Goal: Task Accomplishment & Management: Manage account settings

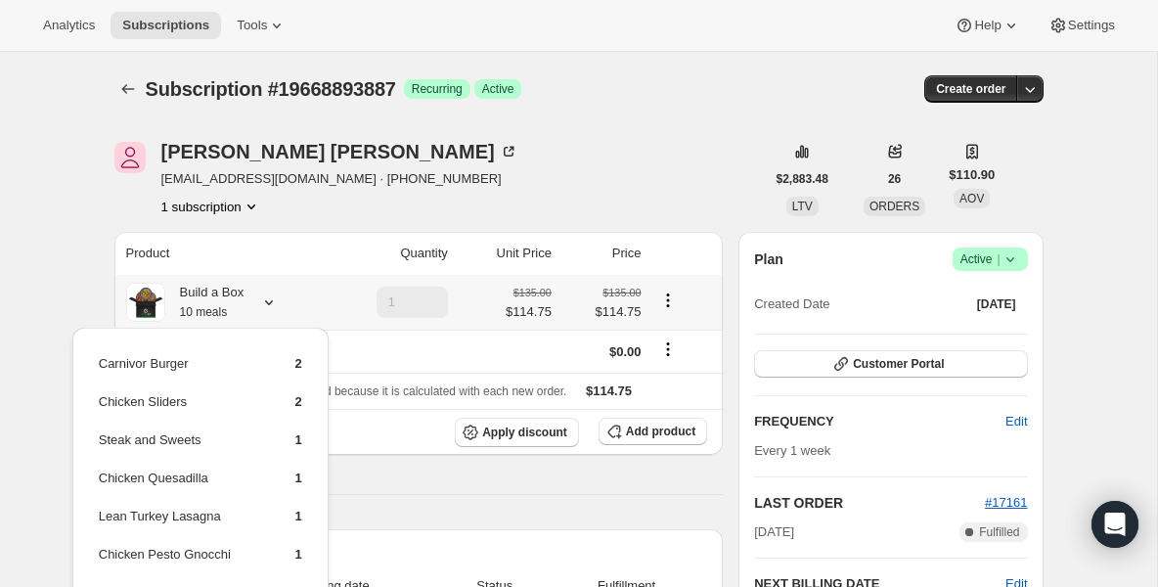
scroll to position [196, 0]
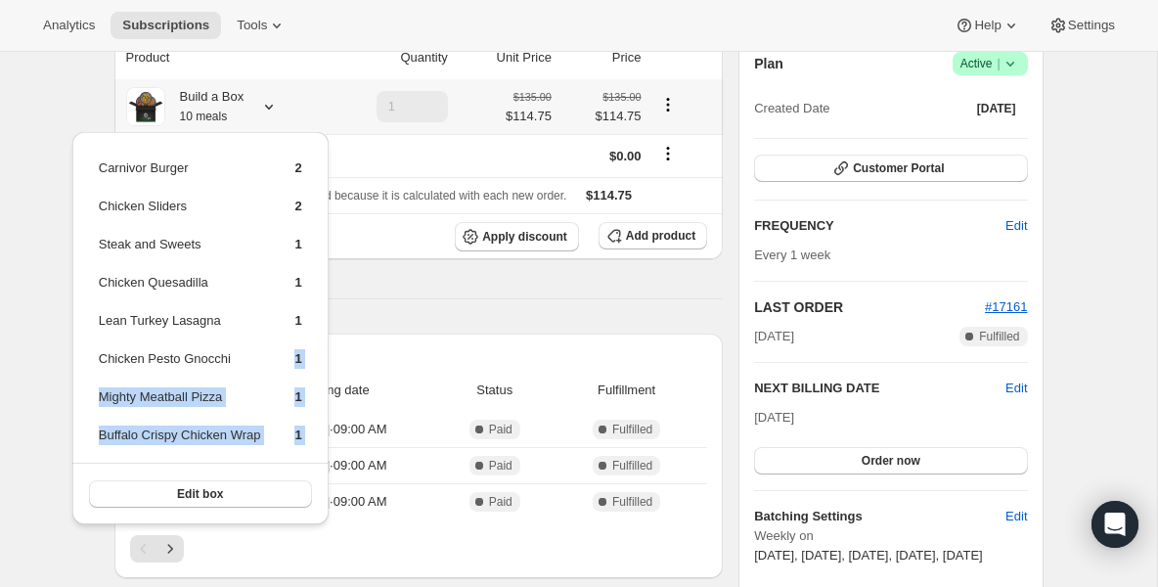
drag, startPoint x: 158, startPoint y: 372, endPoint x: 155, endPoint y: 468, distance: 95.9
click at [155, 468] on div "Carnivor Burger 2 Chicken Sliders 2 Steak and Sweets 1 Chicken Quesadilla 1 Lea…" at bounding box center [200, 328] width 256 height 392
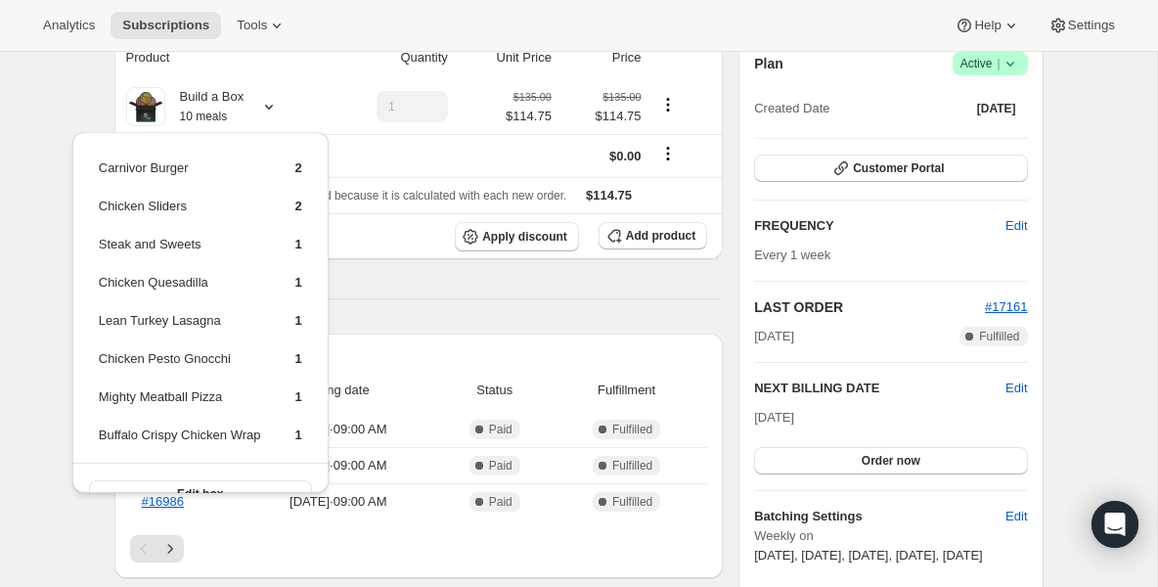
scroll to position [0, 0]
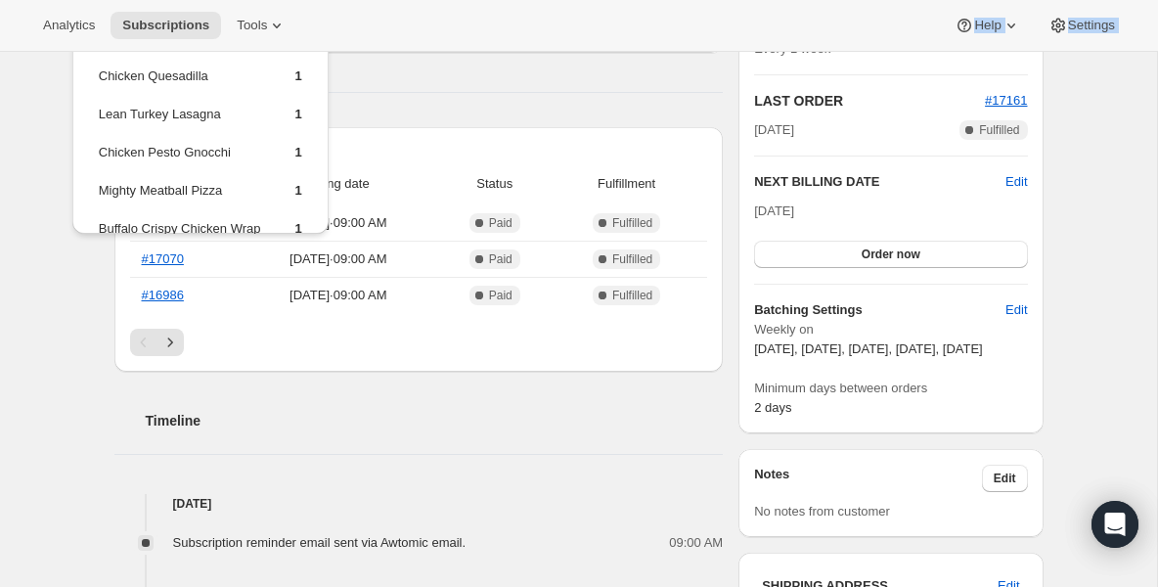
drag, startPoint x: 710, startPoint y: 501, endPoint x: 792, endPoint y: 620, distance: 144.4
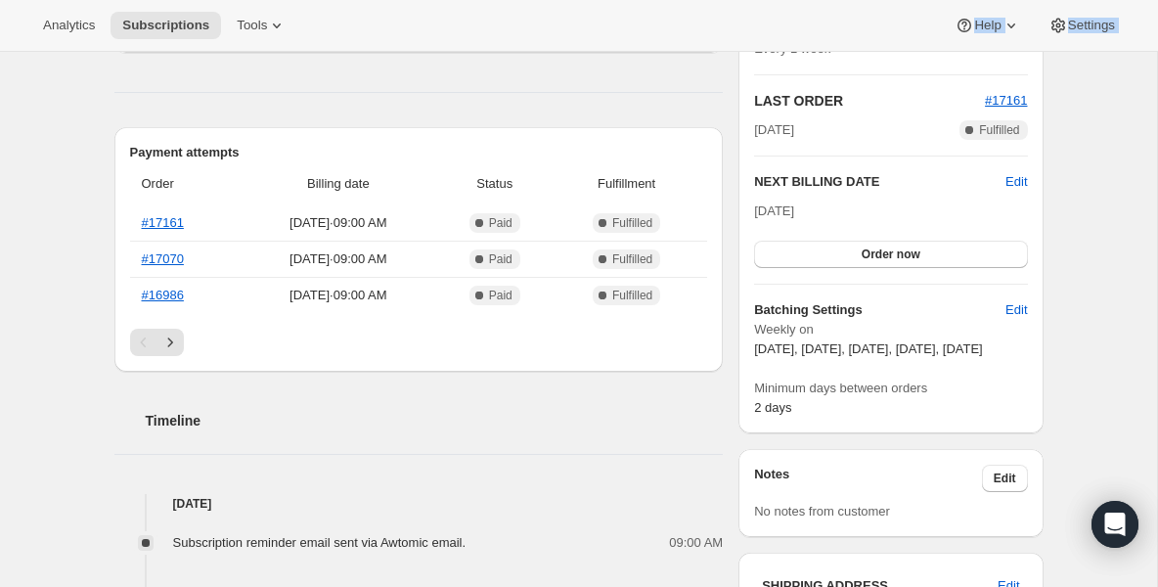
scroll to position [577, 0]
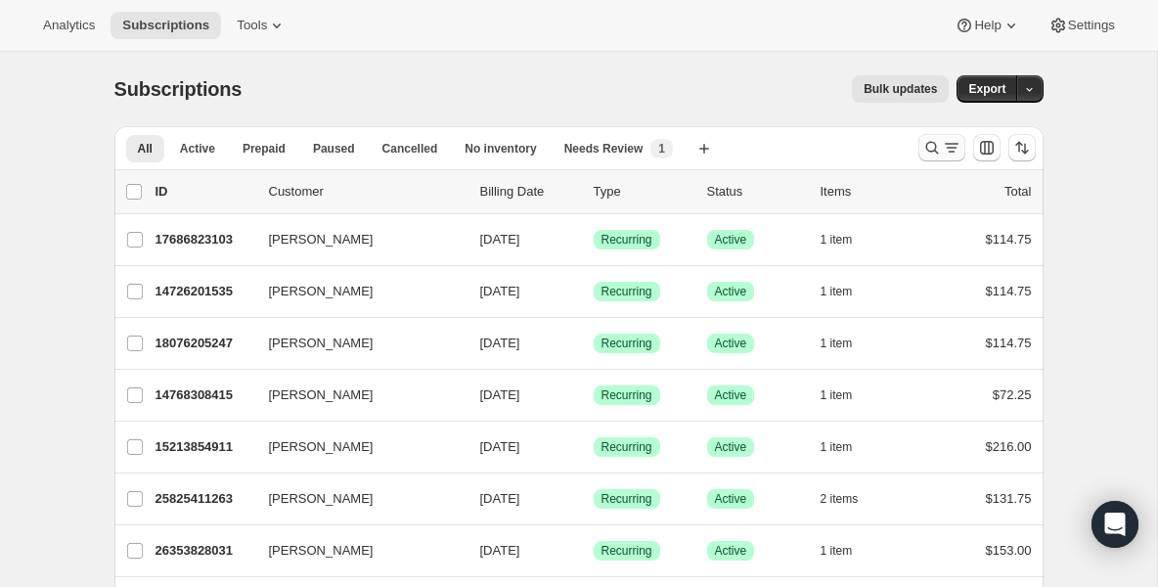
click at [929, 151] on icon "Search and filter results" at bounding box center [933, 148] width 20 height 20
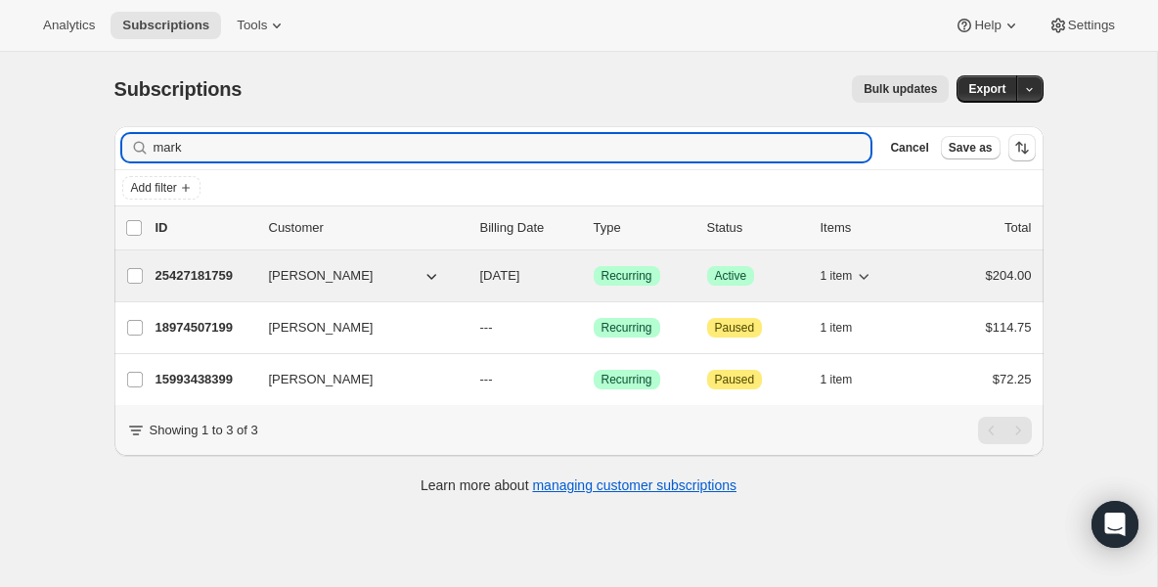
type input "mark"
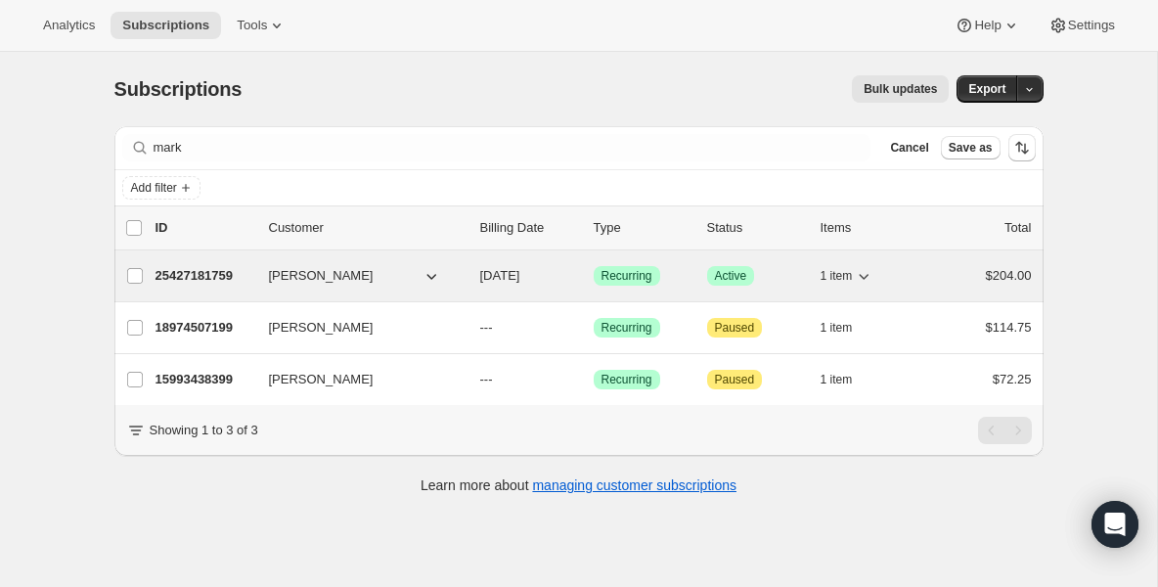
click at [213, 285] on p "25427181759" at bounding box center [205, 276] width 98 height 20
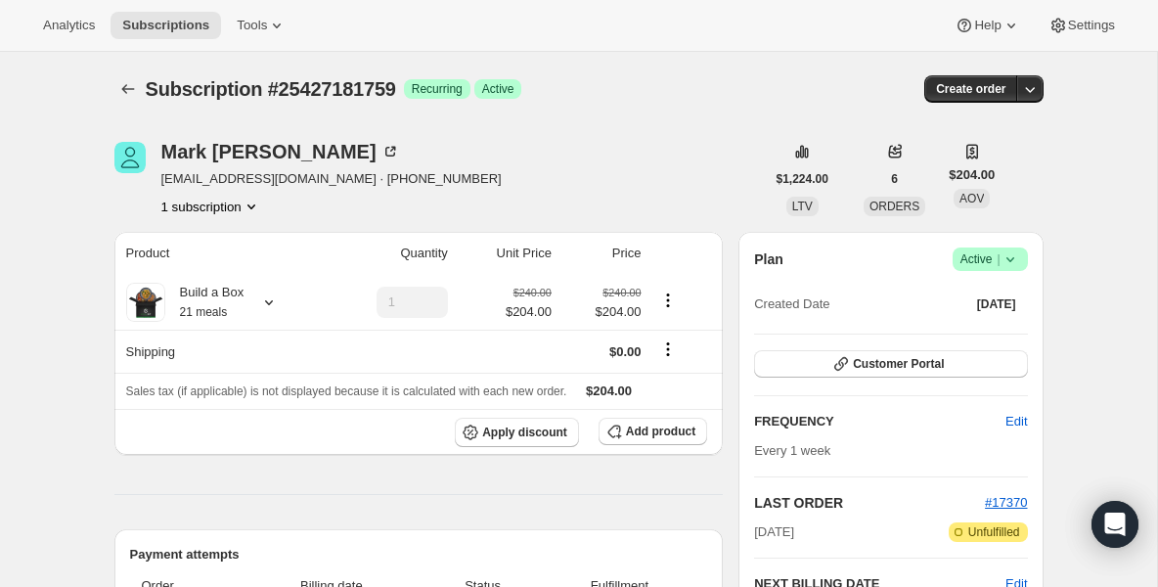
click at [1010, 261] on icon at bounding box center [1010, 259] width 8 height 5
click at [949, 301] on span "Pause subscription" at bounding box center [983, 298] width 108 height 15
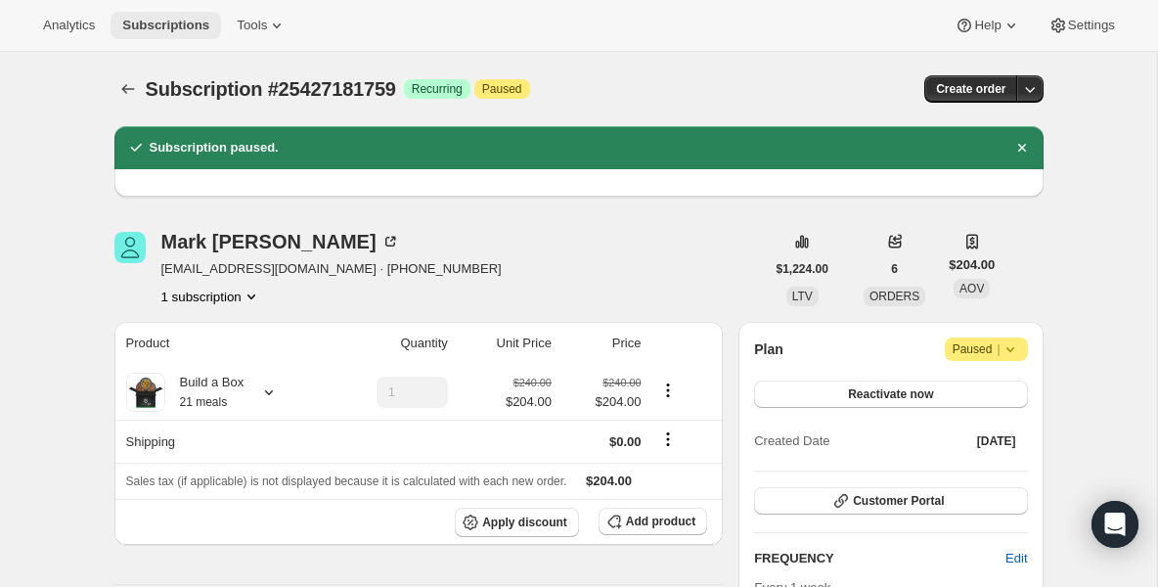
click at [188, 33] on button "Subscriptions" at bounding box center [166, 25] width 111 height 27
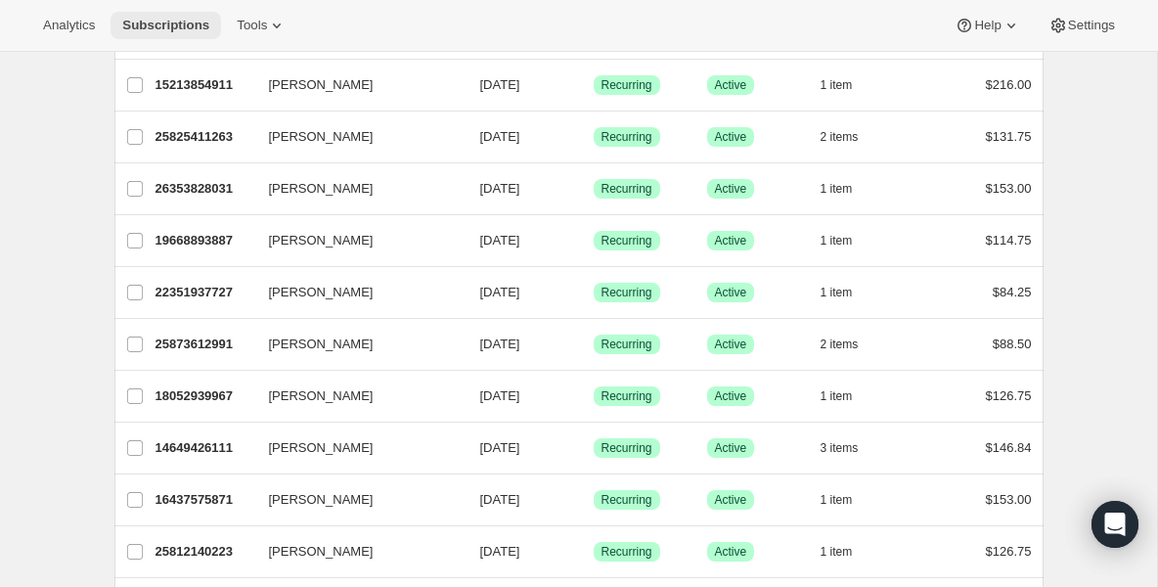
scroll to position [391, 0]
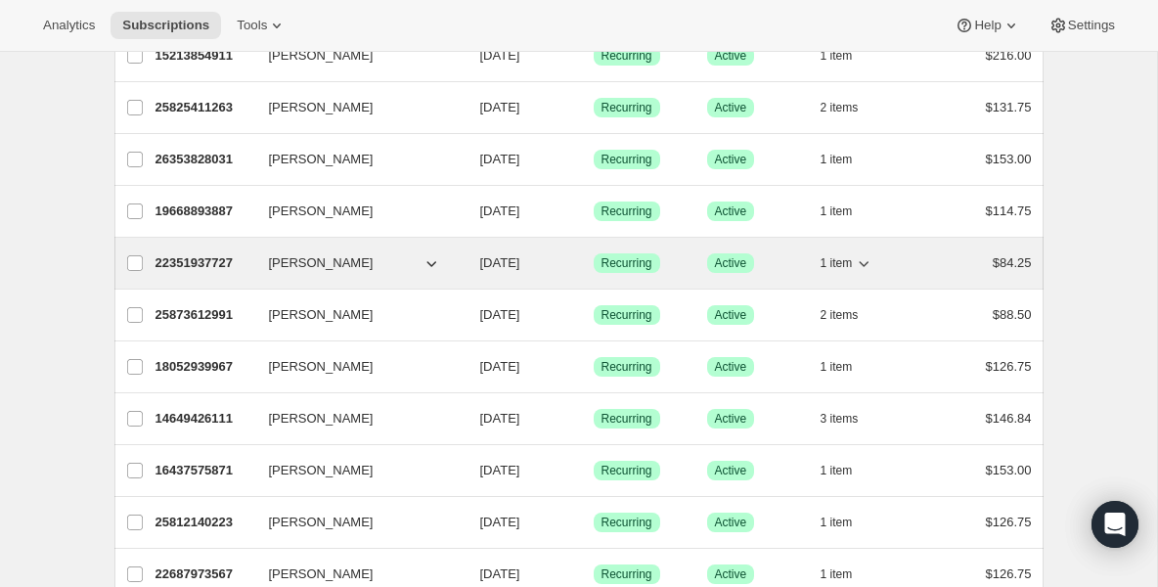
click at [204, 268] on p "22351937727" at bounding box center [205, 263] width 98 height 20
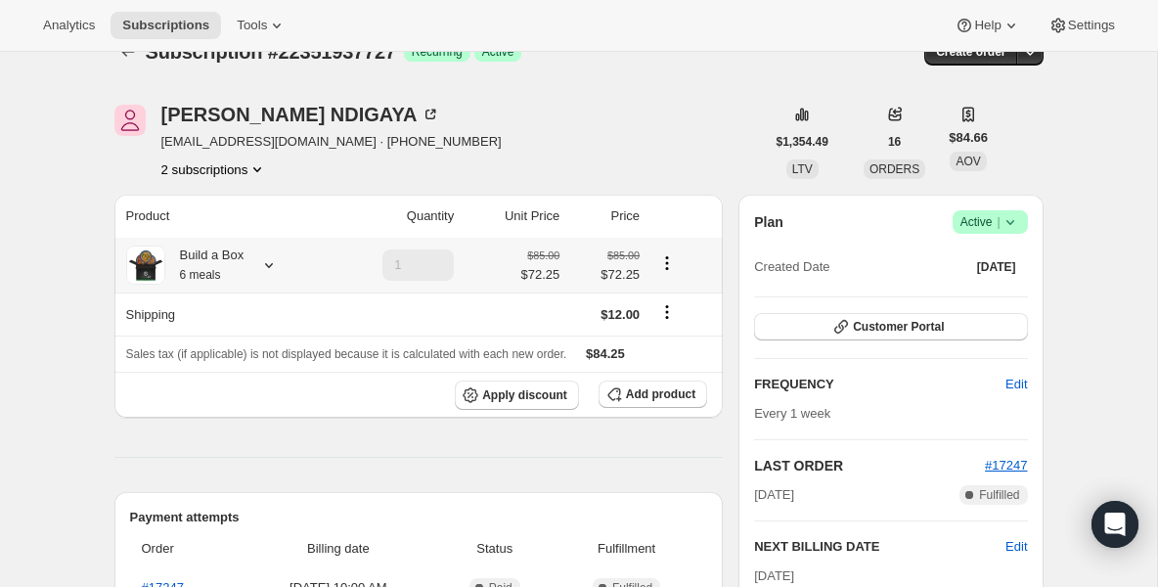
scroll to position [39, 0]
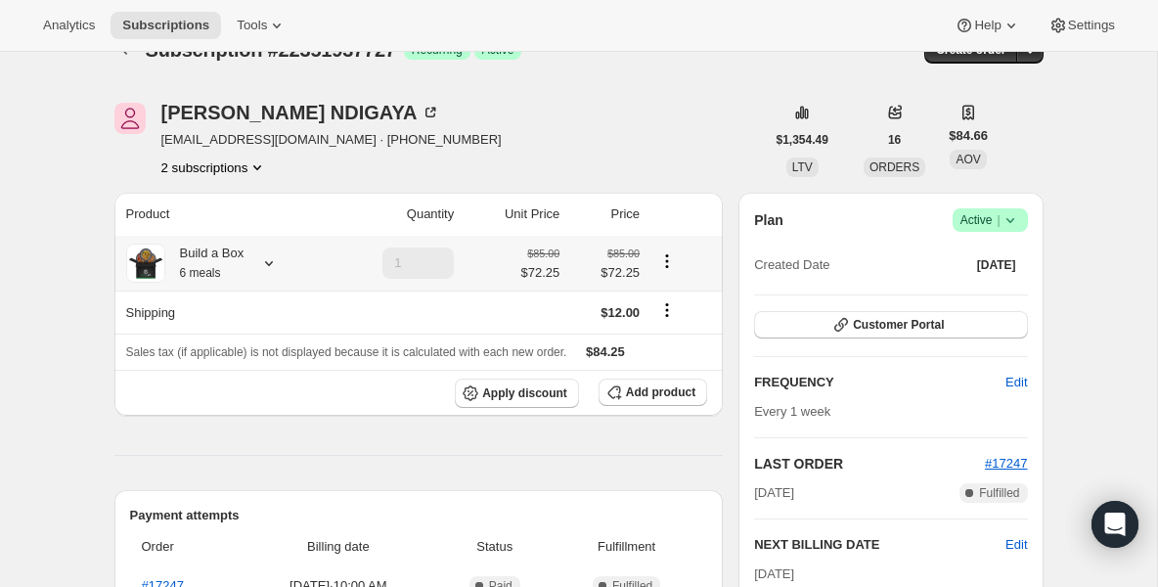
click at [204, 268] on small "6 meals" at bounding box center [200, 273] width 41 height 14
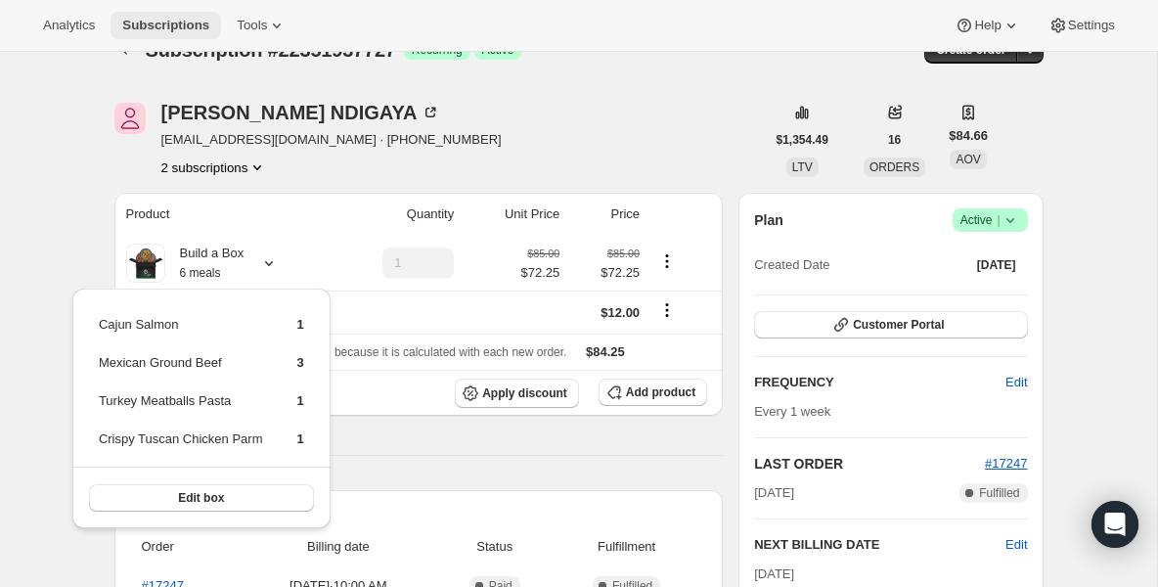
click at [180, 27] on span "Subscriptions" at bounding box center [165, 26] width 87 height 16
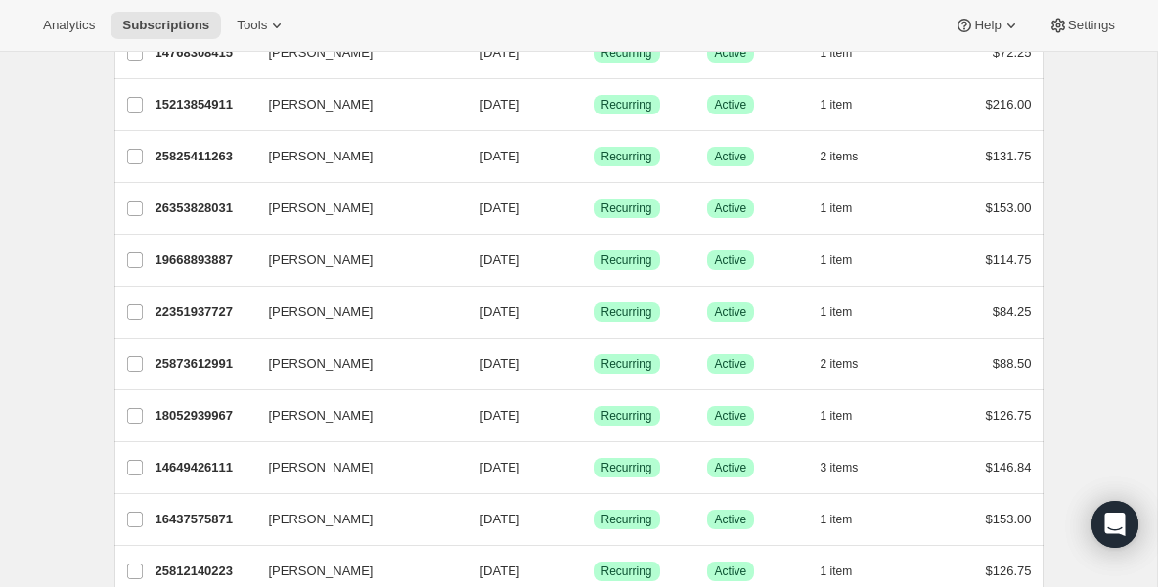
scroll to position [391, 0]
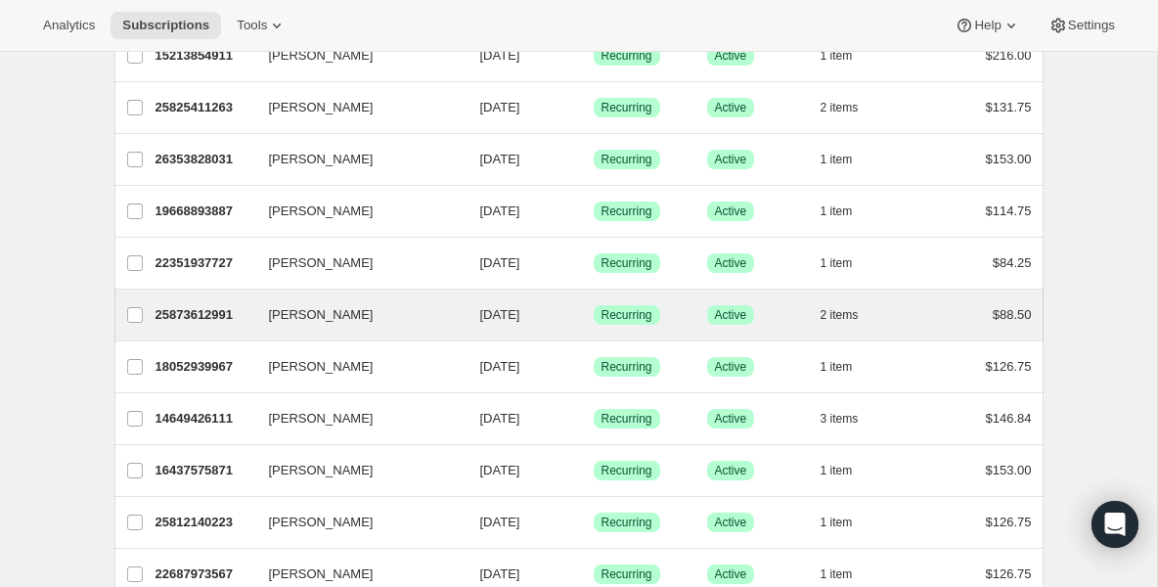
click at [166, 332] on div "Bryce Petty 25873612991 Bryce Petty 08/22/2025 Success Recurring Success Active…" at bounding box center [578, 315] width 929 height 51
click at [171, 327] on div "25873612991 Bryce Petty 08/22/2025 Success Recurring Success Active 2 items $88…" at bounding box center [594, 314] width 877 height 27
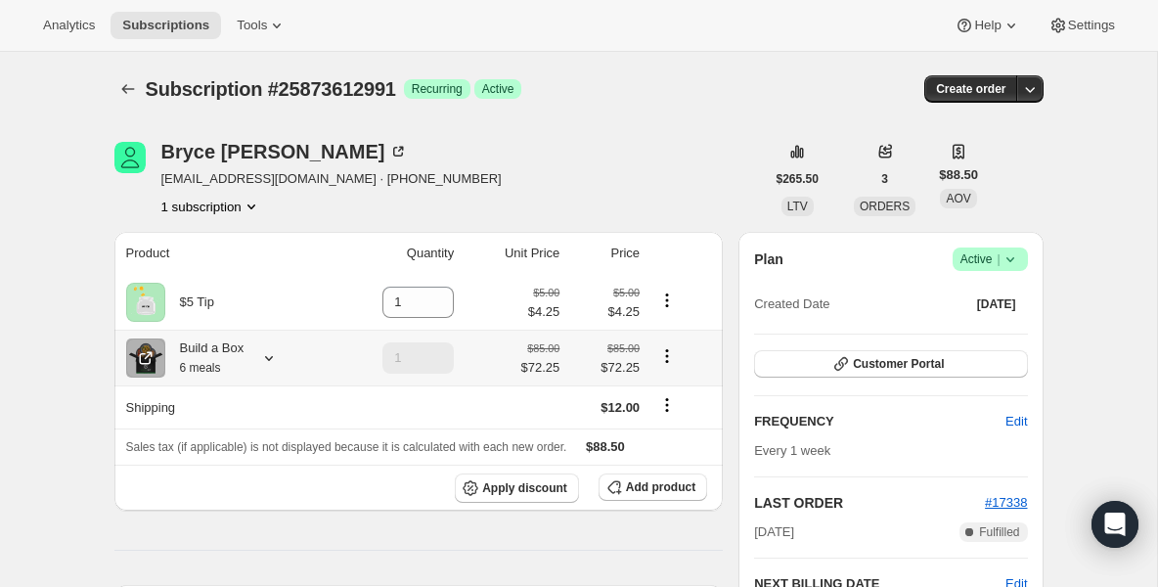
click at [221, 373] on small "6 meals" at bounding box center [200, 368] width 41 height 14
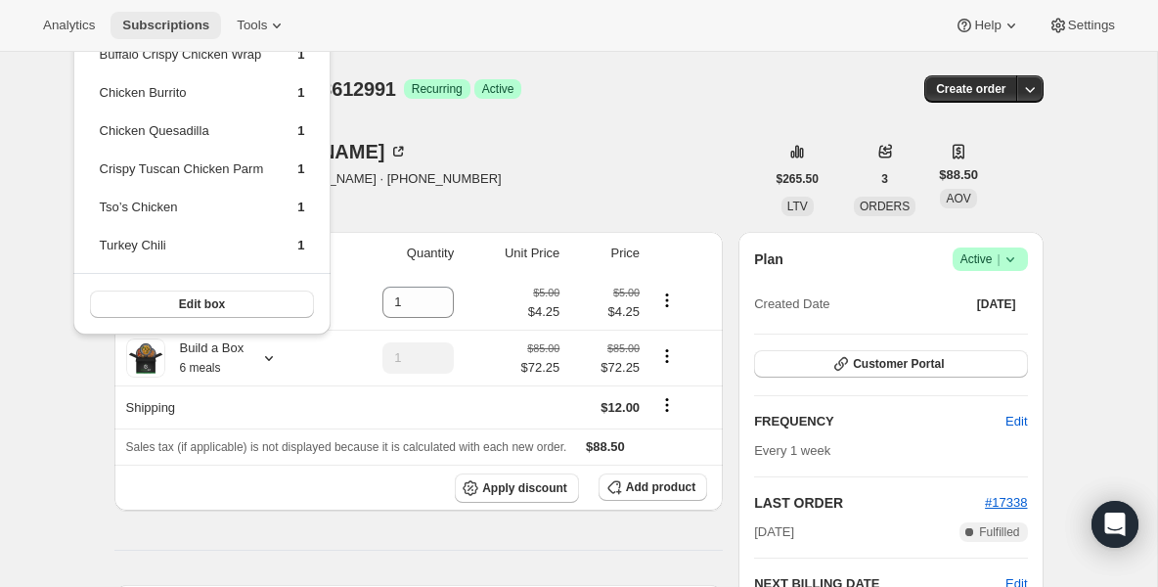
click at [171, 16] on button "Subscriptions" at bounding box center [166, 25] width 111 height 27
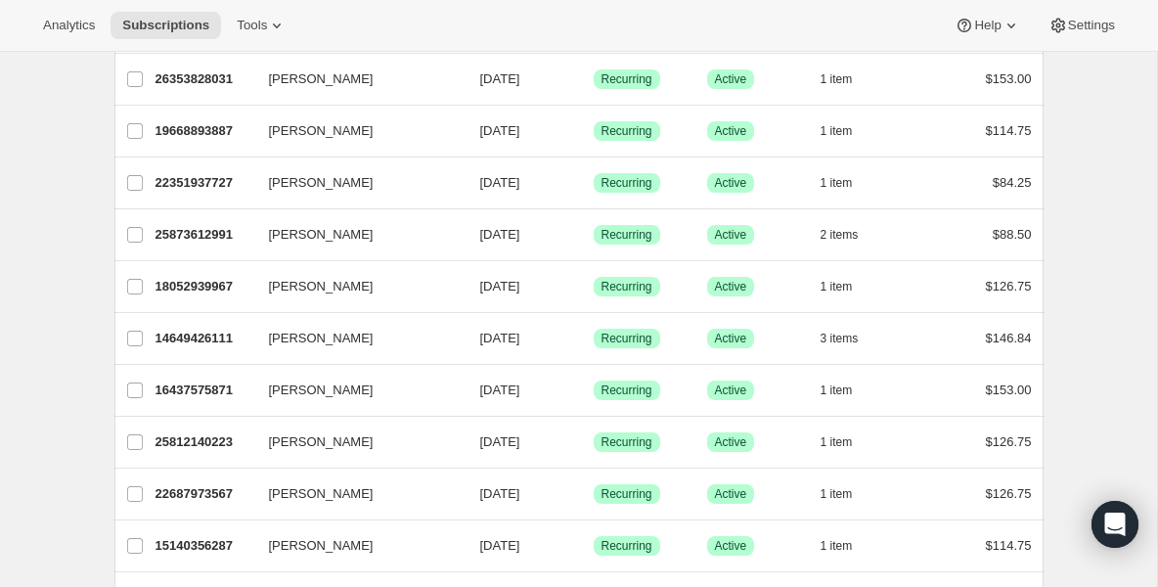
scroll to position [509, 0]
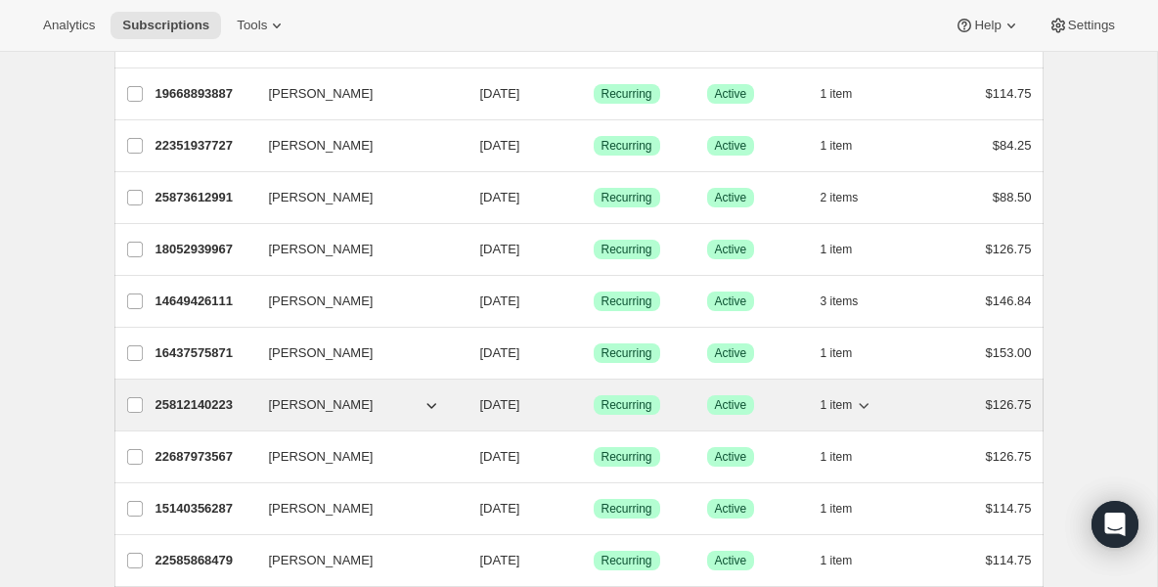
click at [234, 415] on div "25812140223 Amanda Xavier 08/22/2025 Success Recurring Success Active 1 item $1…" at bounding box center [594, 404] width 877 height 27
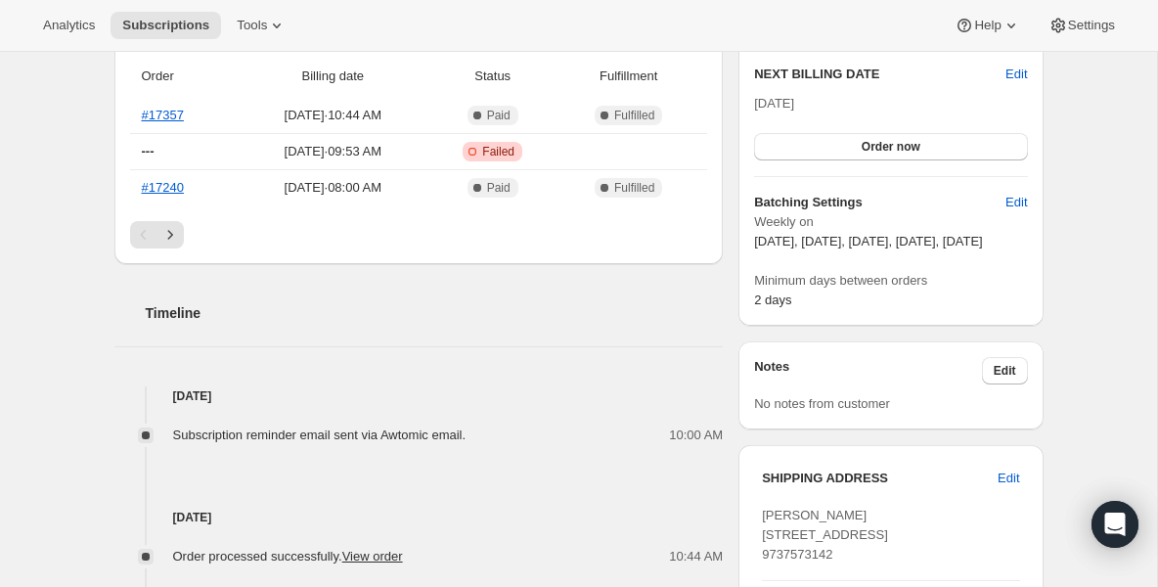
scroll to position [587, 0]
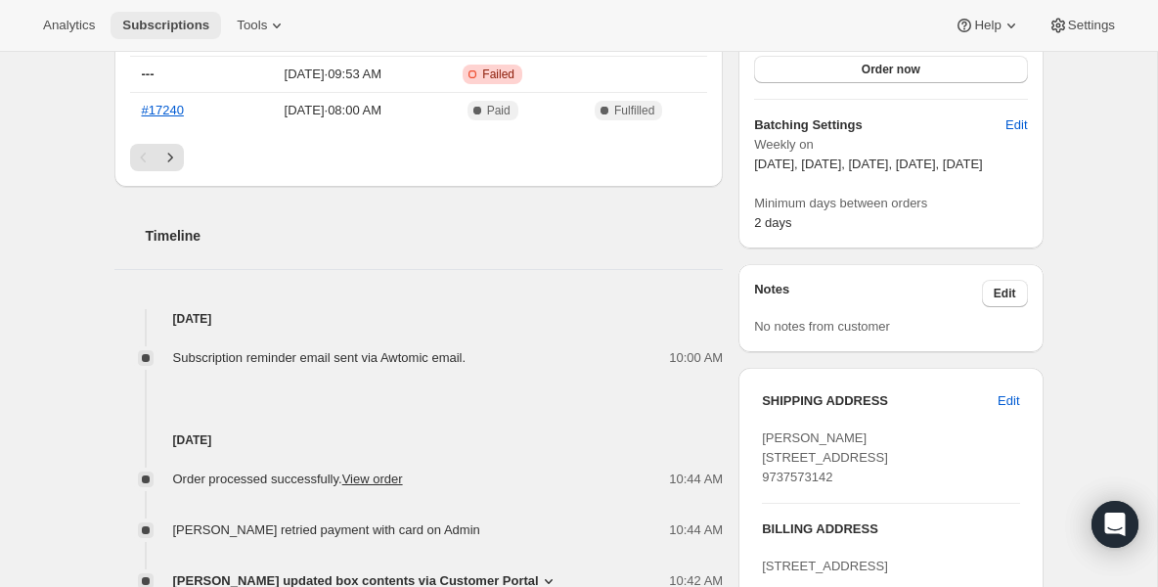
click at [194, 25] on span "Subscriptions" at bounding box center [165, 26] width 87 height 16
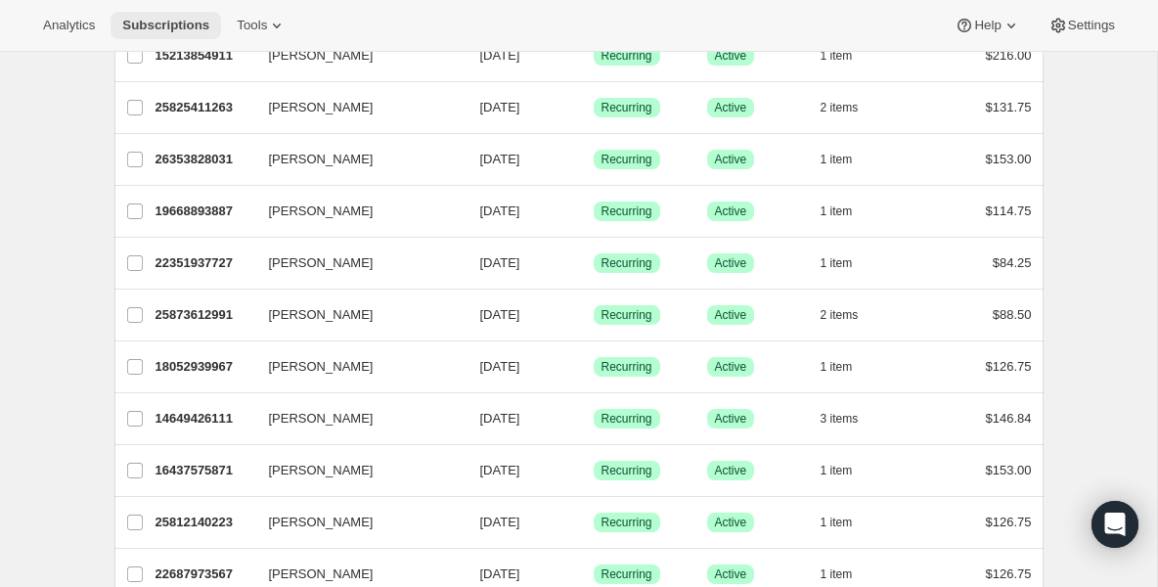
scroll to position [470, 0]
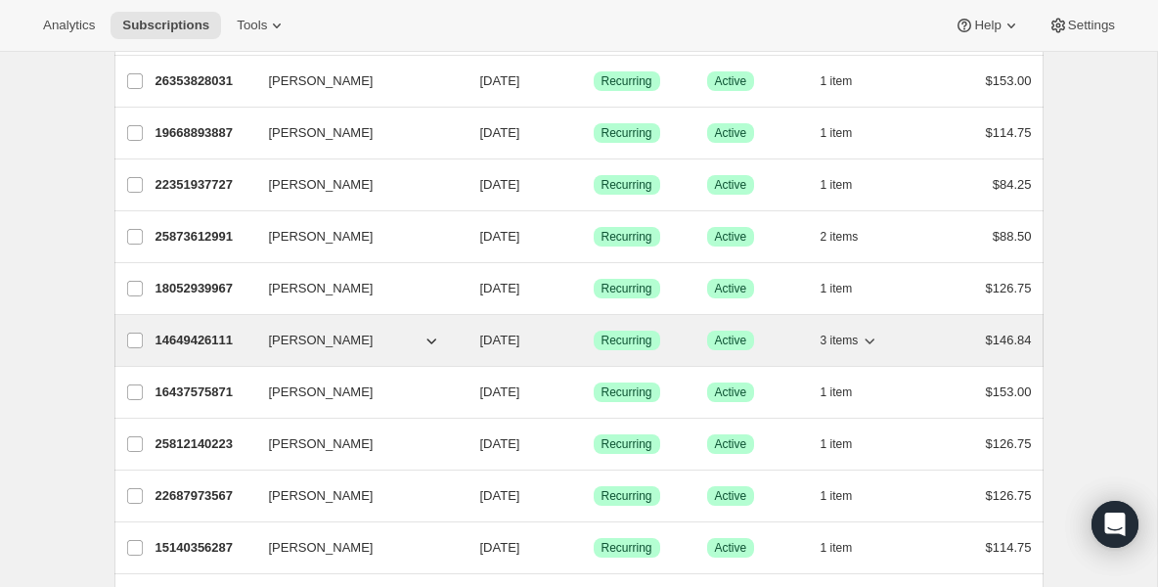
click at [209, 345] on p "14649426111" at bounding box center [205, 341] width 98 height 20
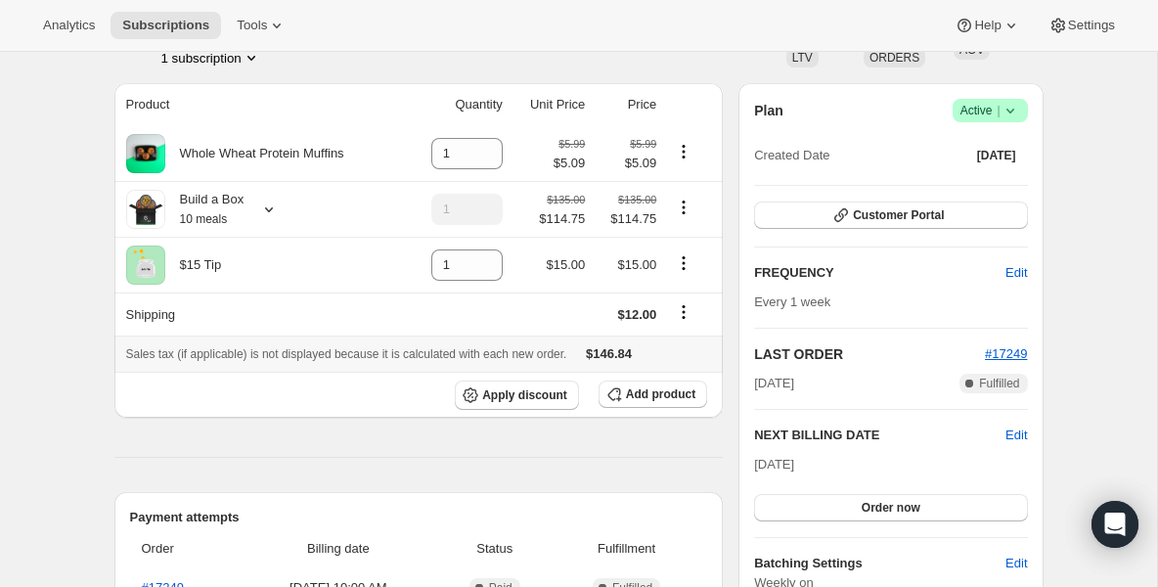
scroll to position [157, 0]
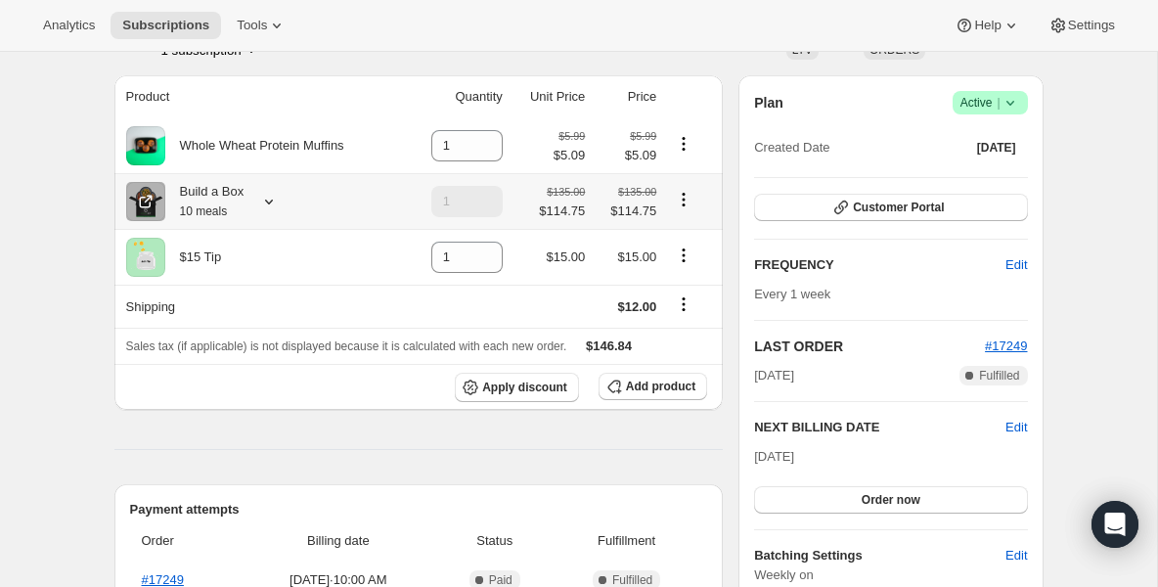
click at [229, 204] on div "Build a Box 10 meals" at bounding box center [204, 201] width 79 height 39
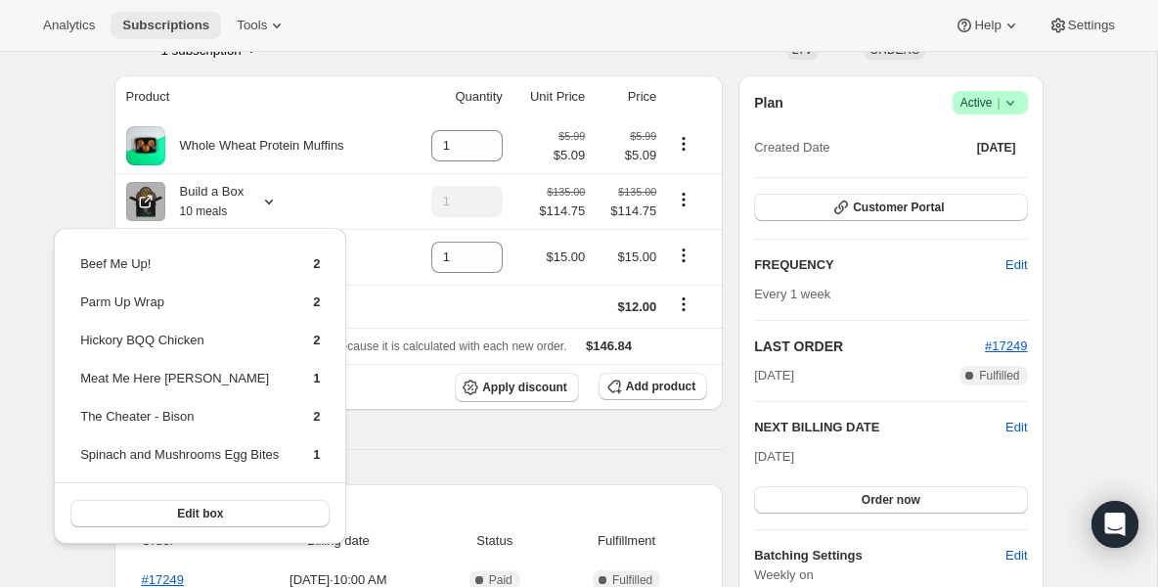
click at [194, 34] on button "Subscriptions" at bounding box center [166, 25] width 111 height 27
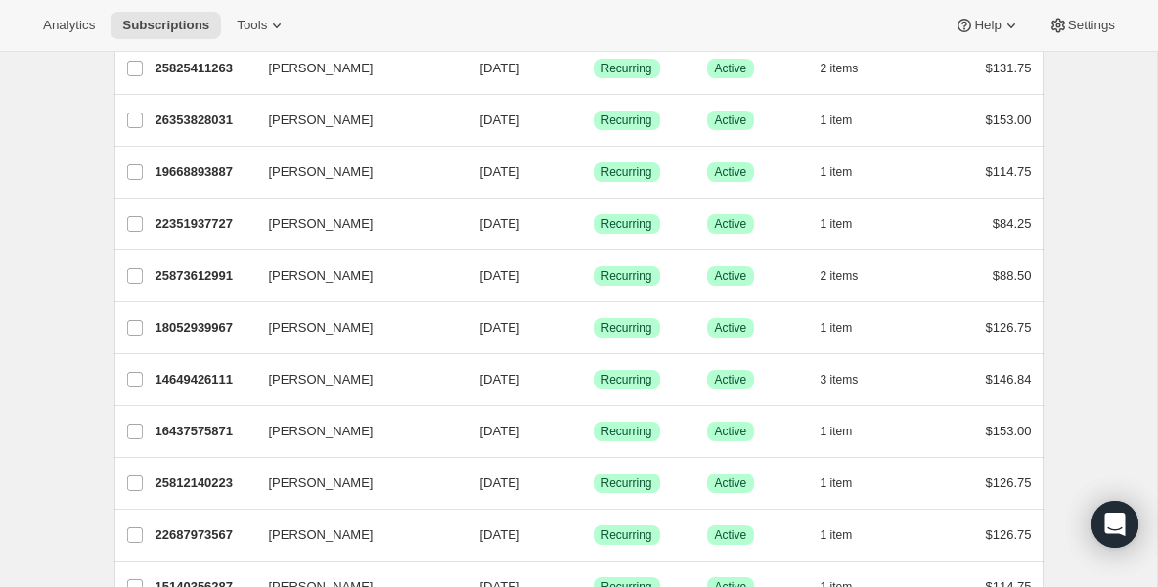
scroll to position [470, 0]
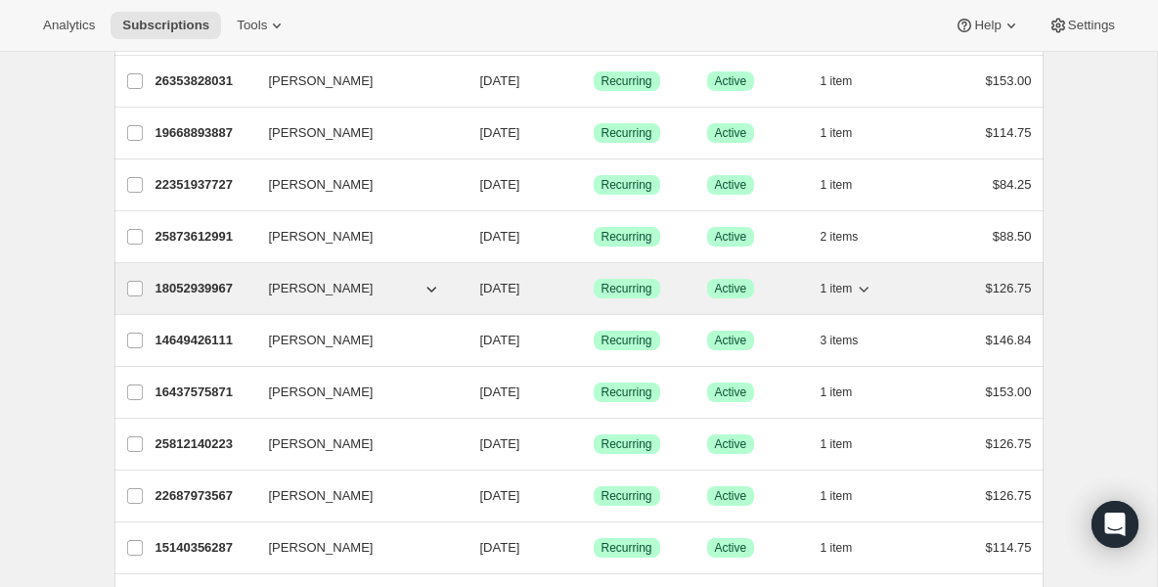
click at [204, 287] on p "18052939967" at bounding box center [205, 289] width 98 height 20
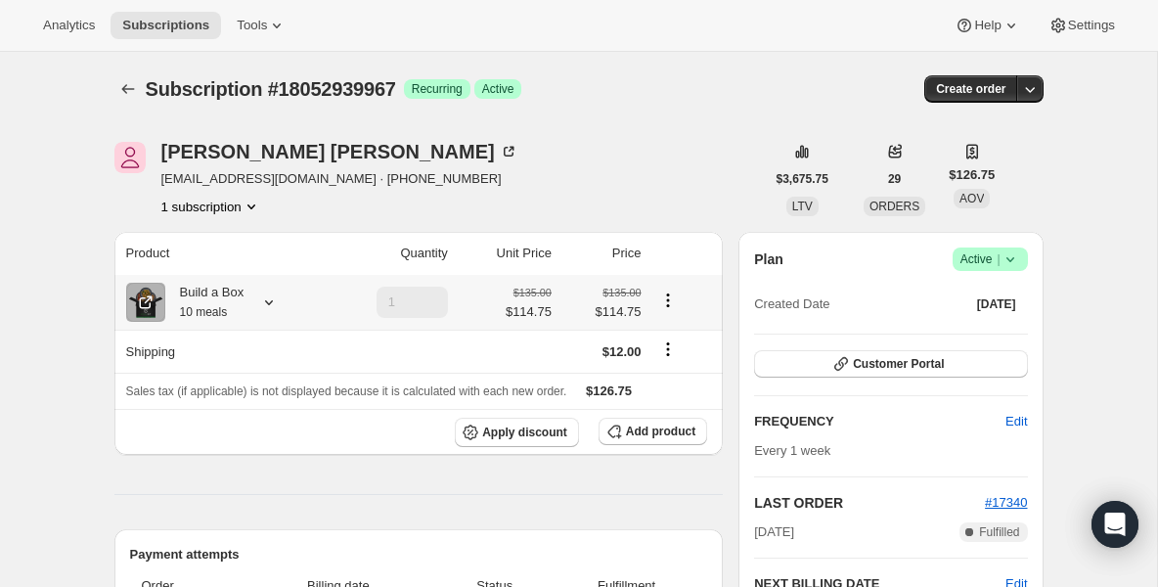
click at [204, 309] on small "10 meals" at bounding box center [204, 312] width 48 height 14
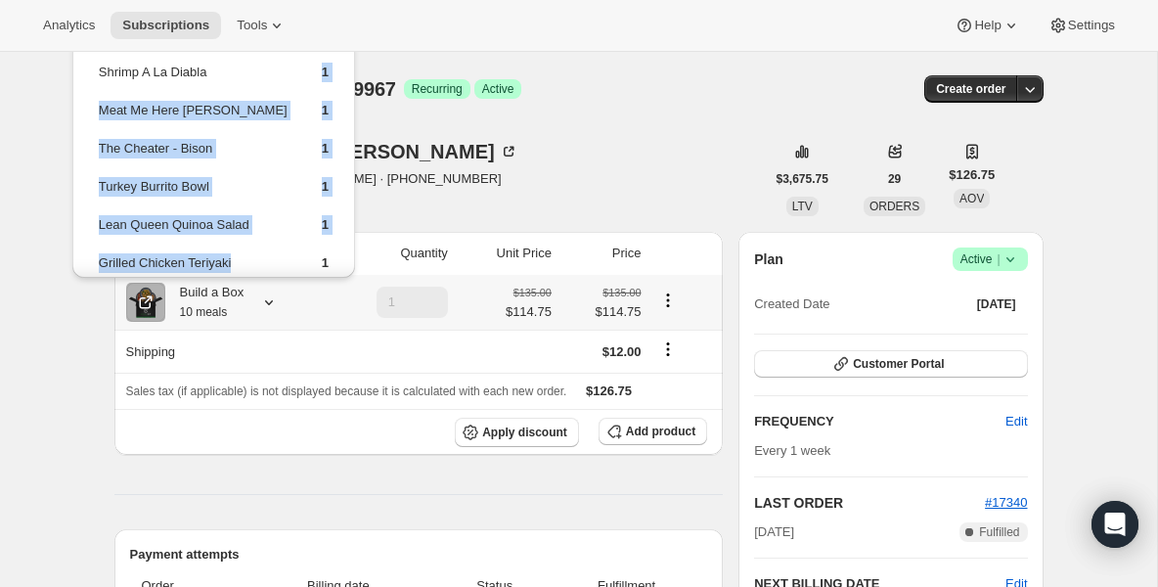
scroll to position [158, 0]
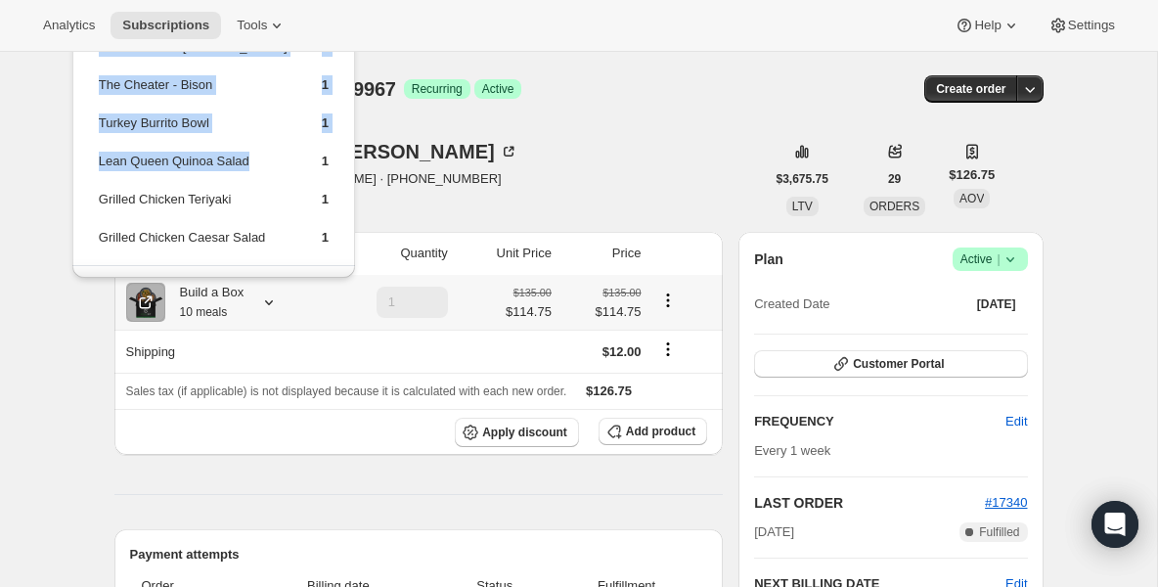
drag, startPoint x: 246, startPoint y: 190, endPoint x: 243, endPoint y: 180, distance: 10.2
click at [244, 181] on tbody "Cajun Salmon 1 Parm Up Wrap 1 California Chicken 1 Shrimp A La Diabla 1 Meat Me…" at bounding box center [214, 74] width 232 height 380
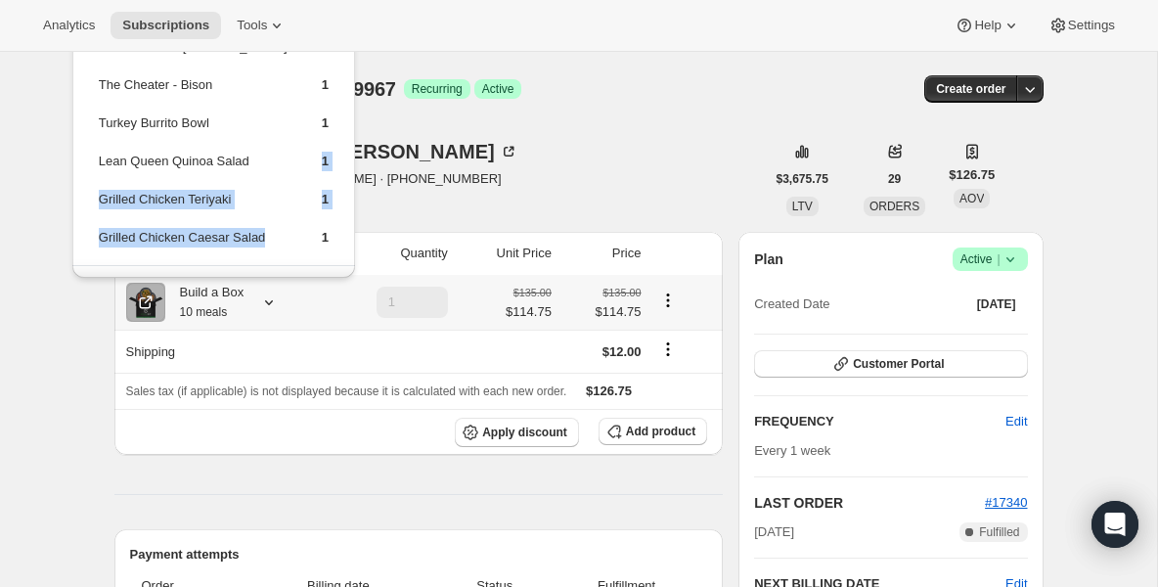
drag, startPoint x: 255, startPoint y: 169, endPoint x: 253, endPoint y: 254, distance: 85.1
click at [253, 254] on tbody "Cajun Salmon 1 Parm Up Wrap 1 California Chicken 1 Shrimp A La Diabla 1 Meat Me…" at bounding box center [214, 74] width 232 height 380
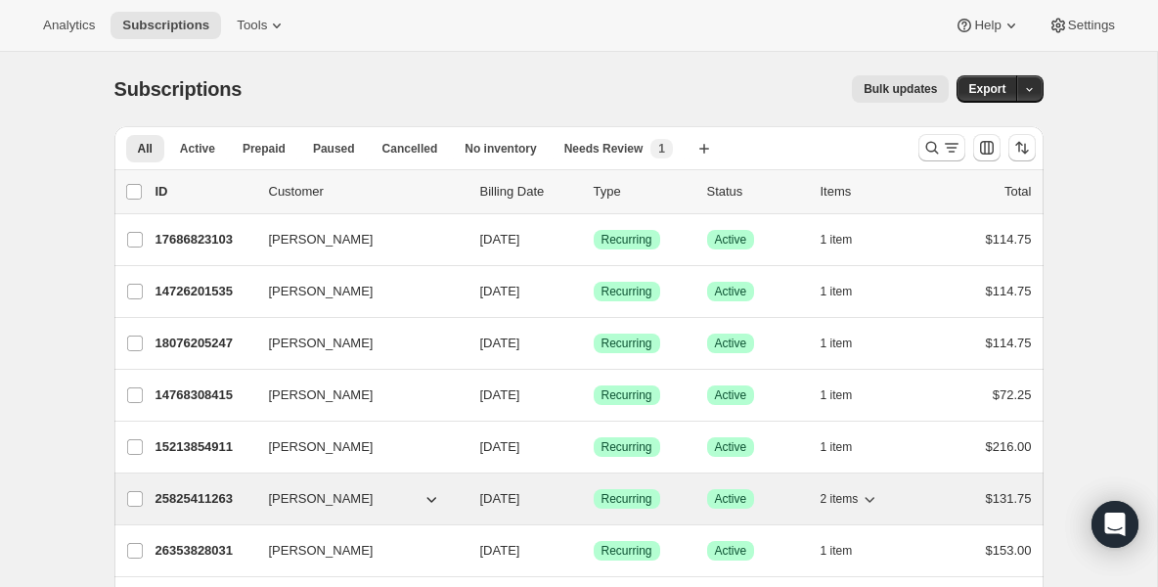
click at [195, 502] on p "25825411263" at bounding box center [205, 499] width 98 height 20
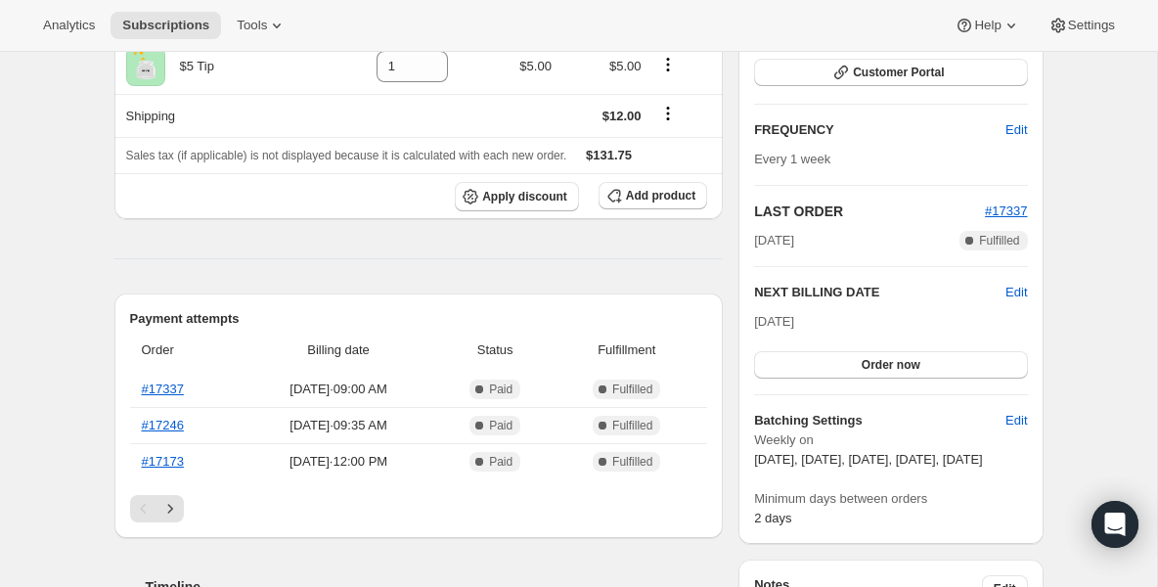
scroll to position [313, 0]
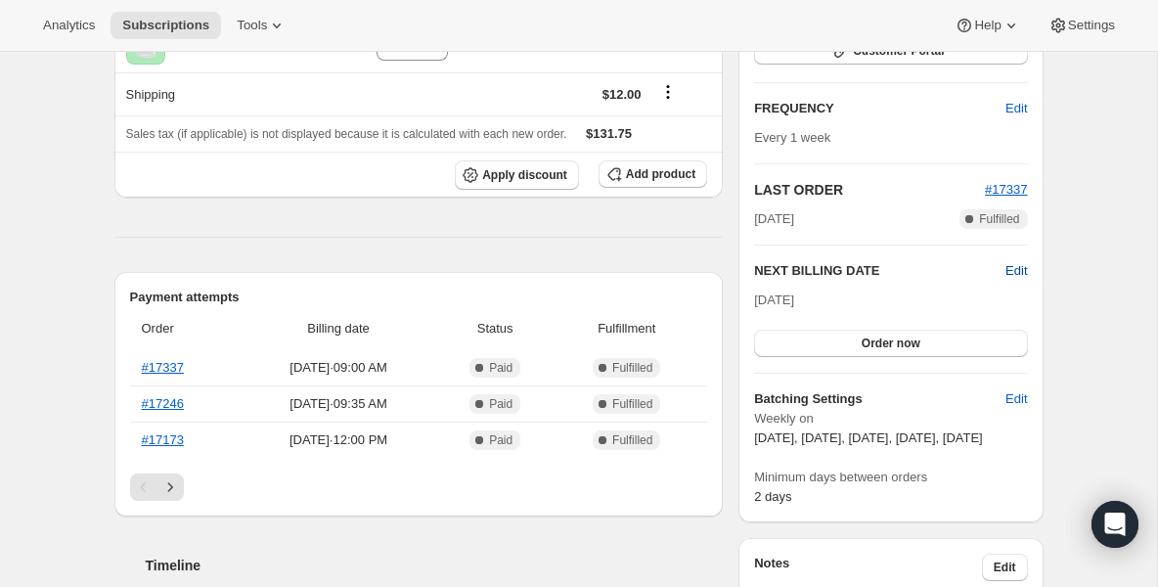
click at [1019, 271] on span "Edit" at bounding box center [1017, 271] width 22 height 20
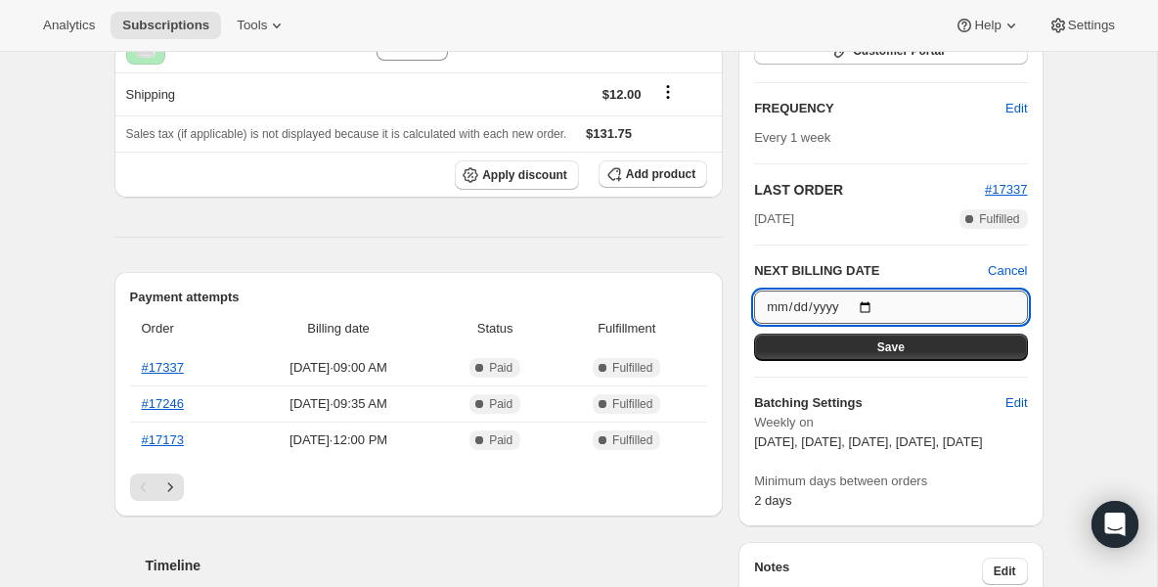
click at [872, 307] on input "2025-08-22" at bounding box center [890, 307] width 273 height 33
type input "2025-08-29"
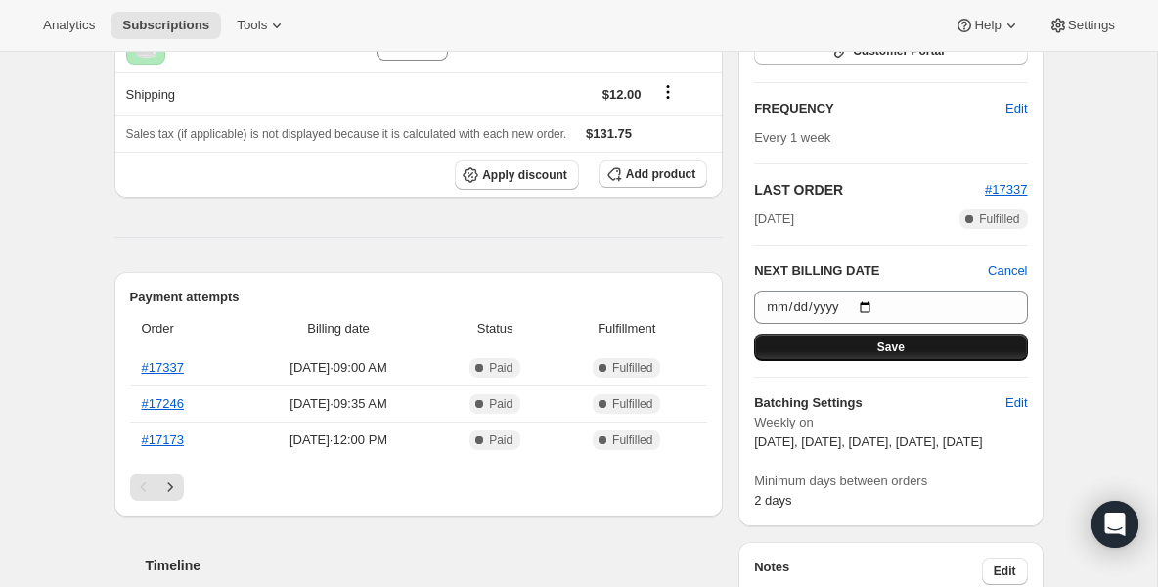
click at [881, 340] on span "Save" at bounding box center [891, 348] width 27 height 16
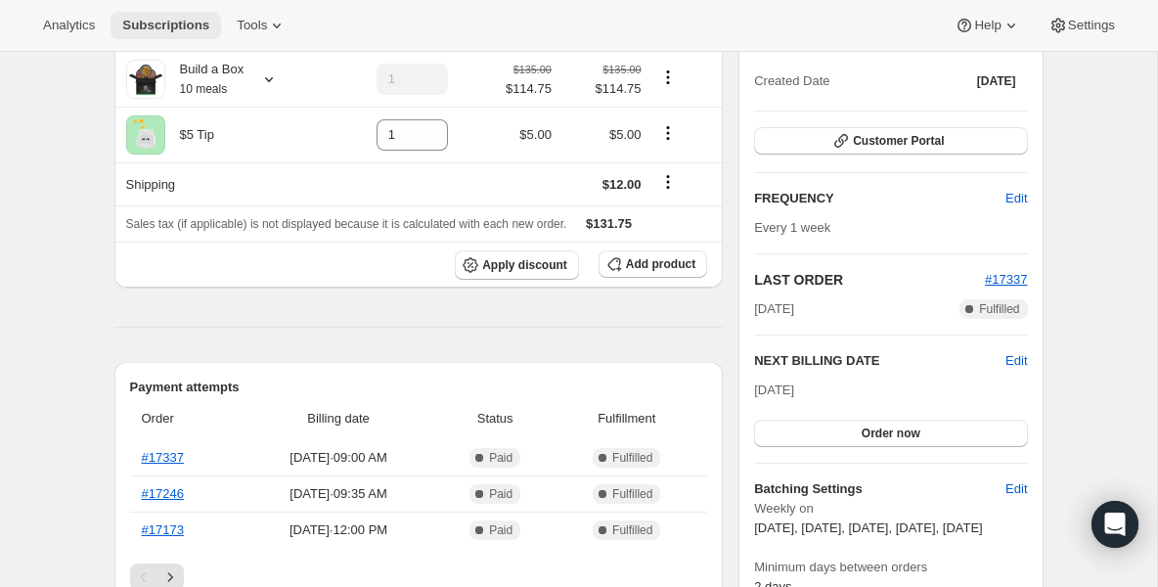
click at [155, 34] on button "Subscriptions" at bounding box center [166, 25] width 111 height 27
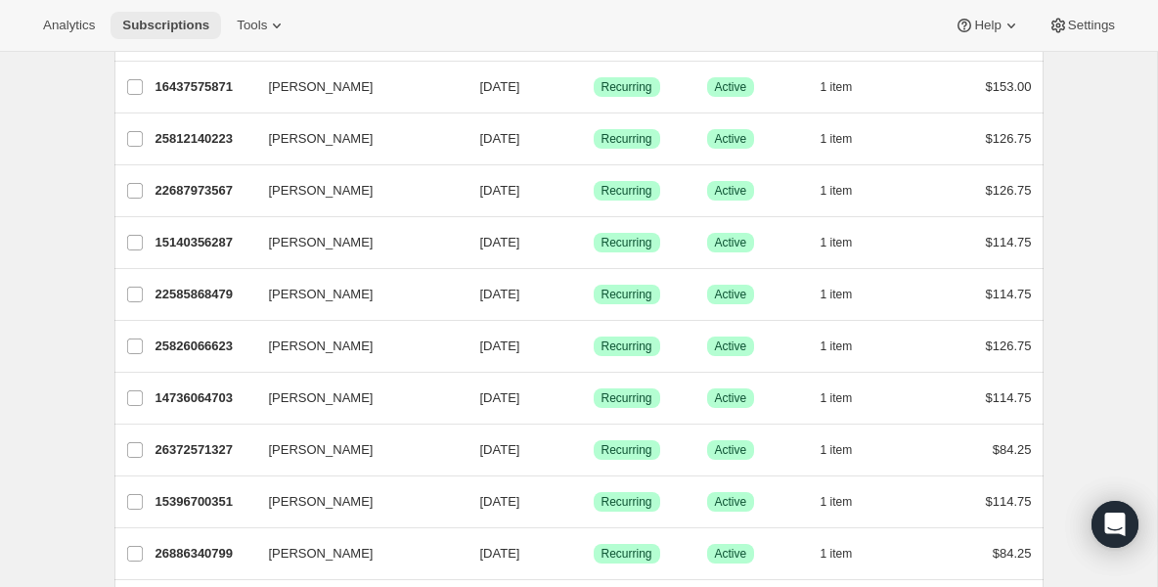
scroll to position [744, 0]
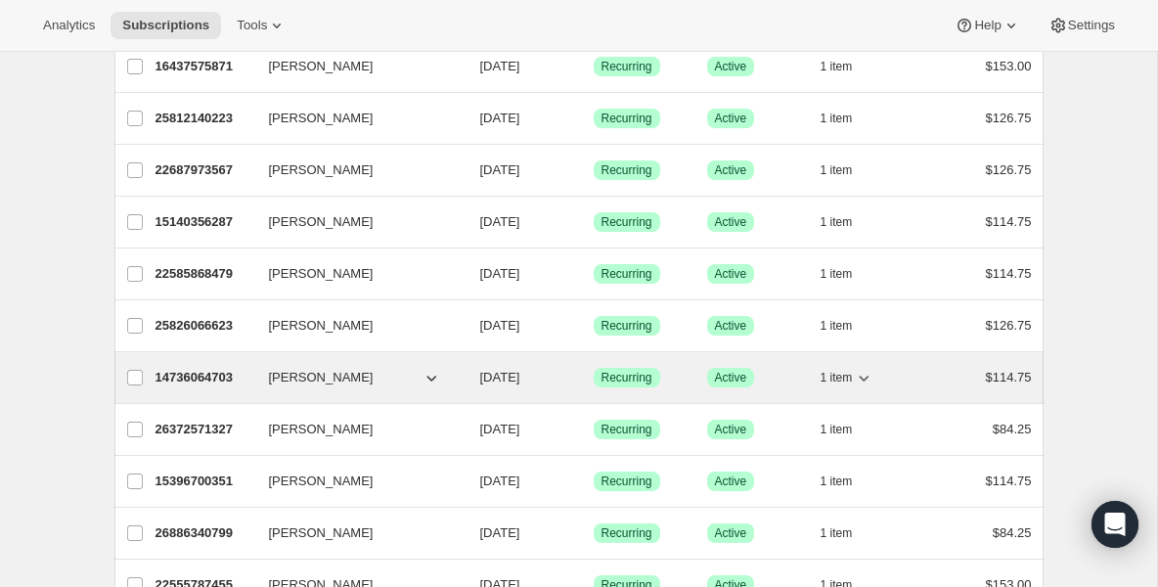
click at [232, 380] on p "14736064703" at bounding box center [205, 378] width 98 height 20
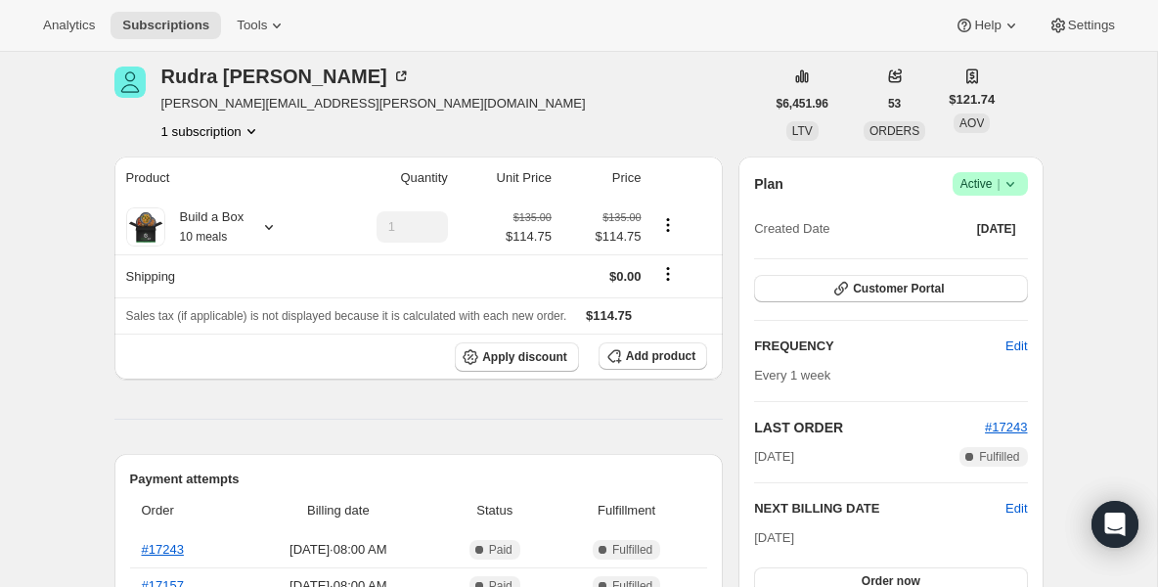
scroll to position [78, 0]
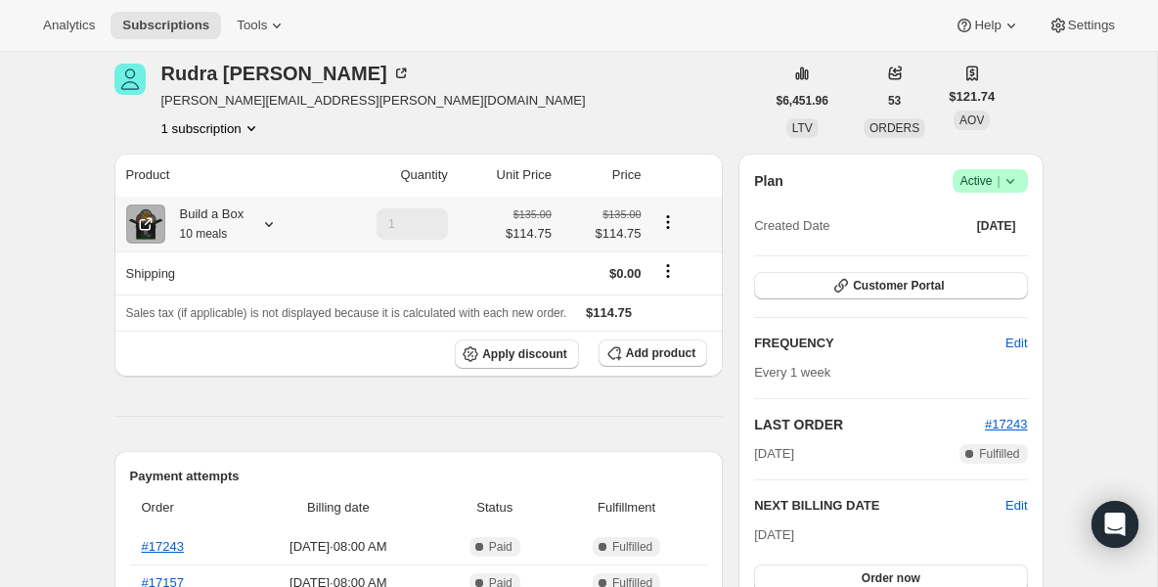
click at [196, 229] on small "10 meals" at bounding box center [204, 234] width 48 height 14
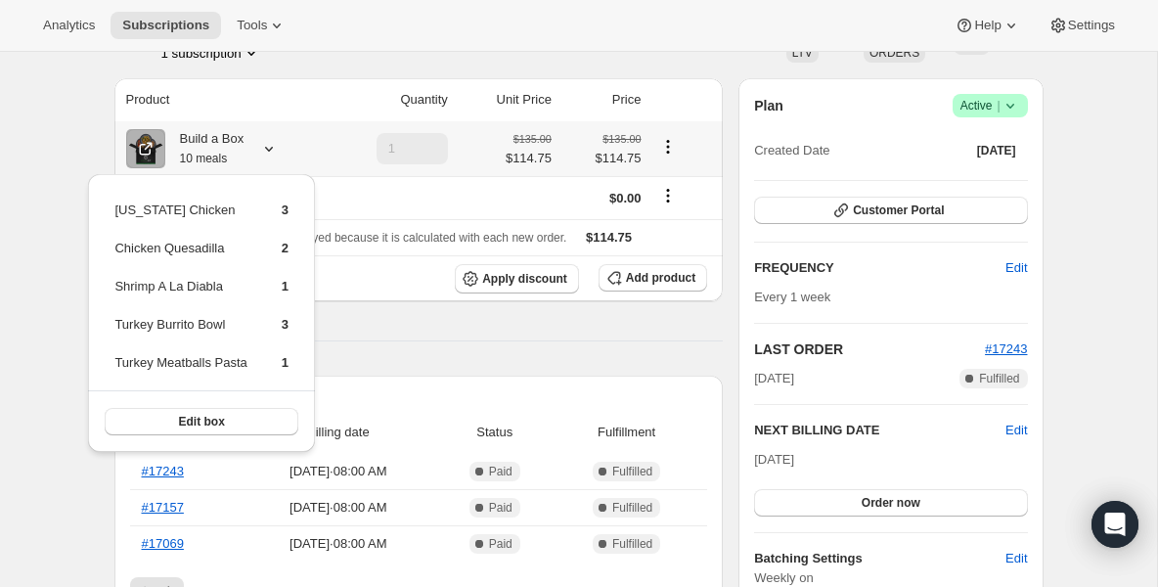
scroll to position [157, 0]
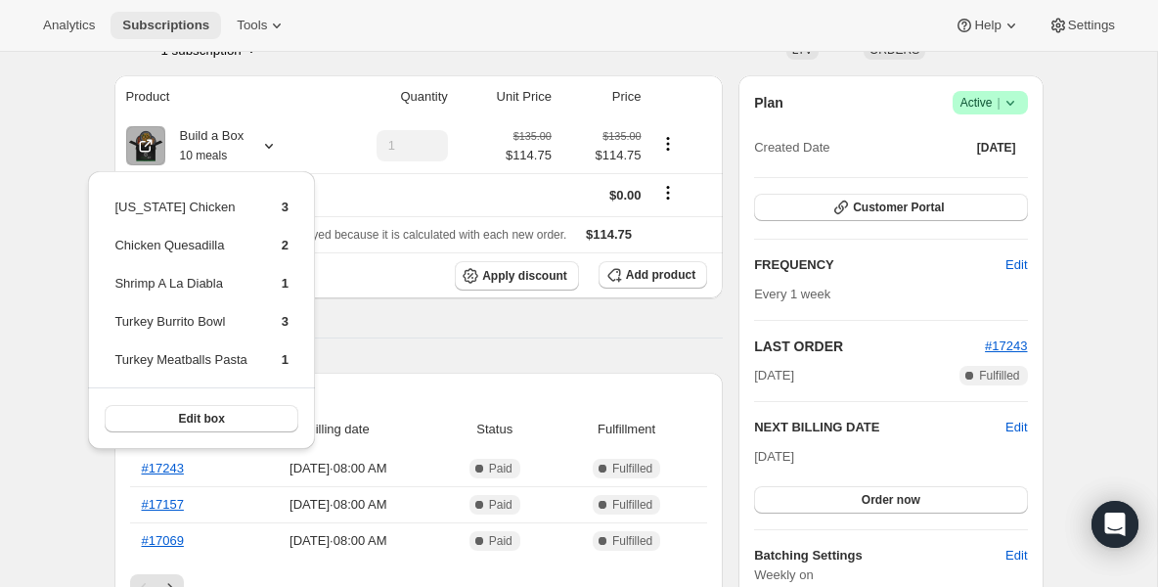
click at [167, 32] on span "Subscriptions" at bounding box center [165, 26] width 87 height 16
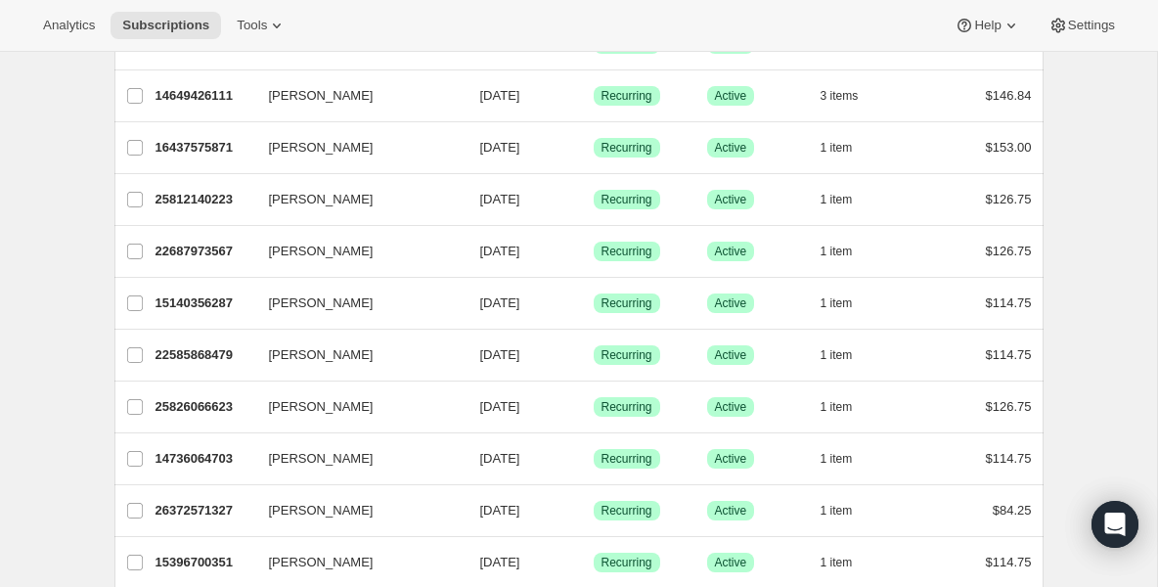
scroll to position [665, 0]
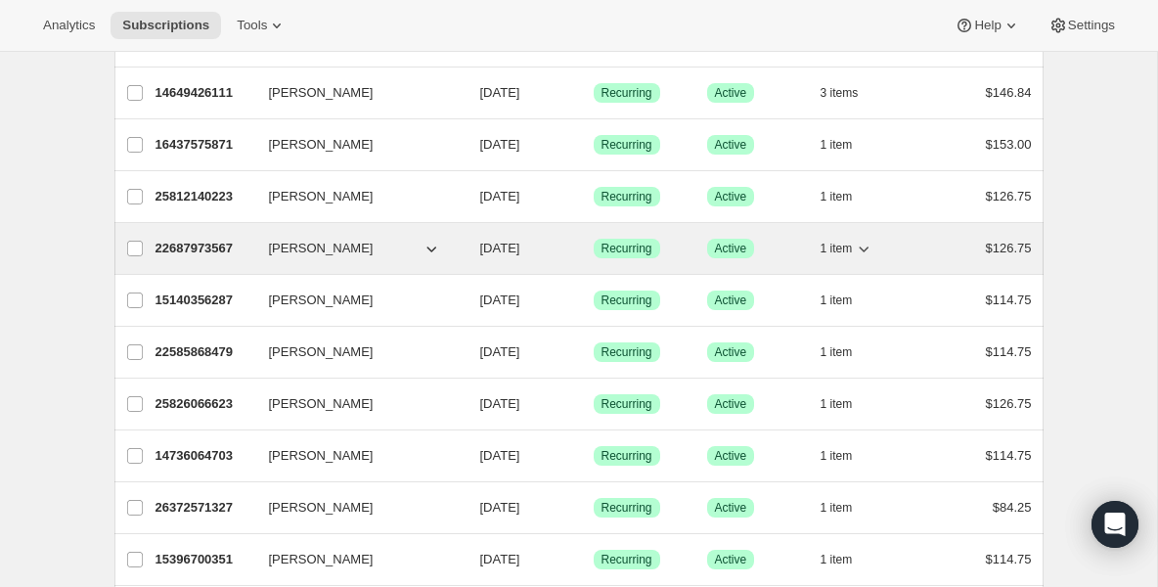
click at [223, 247] on p "22687973567" at bounding box center [205, 249] width 98 height 20
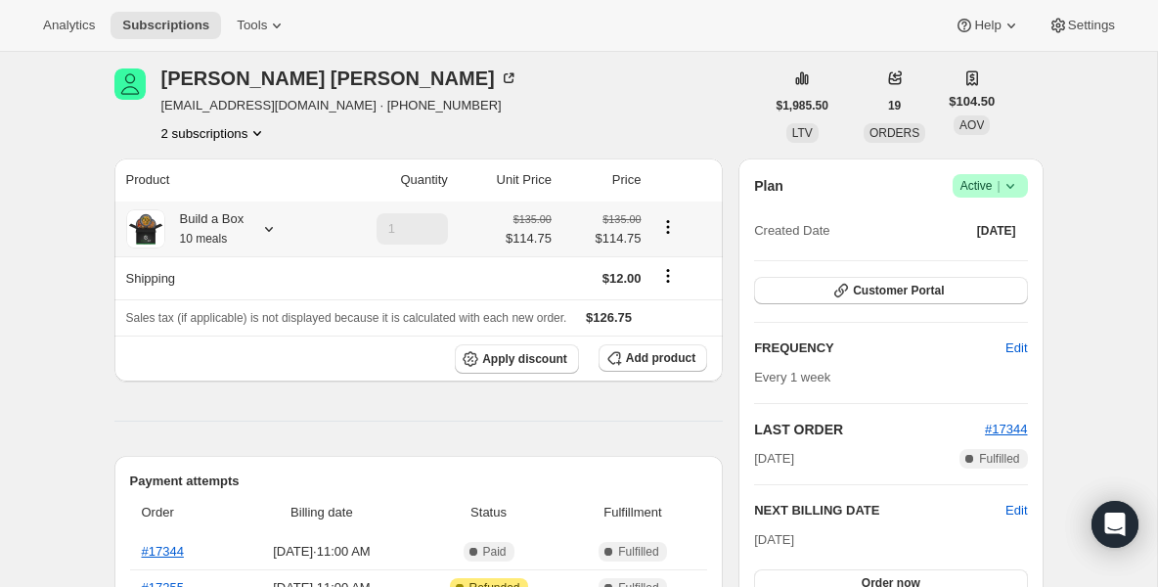
scroll to position [78, 0]
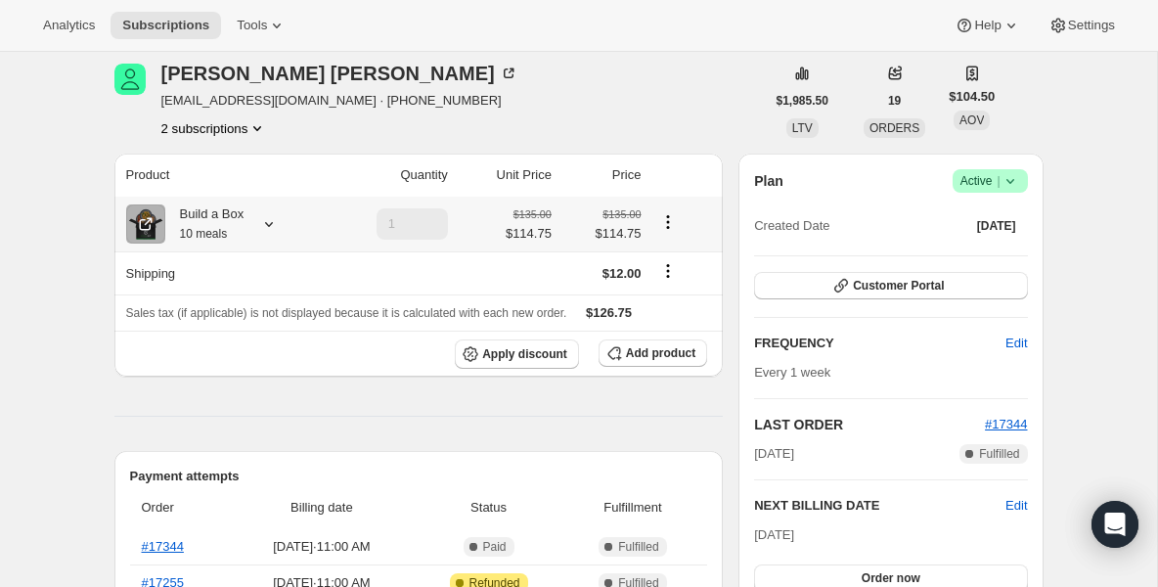
click at [226, 226] on div "Build a Box 10 meals" at bounding box center [204, 223] width 79 height 39
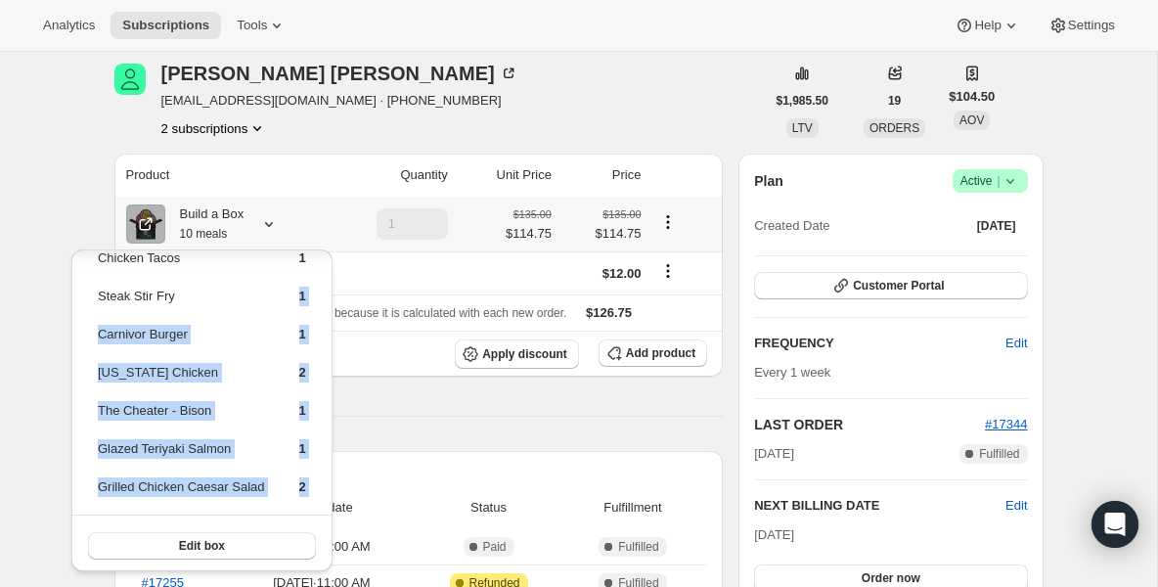
scroll to position [69, 0]
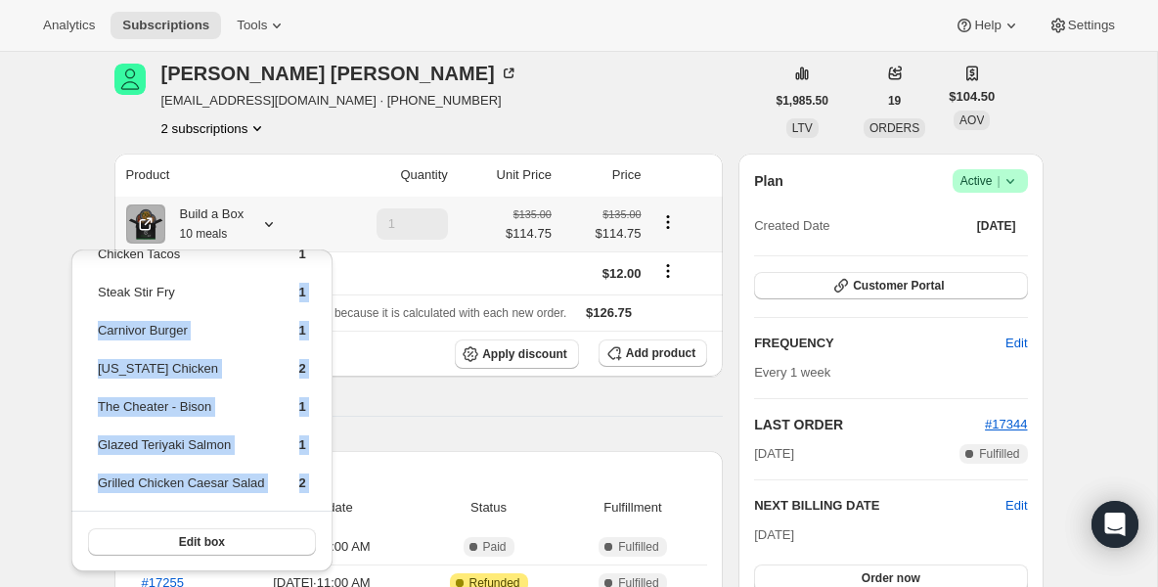
drag, startPoint x: 226, startPoint y: 384, endPoint x: 217, endPoint y: 565, distance: 181.2
click at [218, 566] on div "Cajun Salmon 1 Chicken Tacos 1 Steak Stir Fry 1 Carnivor Burger 1 California Ch…" at bounding box center [201, 376] width 261 height 392
click at [266, 454] on td "Glazed Teriyaki Salmon" at bounding box center [181, 452] width 169 height 36
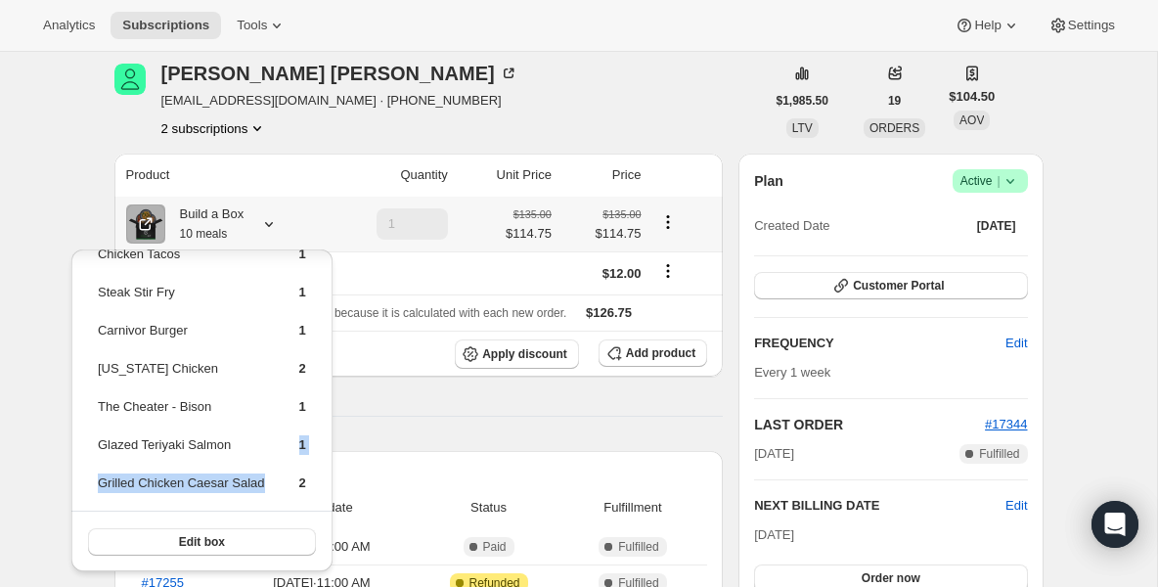
drag, startPoint x: 254, startPoint y: 442, endPoint x: 253, endPoint y: 504, distance: 61.6
click at [253, 504] on tbody "Cajun Salmon 1 Chicken Tacos 1 Steak Stir Fry 1 Carnivor Burger 1 California Ch…" at bounding box center [202, 356] width 210 height 303
click at [172, 16] on button "Subscriptions" at bounding box center [166, 25] width 111 height 27
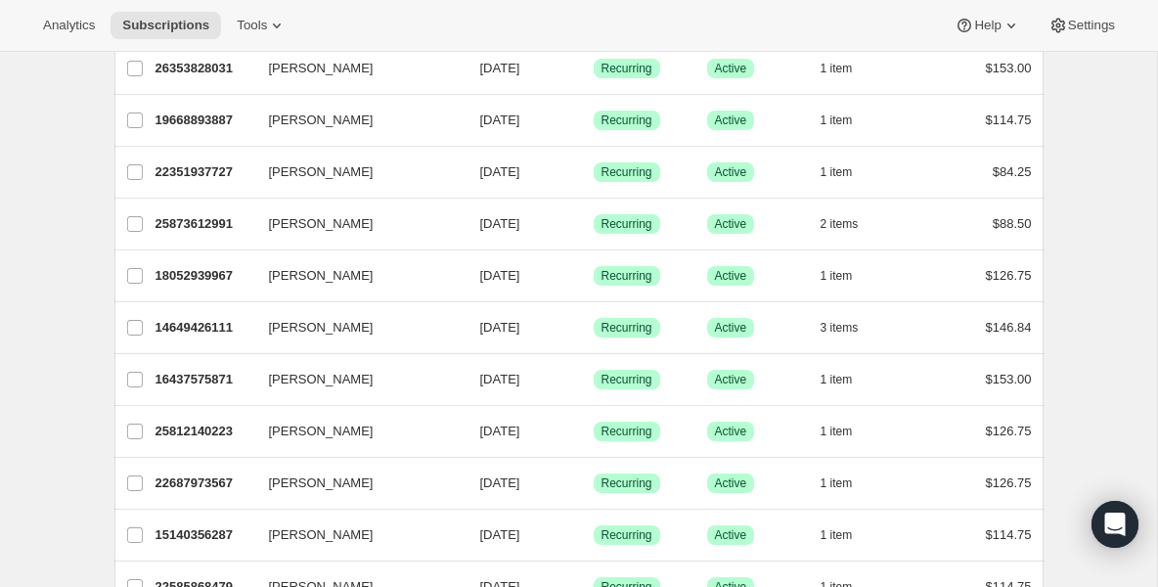
scroll to position [470, 0]
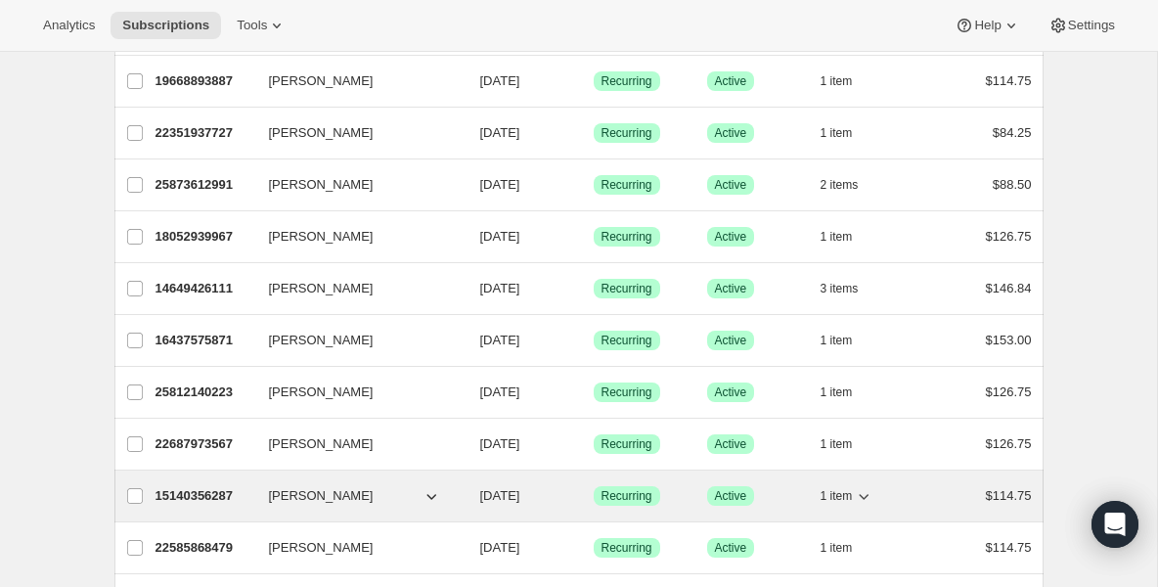
click at [236, 504] on p "15140356287" at bounding box center [205, 496] width 98 height 20
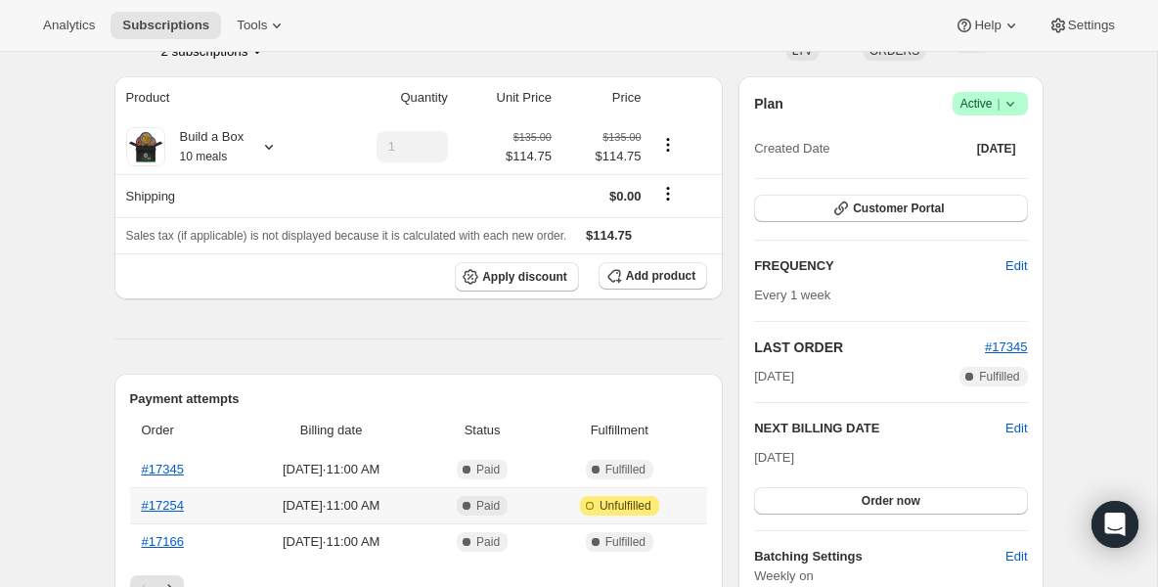
scroll to position [157, 0]
click at [241, 138] on div "Build a Box 10 meals" at bounding box center [204, 145] width 79 height 39
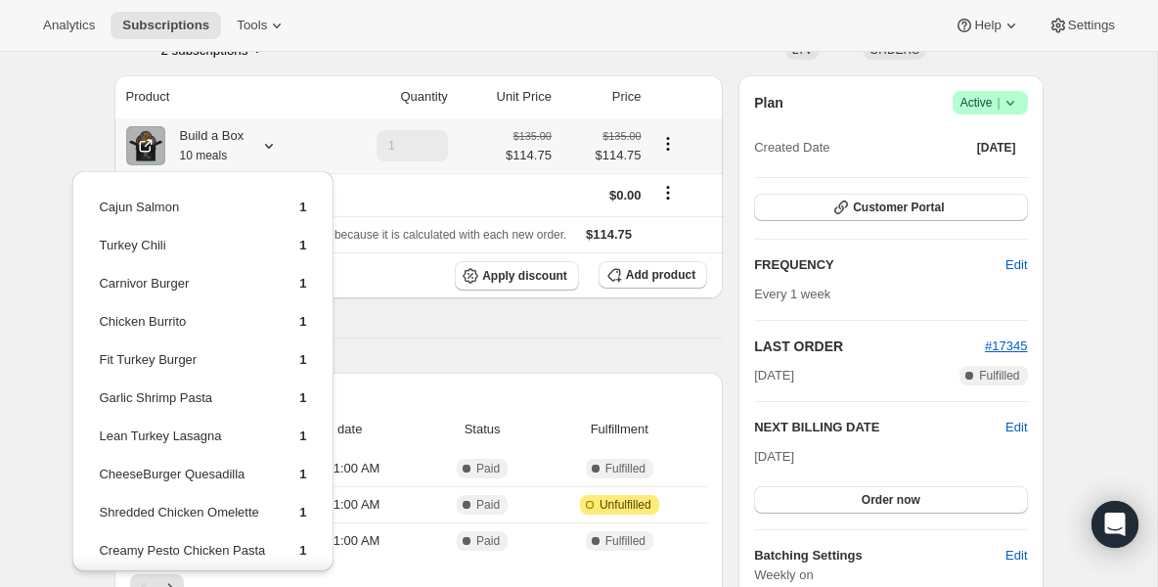
click at [229, 220] on td "Cajun Salmon" at bounding box center [182, 215] width 168 height 36
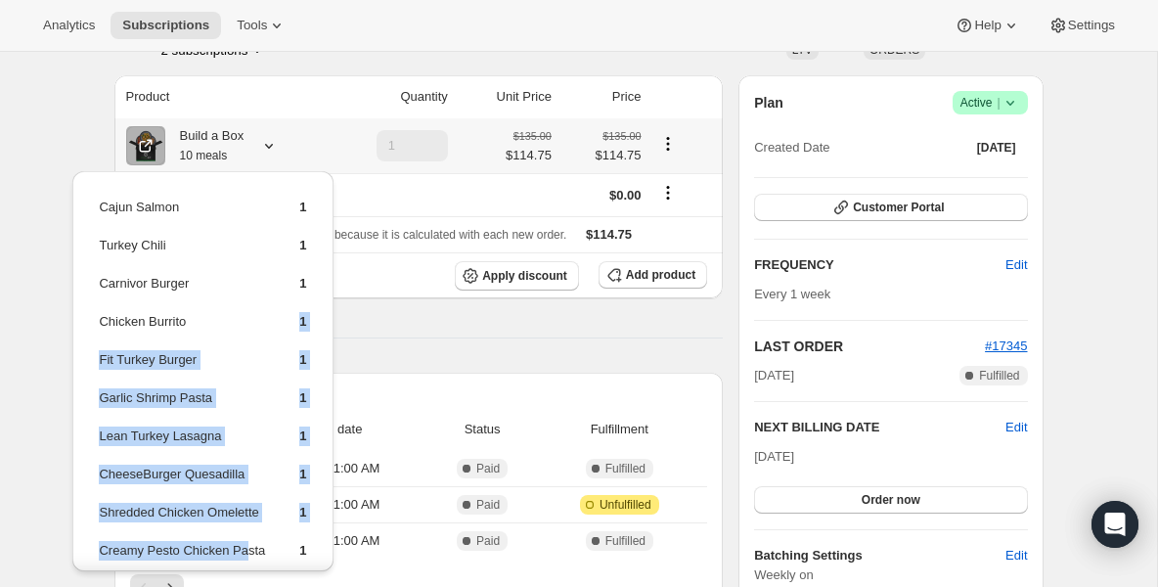
drag, startPoint x: 272, startPoint y: 328, endPoint x: 248, endPoint y: 553, distance: 226.4
click at [249, 555] on table "Cajun Salmon 1 Turkey Chili 1 Carnivor Burger 1 Chicken Burrito 1 Fit Turkey Bu…" at bounding box center [202, 387] width 213 height 384
click at [204, 496] on td "CheeseBurger Quesadilla" at bounding box center [182, 482] width 168 height 36
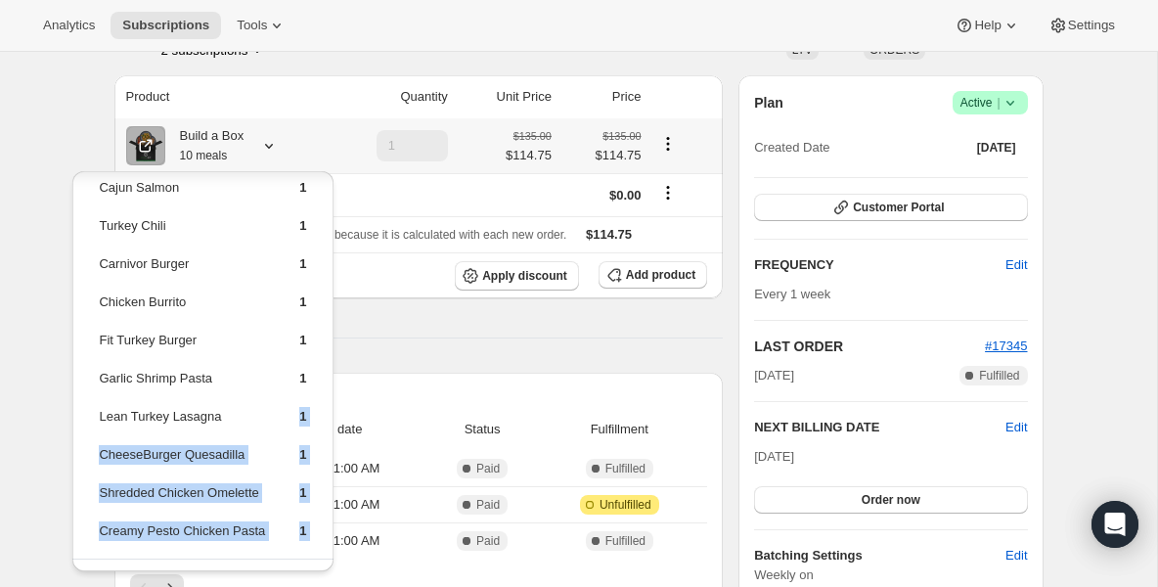
scroll to position [68, 0]
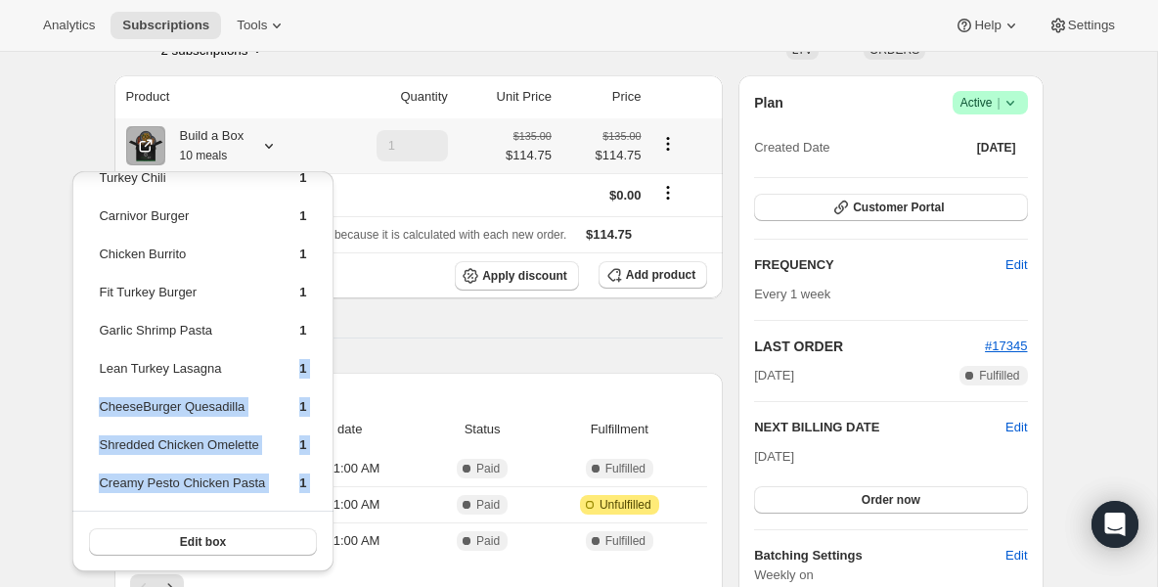
drag, startPoint x: 206, startPoint y: 459, endPoint x: 213, endPoint y: 570, distance: 111.7
click at [213, 570] on div "Cajun Salmon 1 Turkey Chili 1 Carnivor Burger 1 Chicken Burrito 1 Fit Turkey Bu…" at bounding box center [202, 338] width 260 height 469
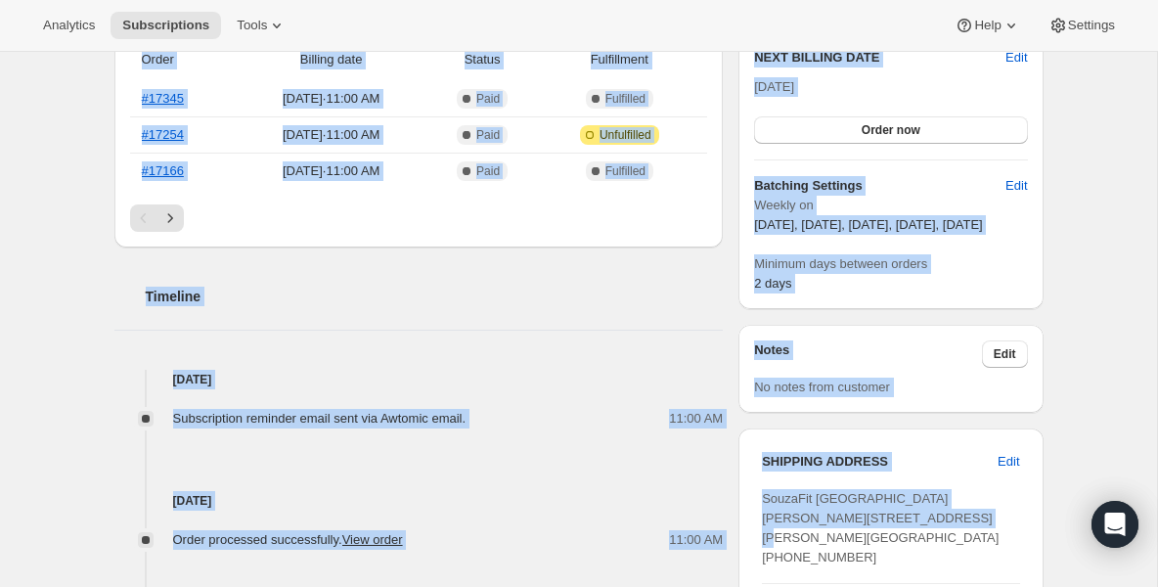
scroll to position [608, 0]
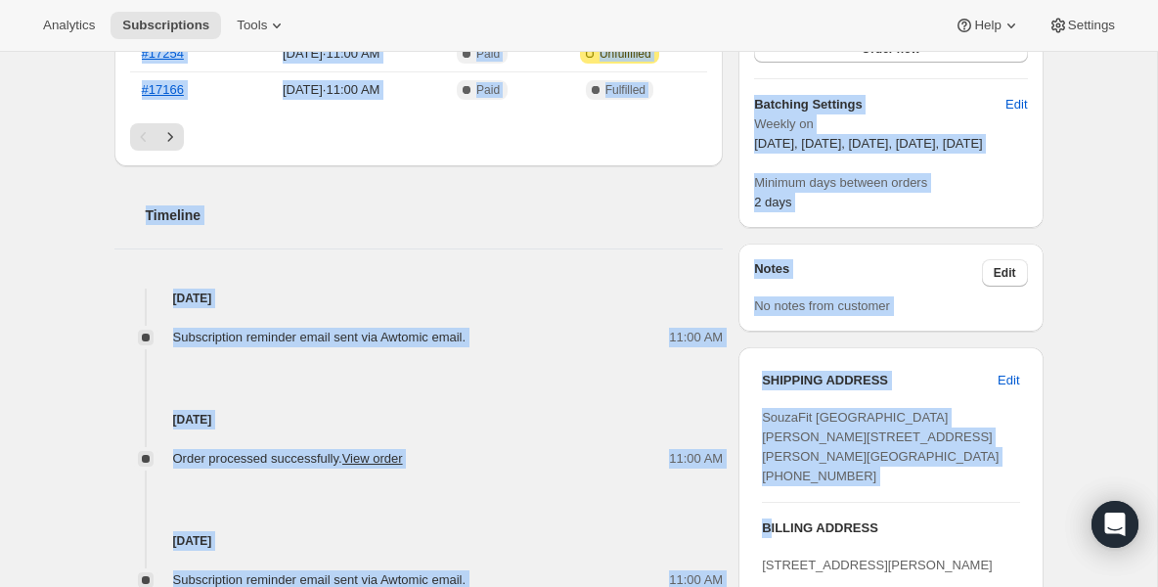
drag, startPoint x: 709, startPoint y: 350, endPoint x: 766, endPoint y: 565, distance: 221.7
click at [766, 572] on div "Luis Penafiel luisart91@hotmail.com · +18564909612 2 subscriptions $5,648.82 LT…" at bounding box center [571, 198] width 945 height 1390
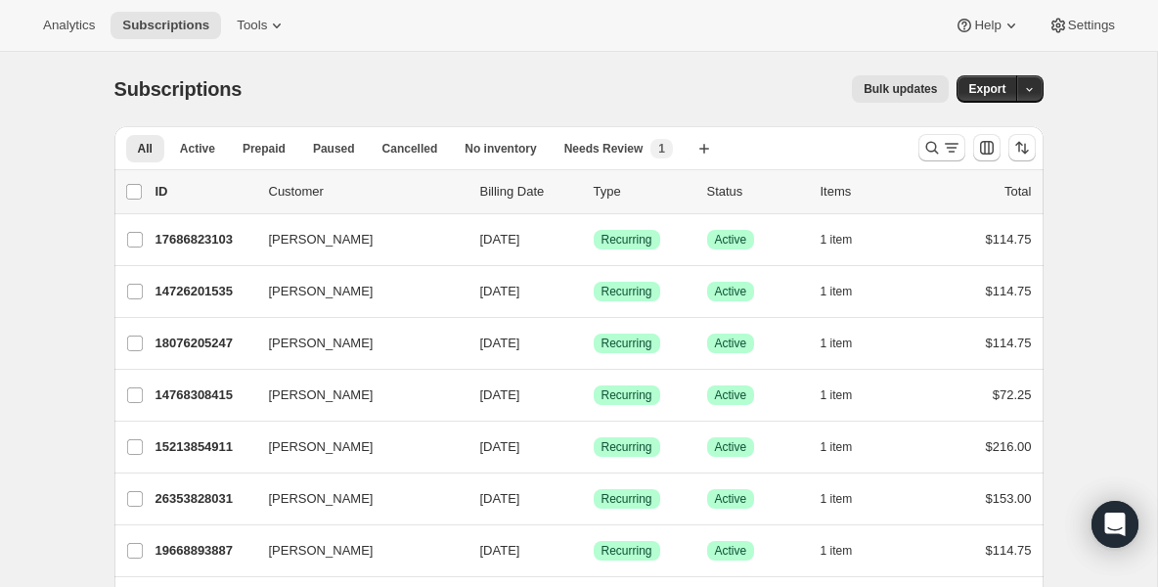
click at [301, 104] on div "Subscriptions. This page is ready Subscriptions Bulk updates More actions Bulk …" at bounding box center [578, 89] width 929 height 74
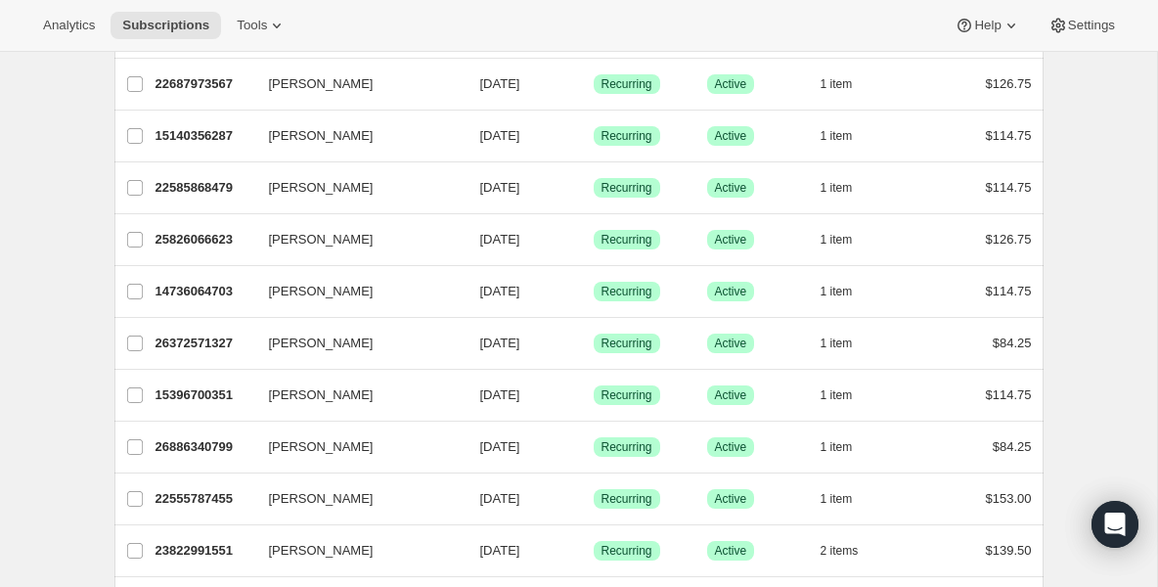
scroll to position [861, 0]
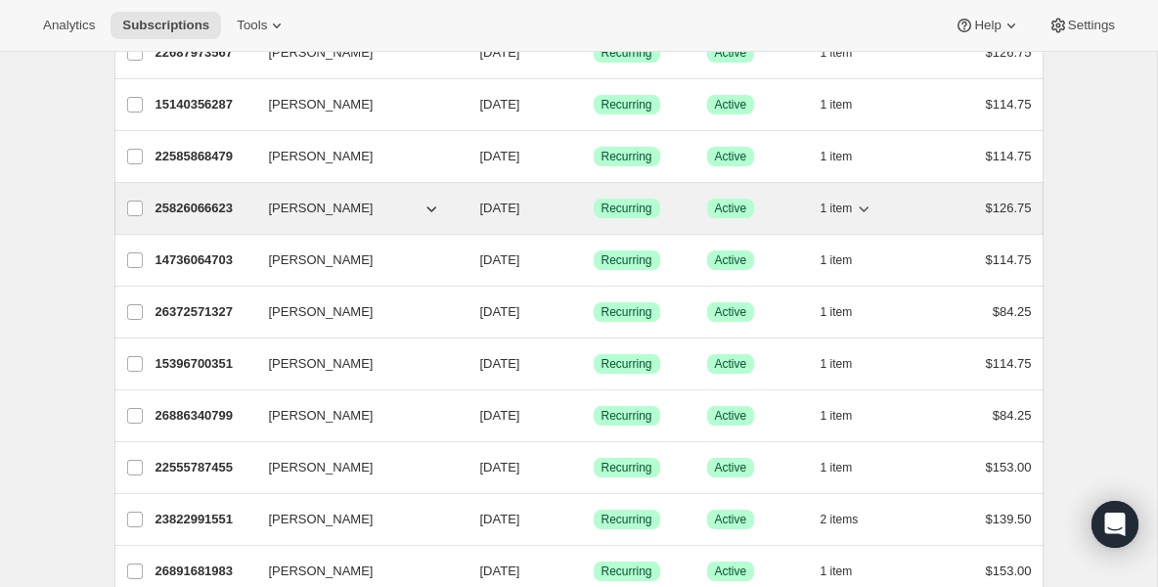
click at [218, 211] on p "25826066623" at bounding box center [205, 209] width 98 height 20
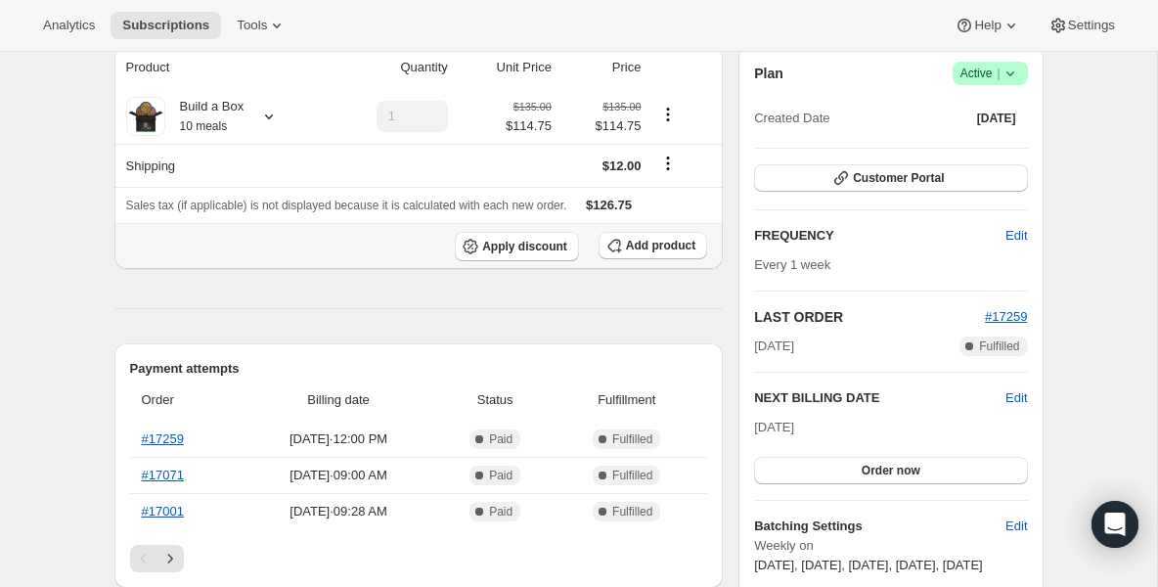
scroll to position [157, 0]
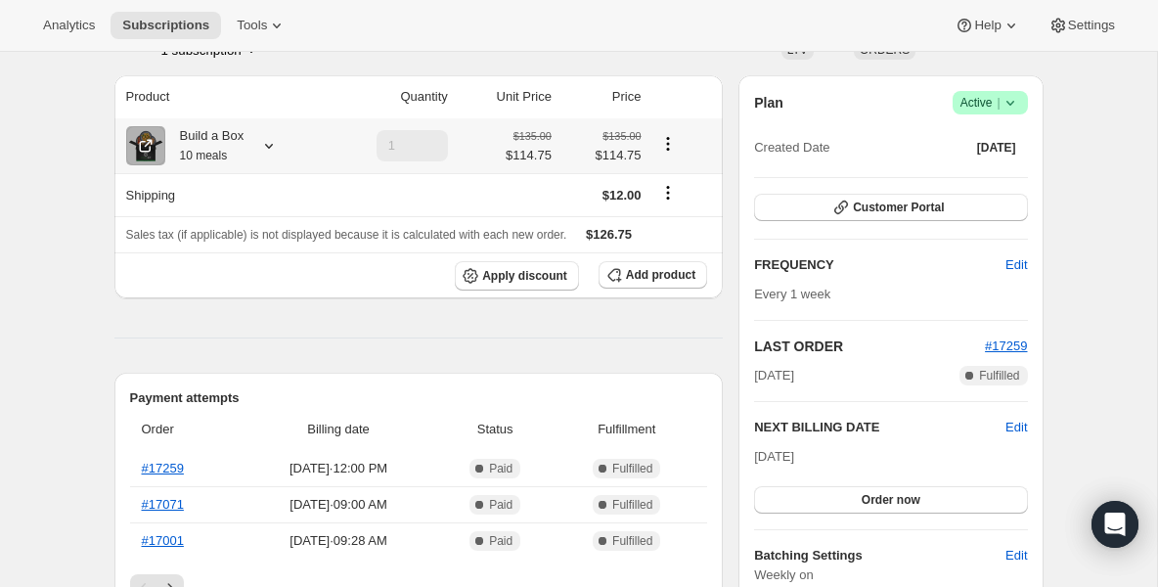
click at [213, 156] on small "10 meals" at bounding box center [204, 156] width 48 height 14
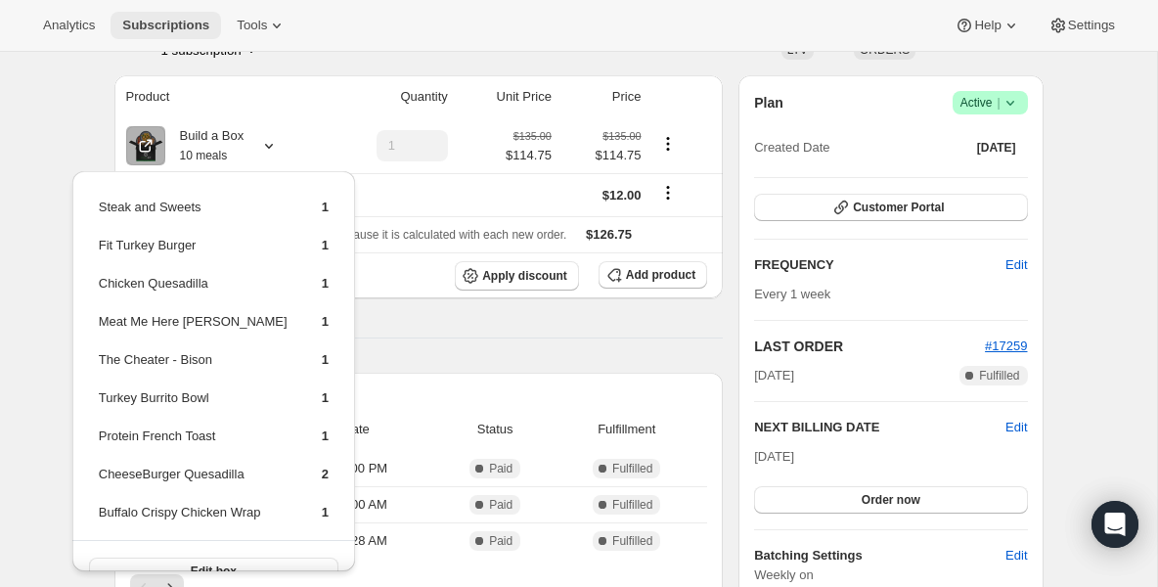
click at [186, 30] on span "Subscriptions" at bounding box center [165, 26] width 87 height 16
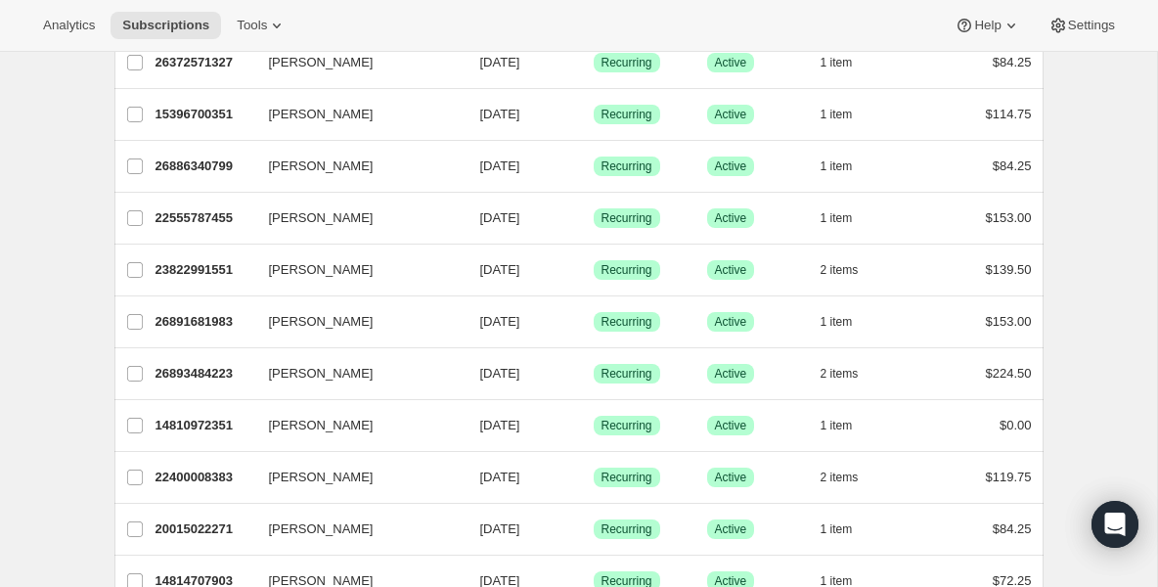
scroll to position [1135, 0]
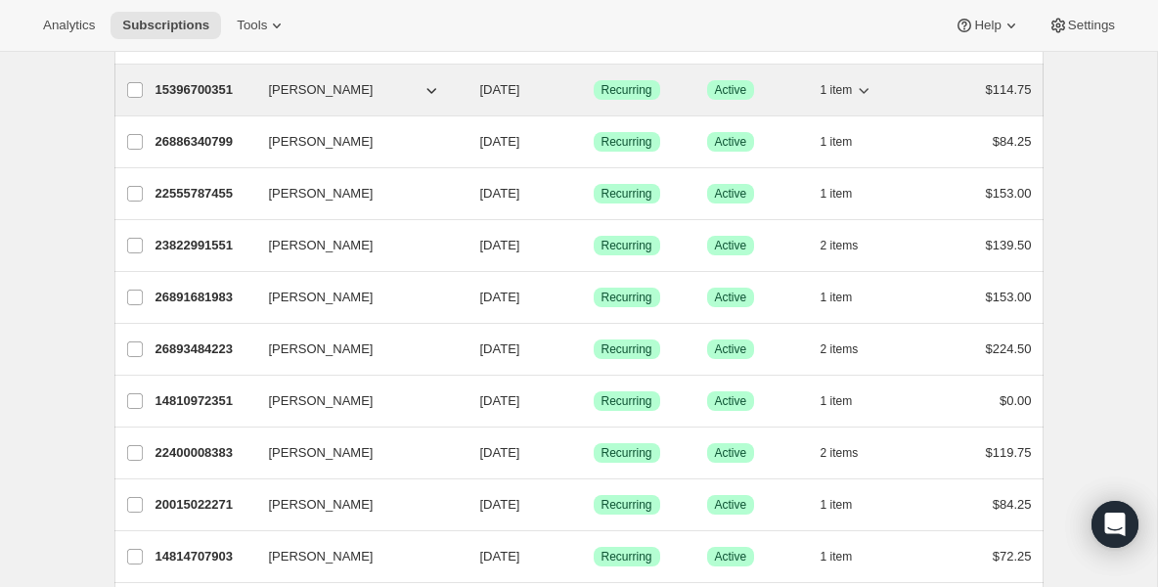
click at [245, 98] on p "15396700351" at bounding box center [205, 90] width 98 height 20
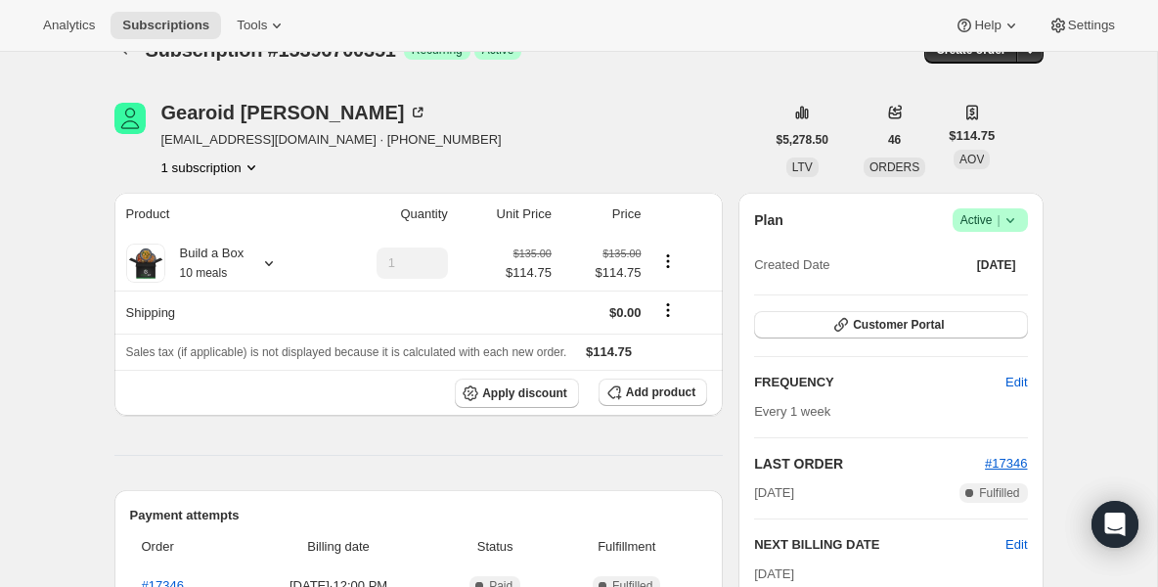
scroll to position [117, 0]
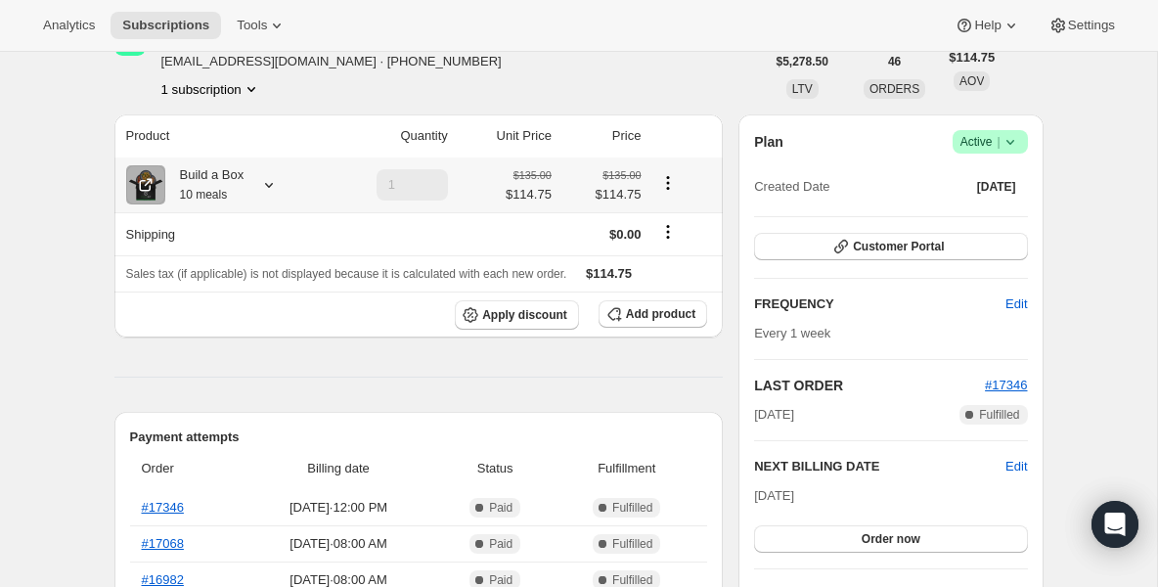
click at [224, 159] on th "Build a Box 10 meals" at bounding box center [219, 185] width 210 height 55
click at [221, 186] on div "Build a Box 10 meals" at bounding box center [204, 184] width 79 height 39
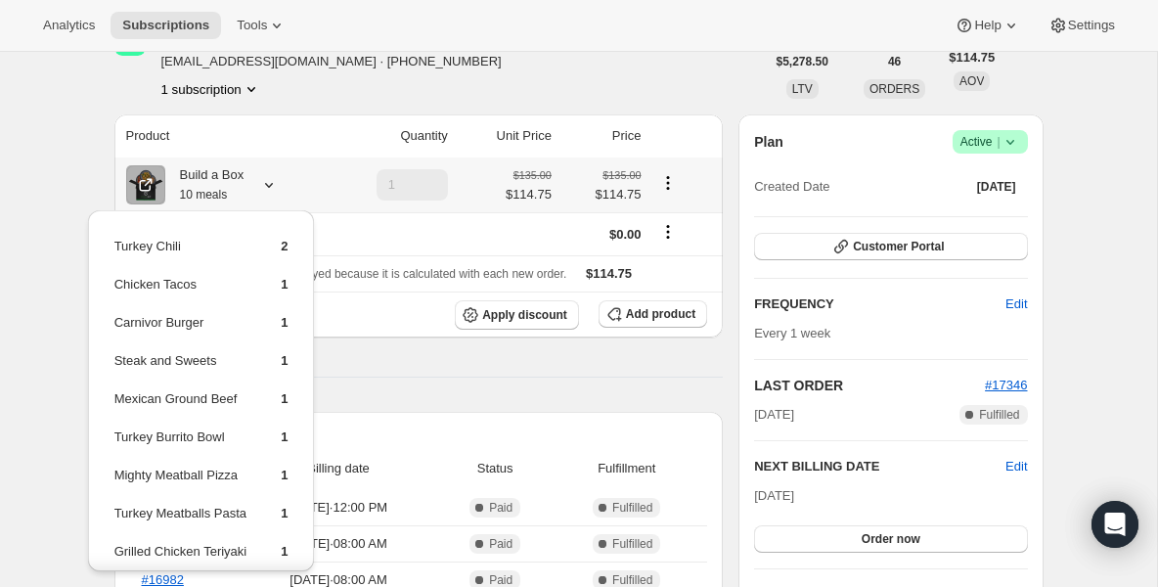
click at [249, 451] on td "Turkey Burrito Bowl" at bounding box center [180, 445] width 135 height 36
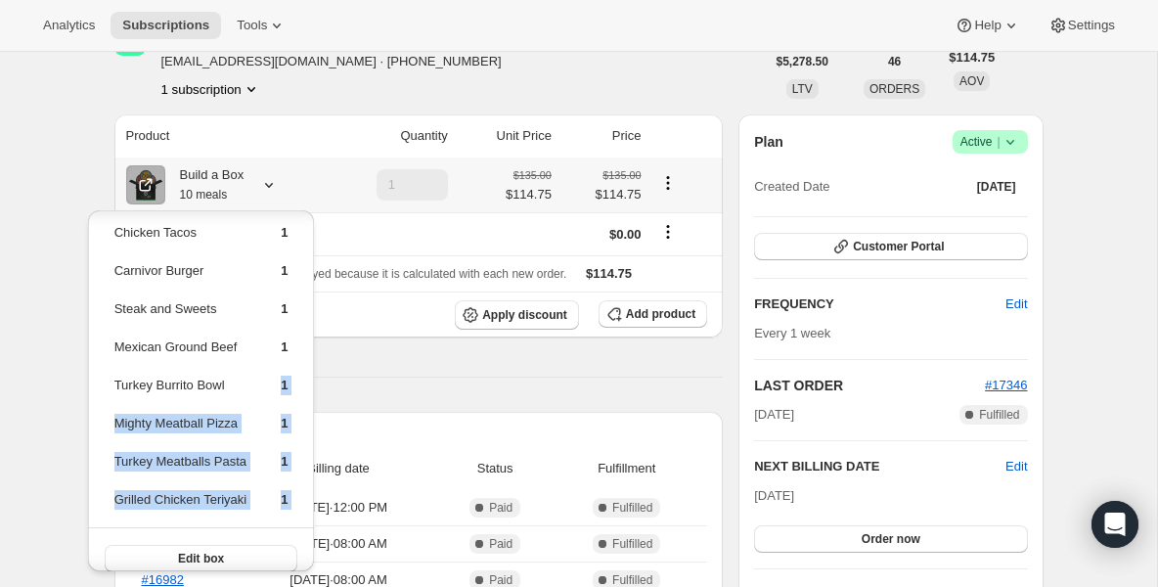
scroll to position [68, 0]
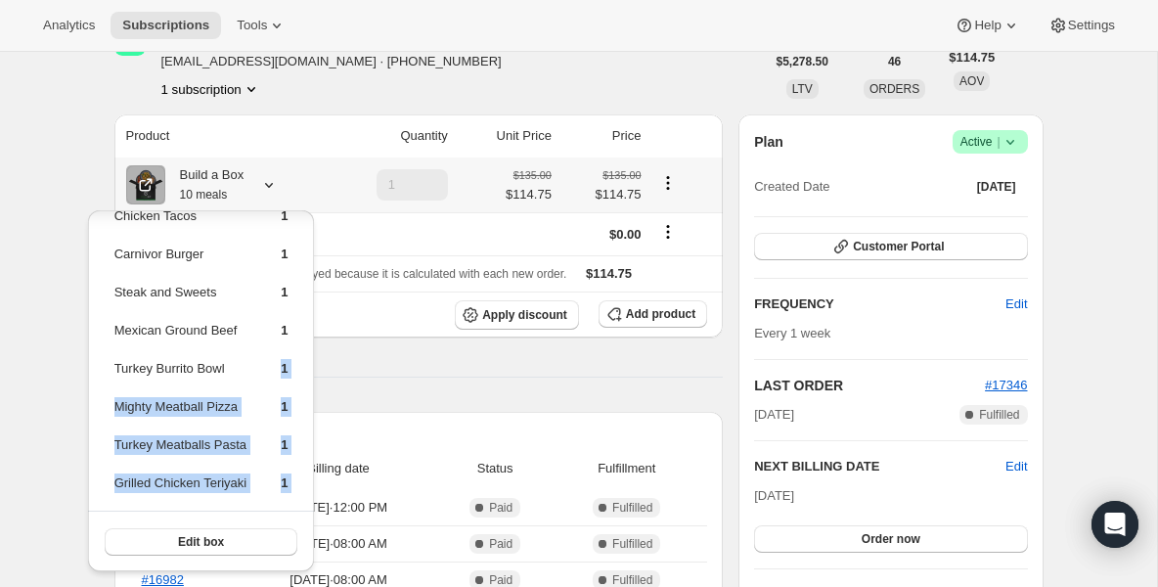
drag, startPoint x: 230, startPoint y: 443, endPoint x: 231, endPoint y: 559, distance: 115.5
click at [231, 559] on div "Turkey Chili 2 Chicken Tacos 1 Carnivor Burger 1 Steak and Sweets 1 Mexican Gro…" at bounding box center [201, 357] width 227 height 430
click at [155, 25] on span "Subscriptions" at bounding box center [165, 26] width 87 height 16
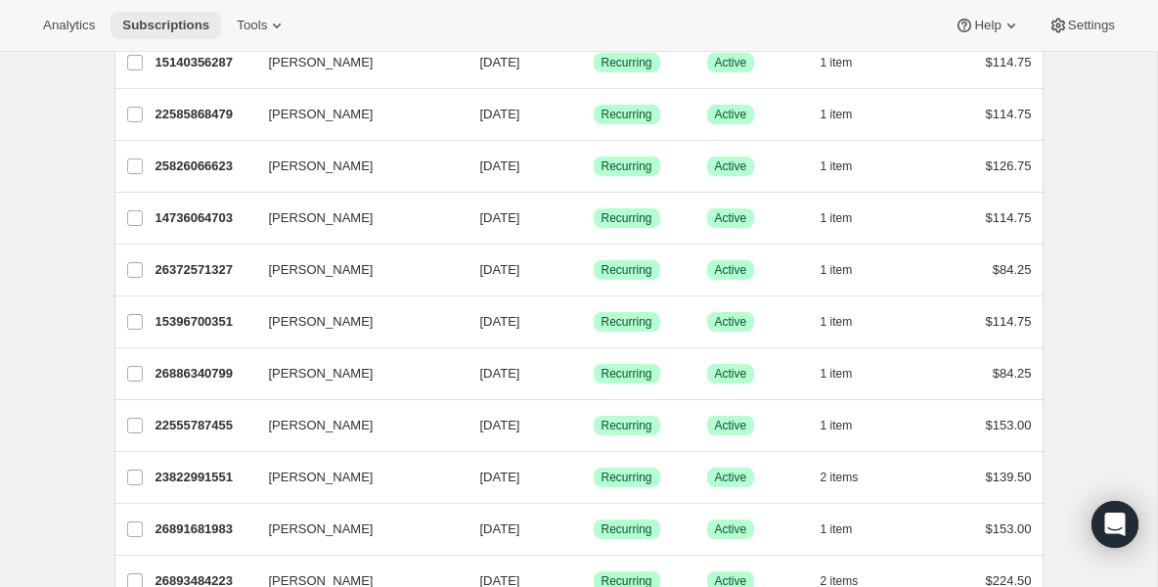
scroll to position [939, 0]
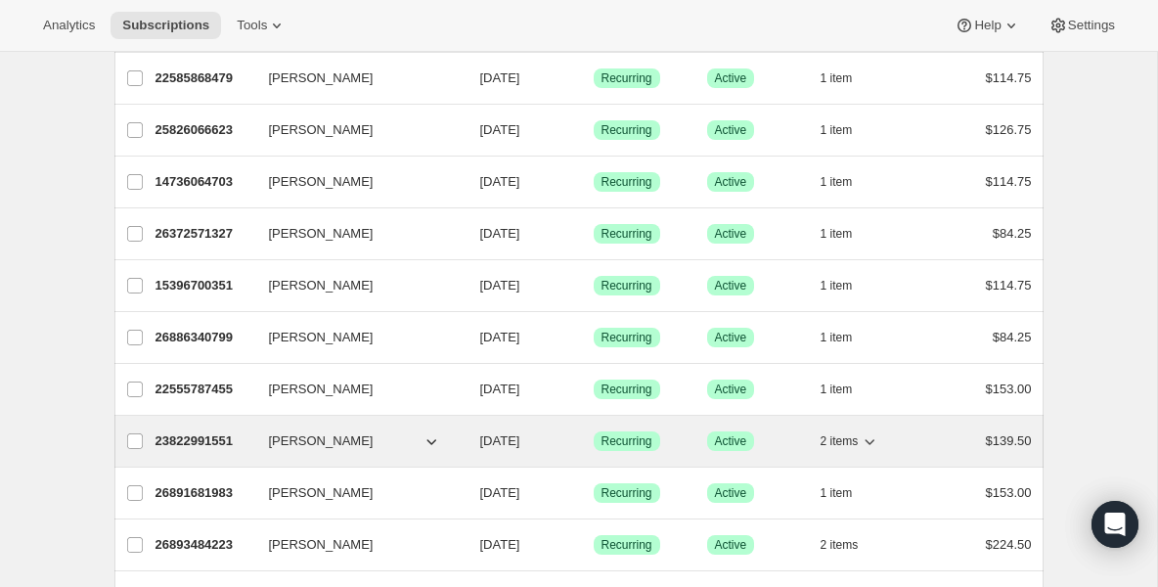
click at [224, 431] on p "23822991551" at bounding box center [205, 441] width 98 height 20
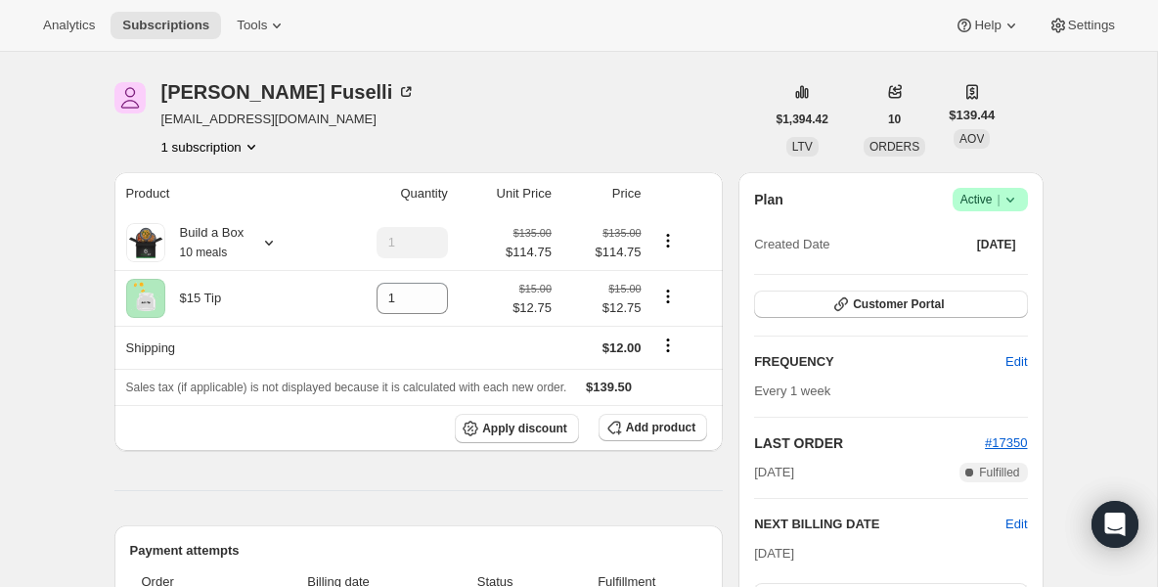
scroll to position [39, 0]
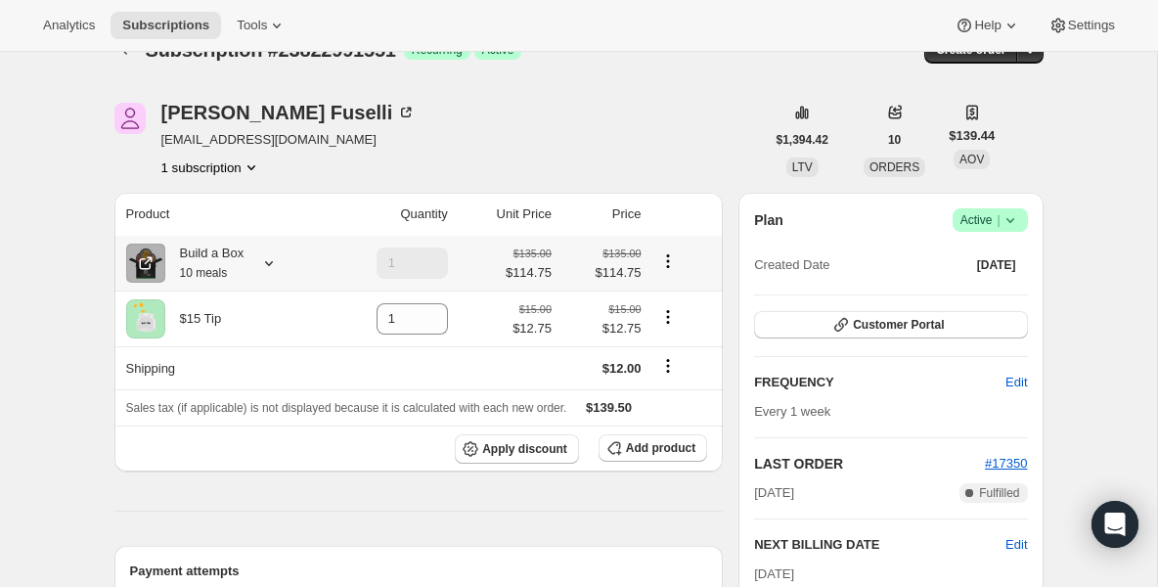
click at [215, 276] on small "10 meals" at bounding box center [204, 273] width 48 height 14
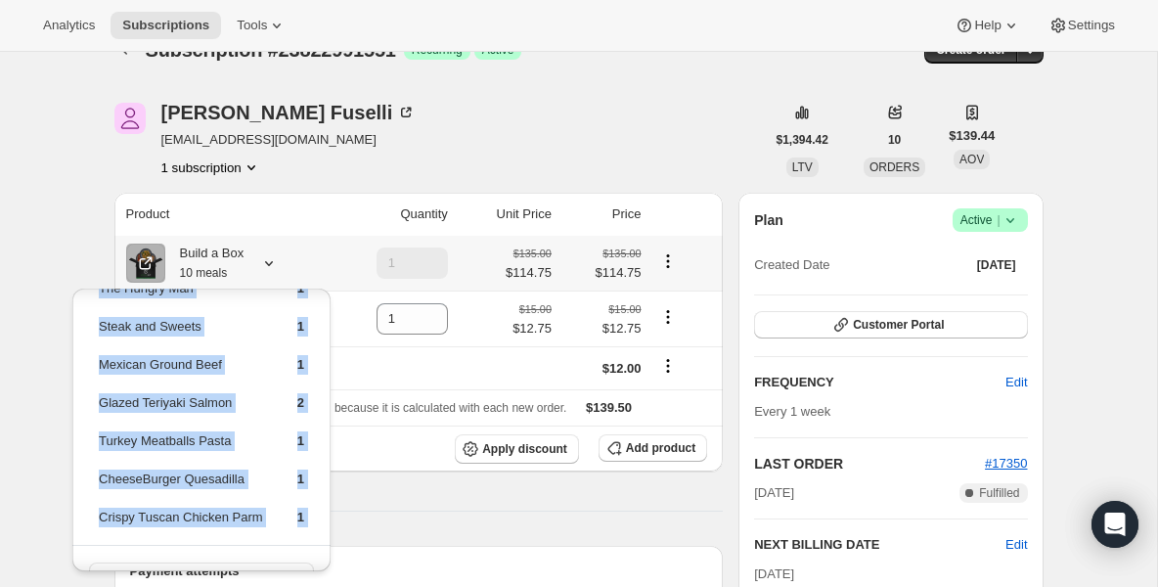
scroll to position [109, 0]
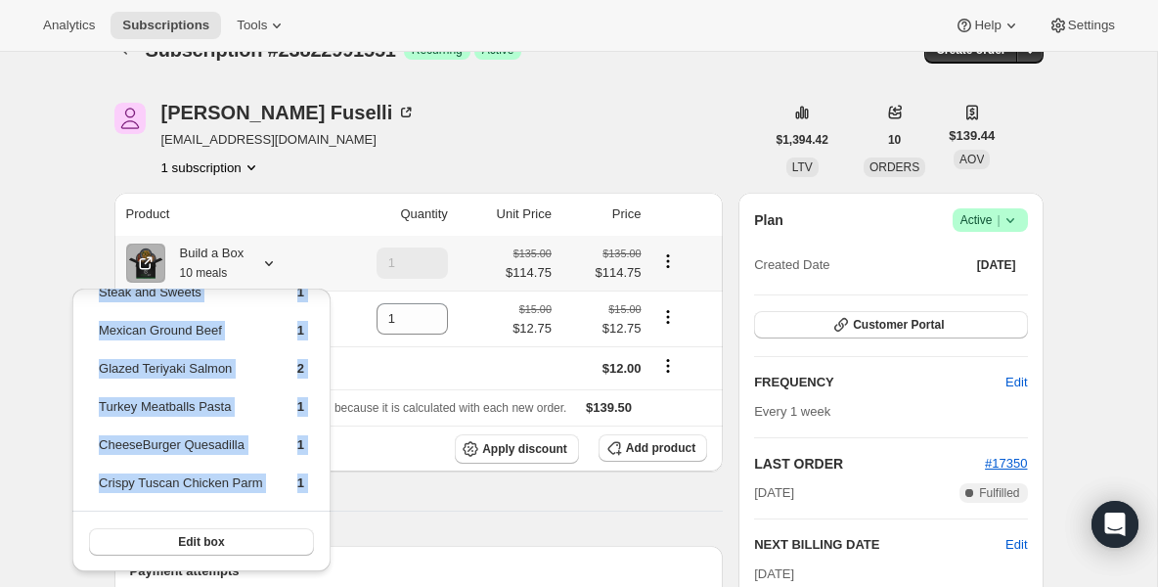
drag, startPoint x: 216, startPoint y: 348, endPoint x: 192, endPoint y: 565, distance: 217.6
click at [192, 565] on div "Beef Bolognese 2 The Hungry Man [DEMOGRAPHIC_DATA] Steak and Sweets 1 Mexican G…" at bounding box center [201, 376] width 258 height 392
click at [261, 448] on td "CheeseBurger Quesadilla" at bounding box center [181, 452] width 166 height 36
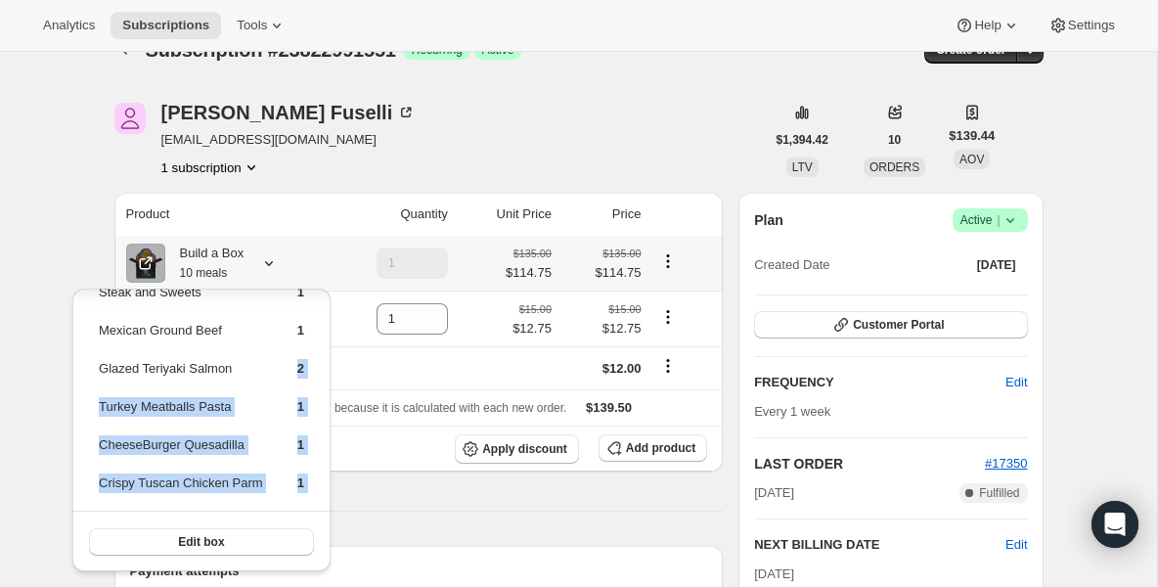
drag, startPoint x: 254, startPoint y: 377, endPoint x: 257, endPoint y: 509, distance: 132.1
click at [258, 511] on div "Beef Bolognese 2 The Hungry Man [DEMOGRAPHIC_DATA] Steak and Sweets 1 Mexican G…" at bounding box center [201, 376] width 258 height 392
click at [169, 19] on span "Subscriptions" at bounding box center [165, 26] width 87 height 16
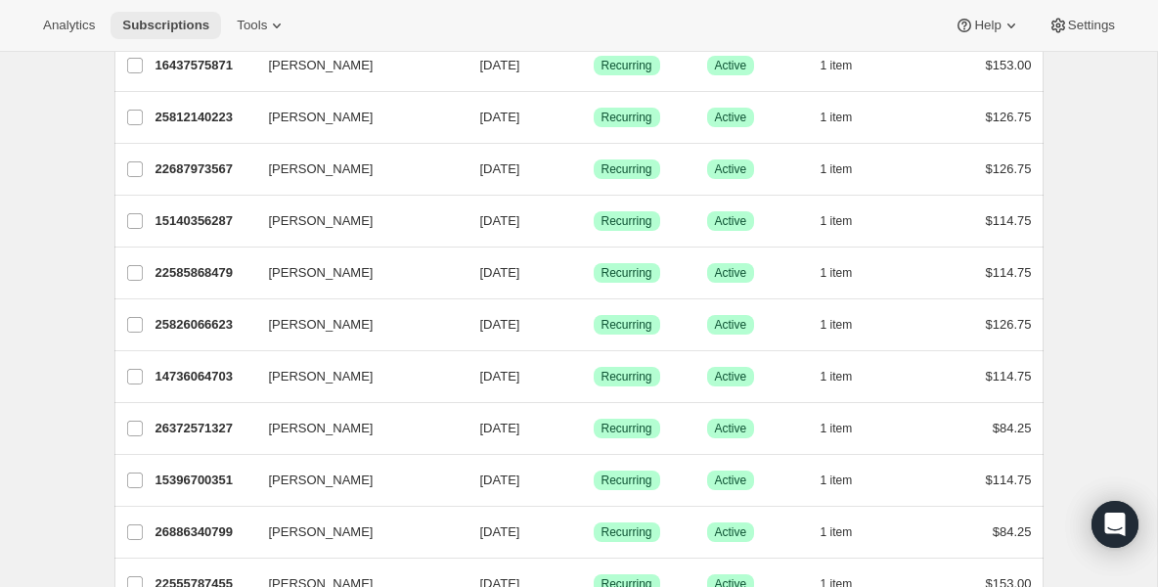
scroll to position [783, 0]
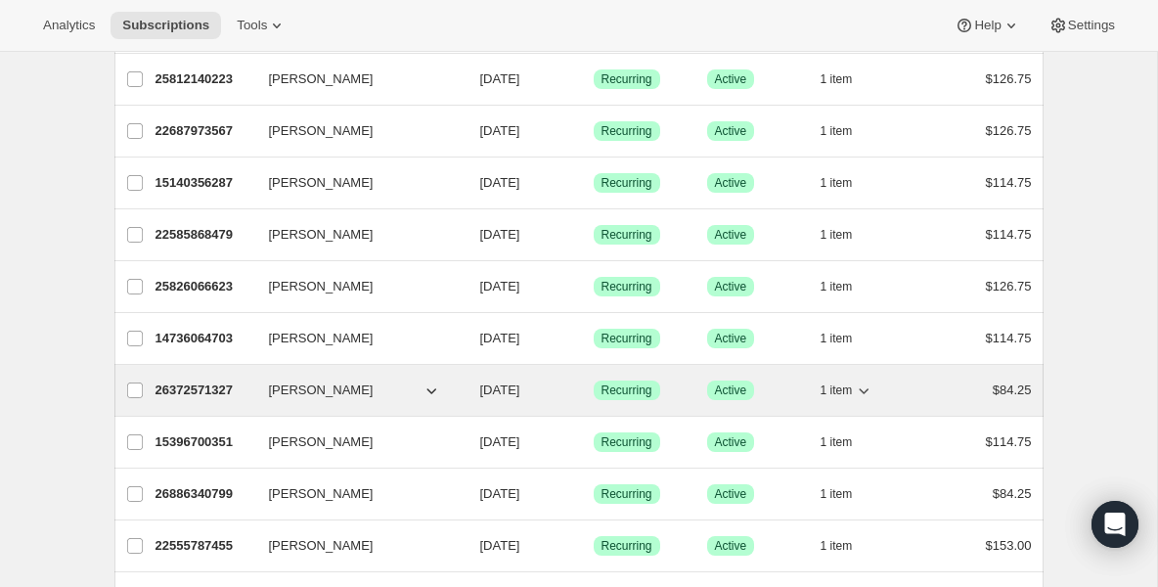
click at [259, 390] on div "26372571327 [PERSON_NAME] [DATE] Success Recurring Success Active 1 item $84.25" at bounding box center [594, 390] width 877 height 27
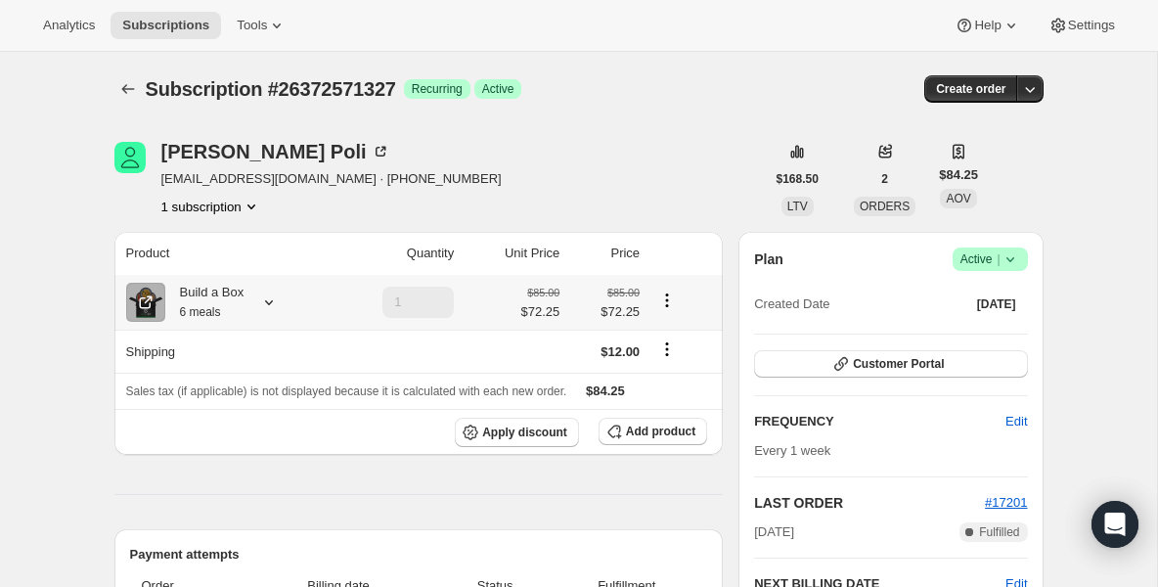
click at [208, 307] on small "6 meals" at bounding box center [200, 312] width 41 height 14
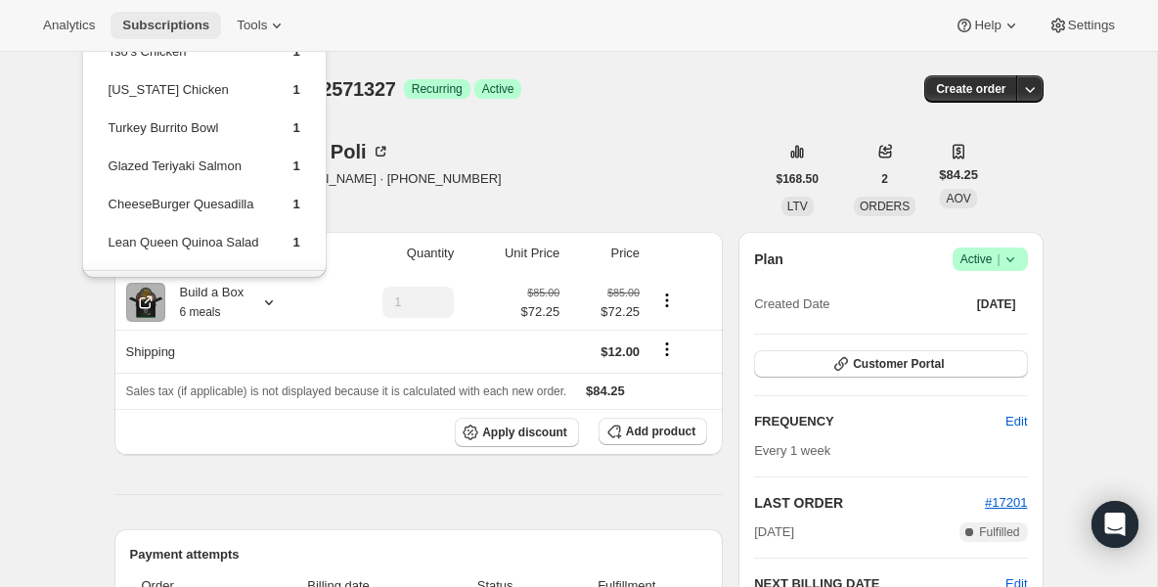
click at [187, 22] on span "Subscriptions" at bounding box center [165, 26] width 87 height 16
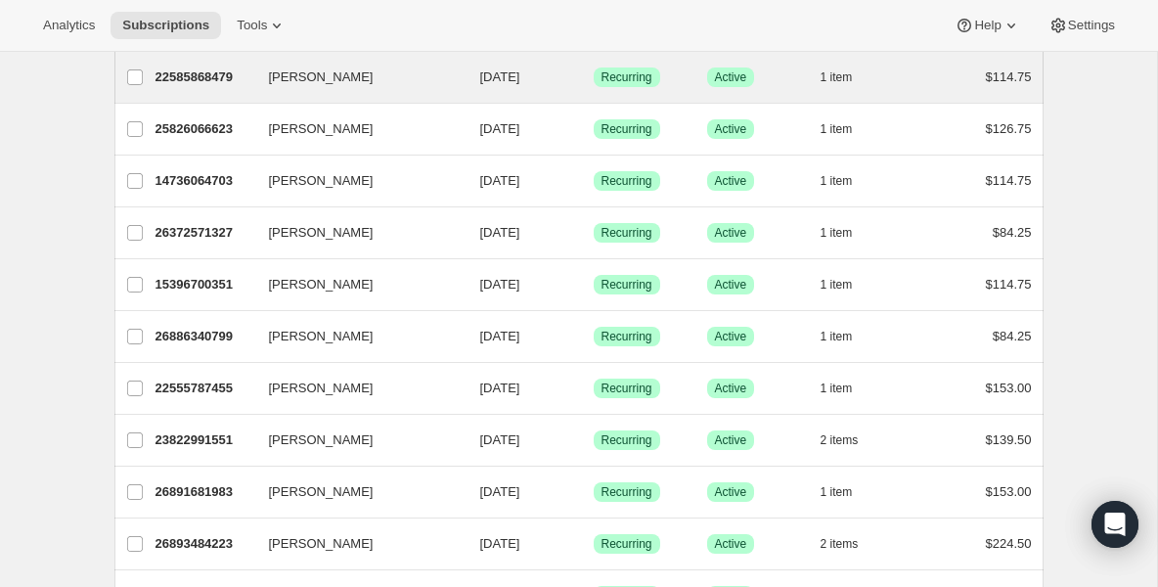
scroll to position [901, 0]
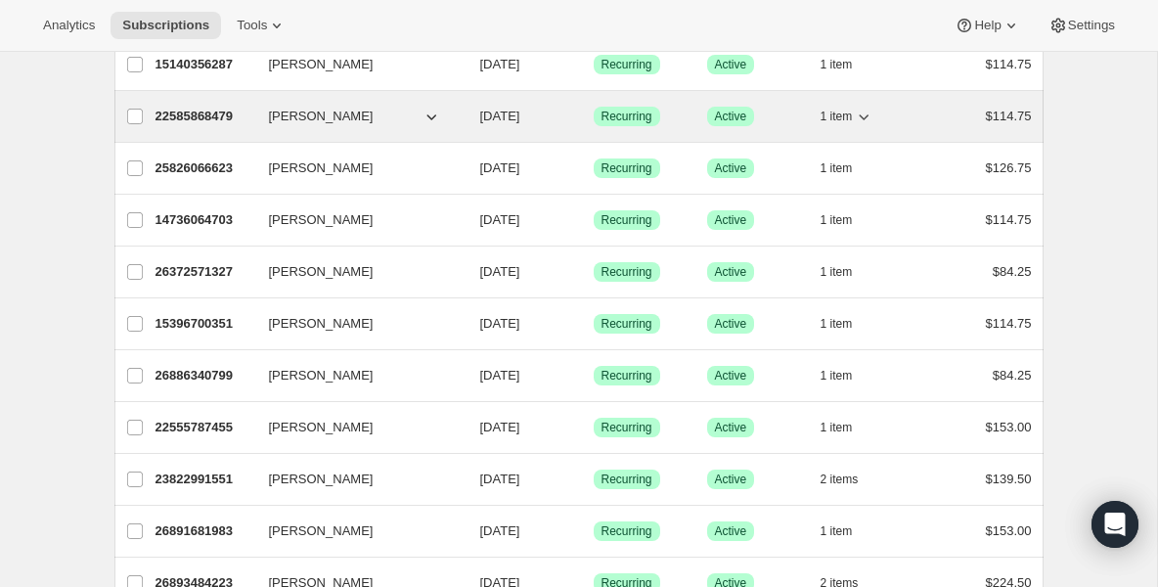
click at [212, 114] on p "22585868479" at bounding box center [205, 117] width 98 height 20
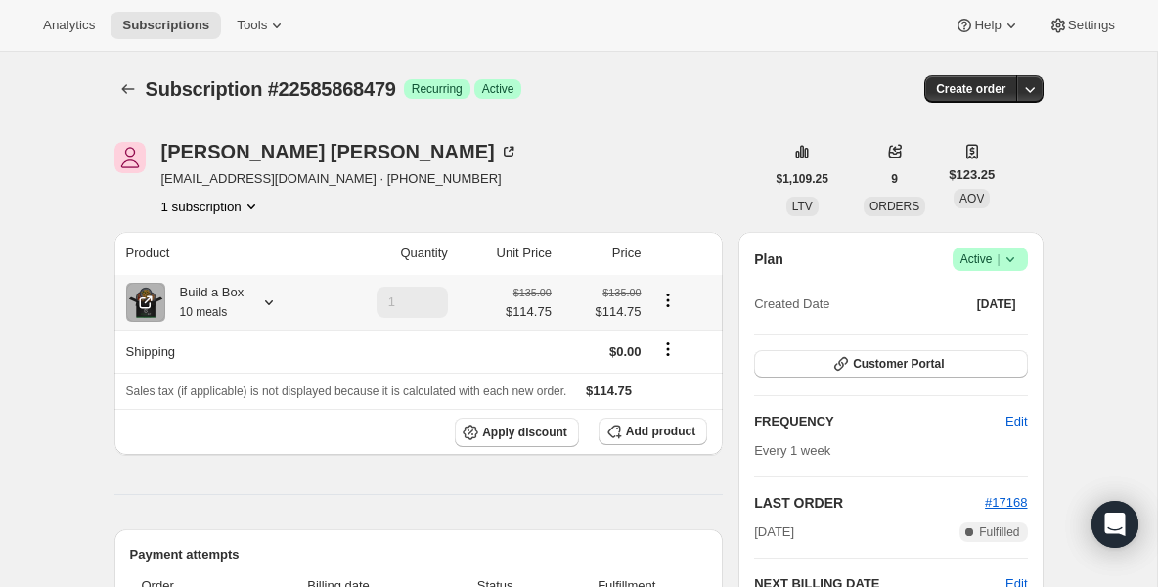
click at [243, 294] on div "Build a Box 10 meals" at bounding box center [204, 302] width 79 height 39
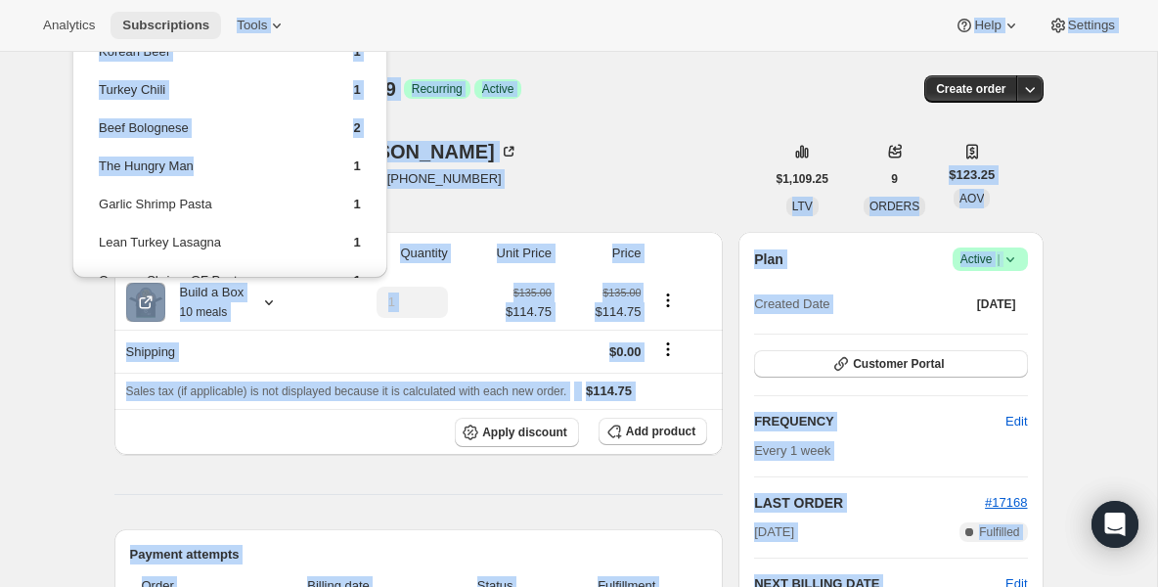
drag, startPoint x: 232, startPoint y: 159, endPoint x: 223, endPoint y: 23, distance: 136.3
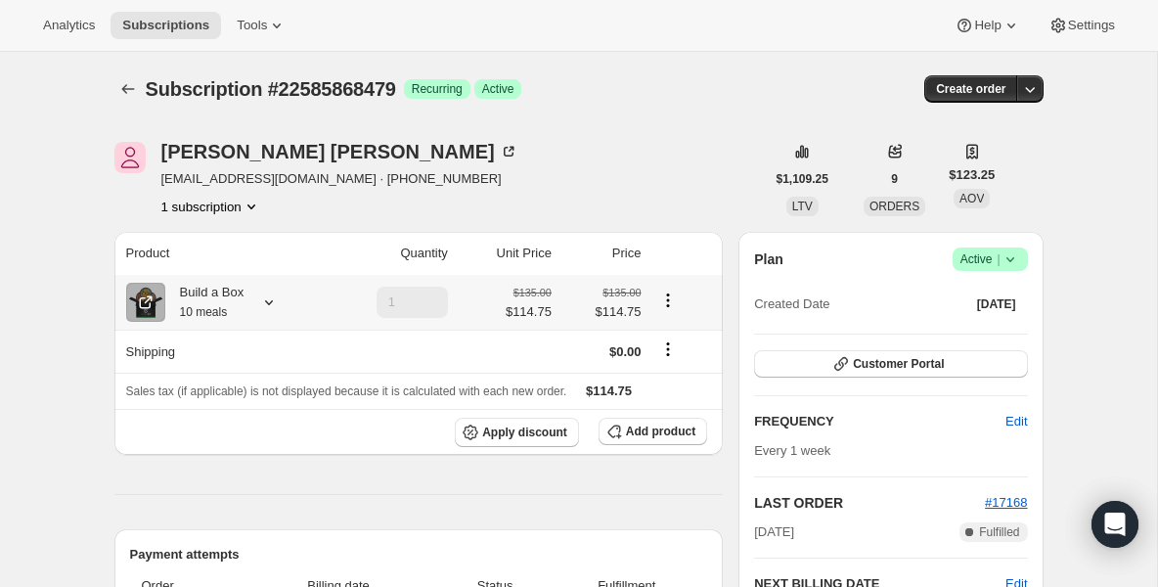
click at [229, 313] on div "Build a Box 10 meals" at bounding box center [204, 302] width 79 height 39
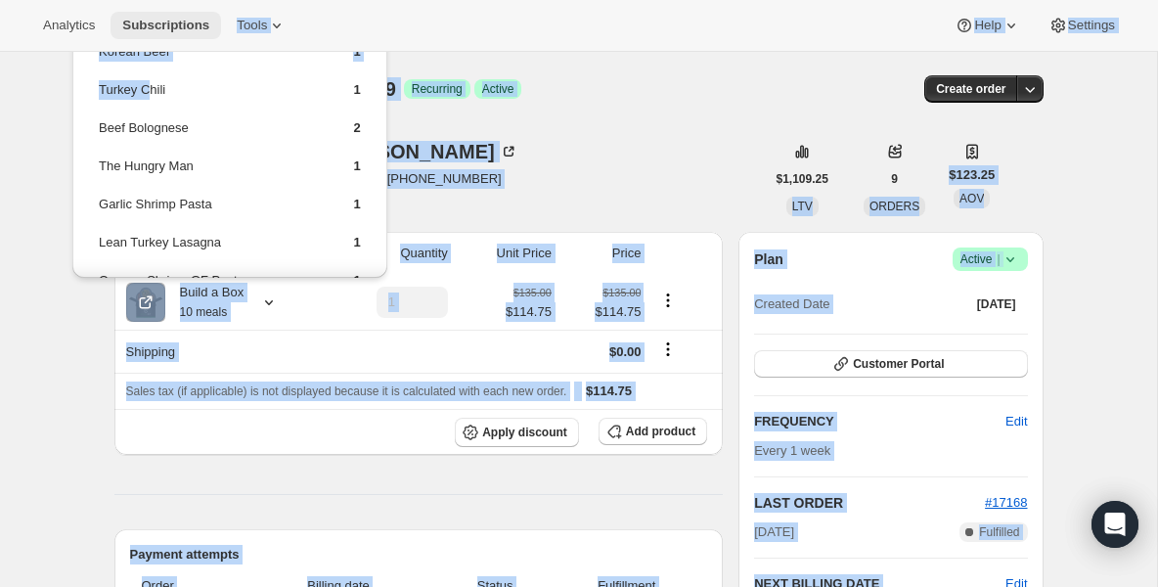
drag, startPoint x: 152, startPoint y: 96, endPoint x: 147, endPoint y: 38, distance: 57.9
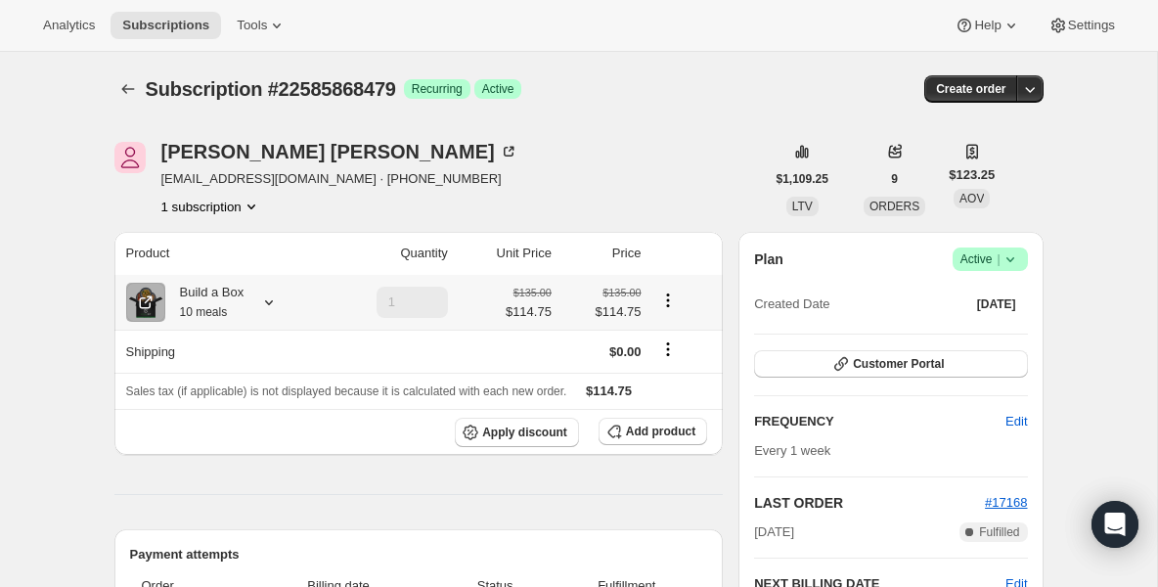
click at [197, 303] on div "Build a Box 10 meals" at bounding box center [204, 302] width 79 height 39
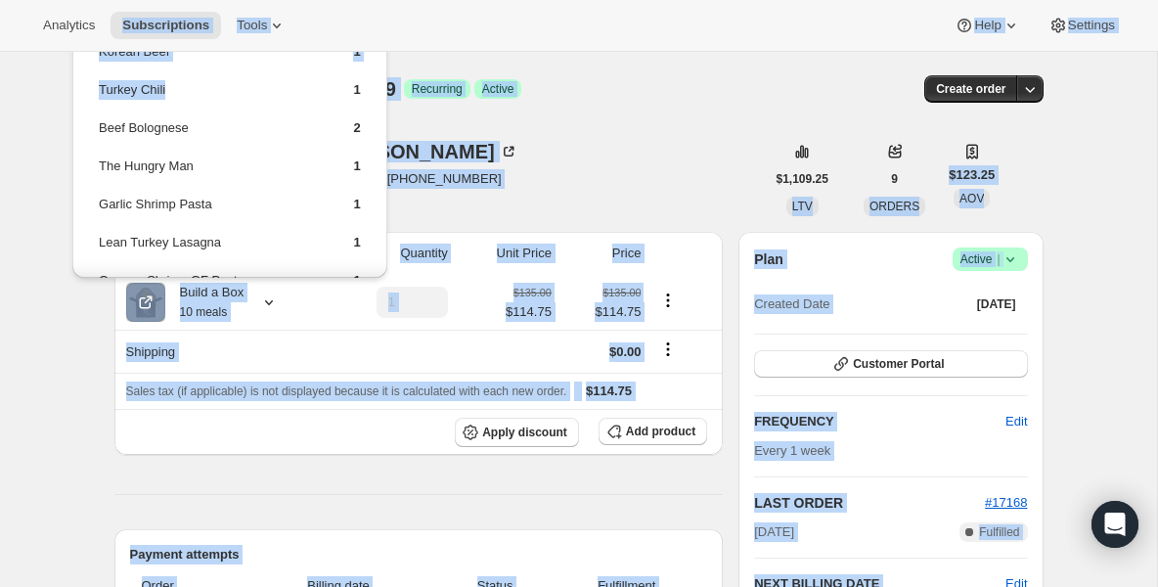
drag, startPoint x: 158, startPoint y: 113, endPoint x: 145, endPoint y: -16, distance: 128.8
click at [145, 0] on html "Analytics Subscriptions Tools Help Settings Skip to content Subscription #22585…" at bounding box center [579, 293] width 1158 height 587
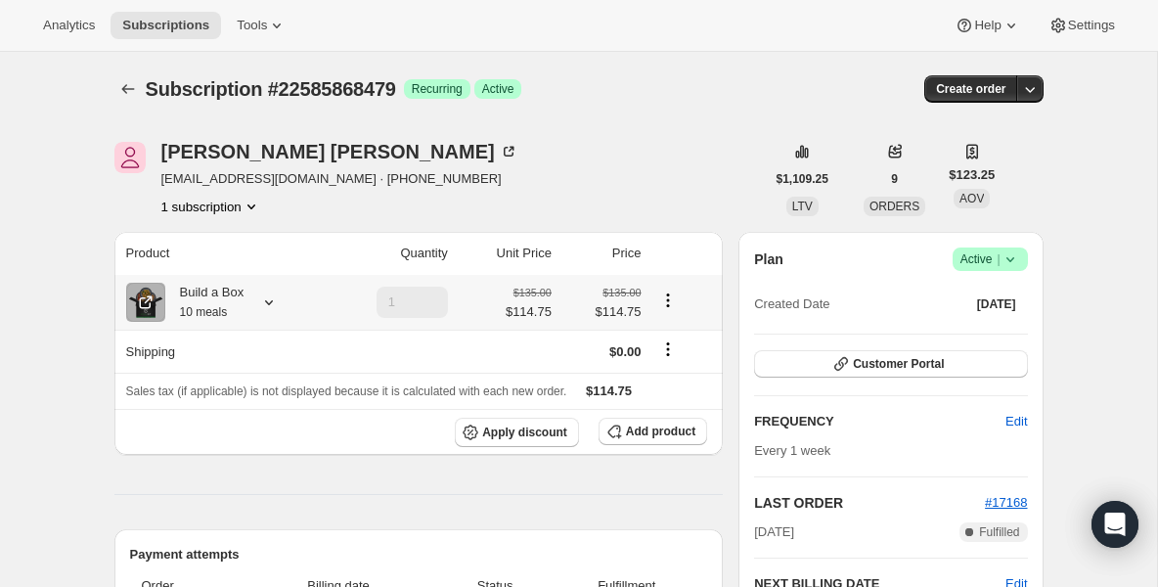
click at [204, 310] on small "10 meals" at bounding box center [204, 312] width 48 height 14
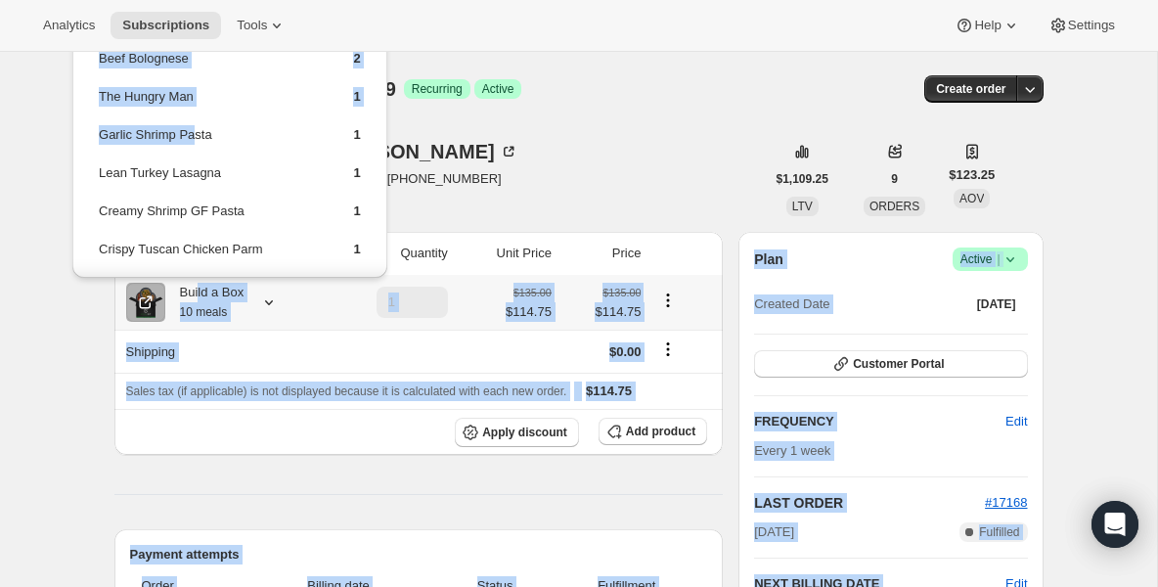
scroll to position [167, 0]
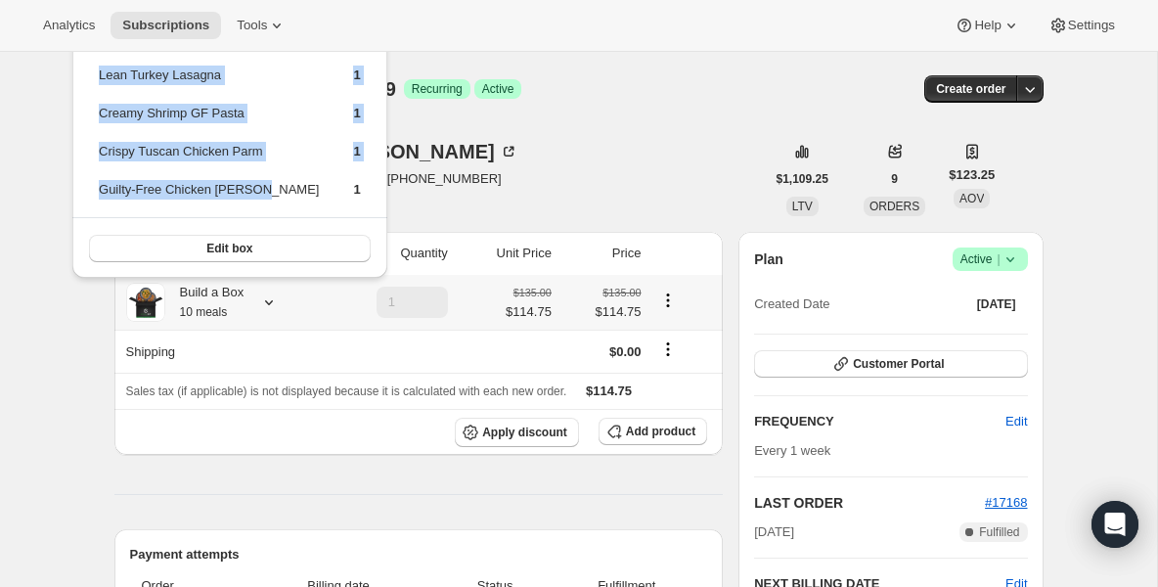
drag, startPoint x: 199, startPoint y: 207, endPoint x: 207, endPoint y: 199, distance: 12.5
click at [207, 203] on tbody "Korean Beef 1 Turkey Chili 1 Beef Bolognese 2 The Hungry Man [DEMOGRAPHIC_DATA]…" at bounding box center [230, 44] width 264 height 341
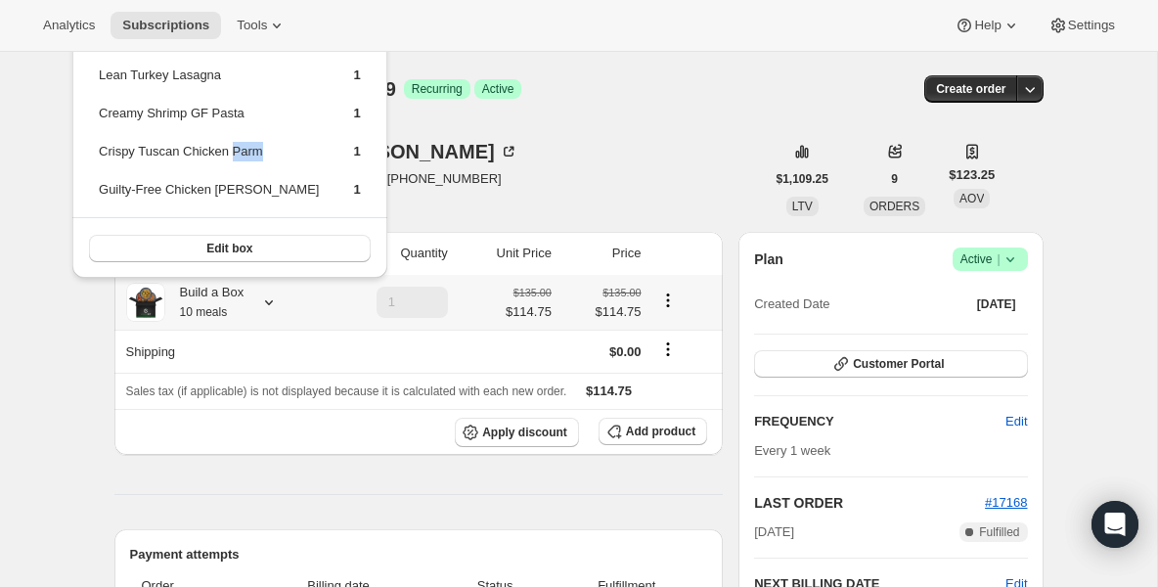
drag, startPoint x: 245, startPoint y: 172, endPoint x: 237, endPoint y: 147, distance: 26.6
click at [237, 149] on td "Crispy Tuscan Chicken Parm" at bounding box center [209, 159] width 222 height 36
click at [225, 109] on td "Creamy Shrimp GF Pasta" at bounding box center [209, 121] width 222 height 36
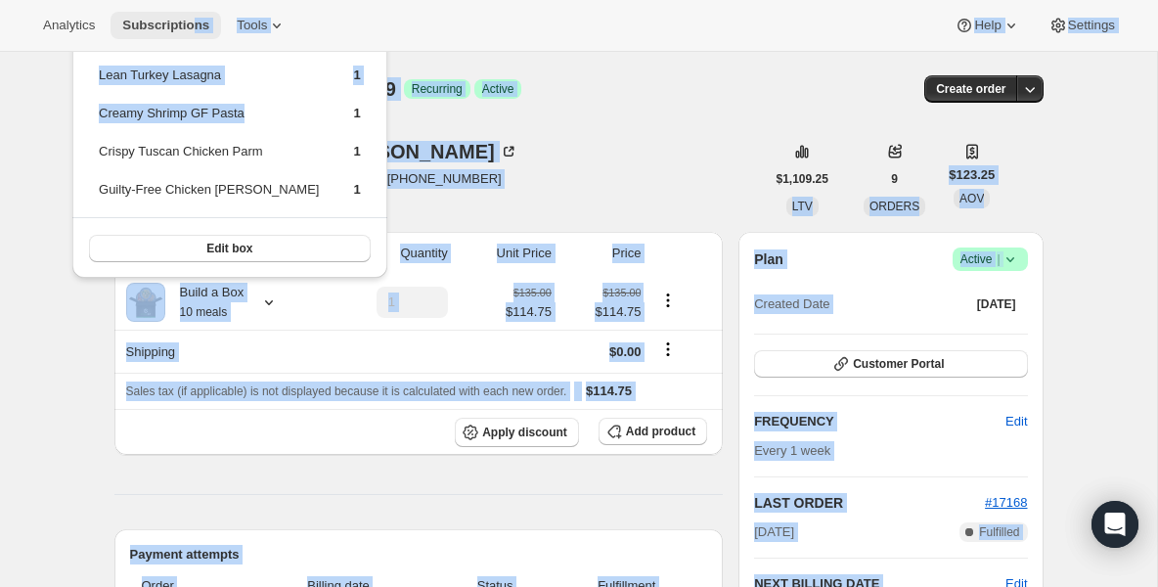
drag, startPoint x: 206, startPoint y: 134, endPoint x: 200, endPoint y: 28, distance: 105.9
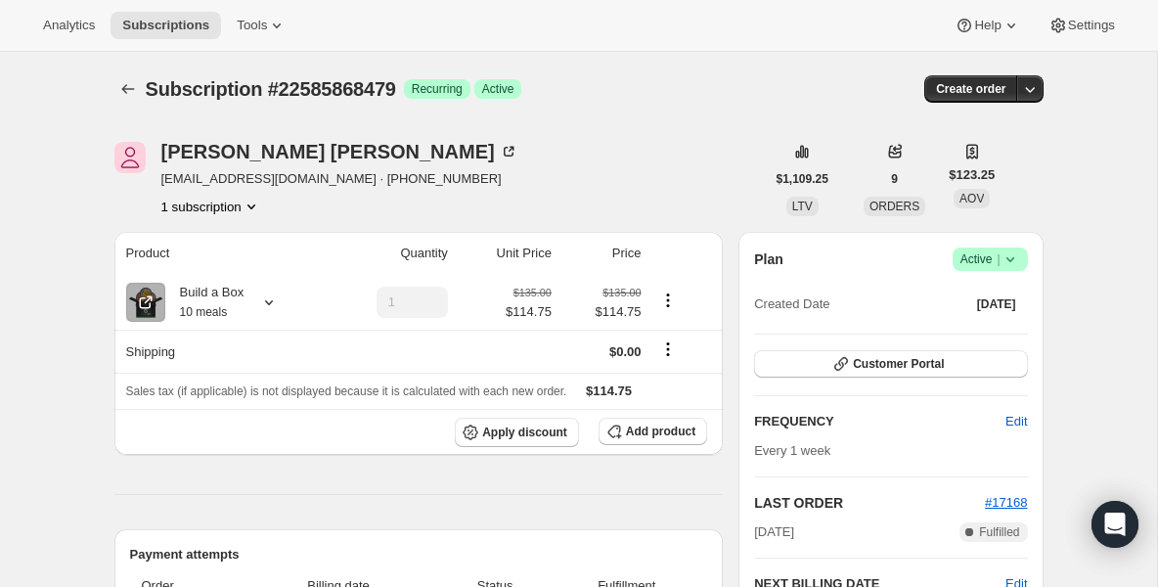
click at [211, 290] on div "Build a Box 10 meals" at bounding box center [204, 302] width 79 height 39
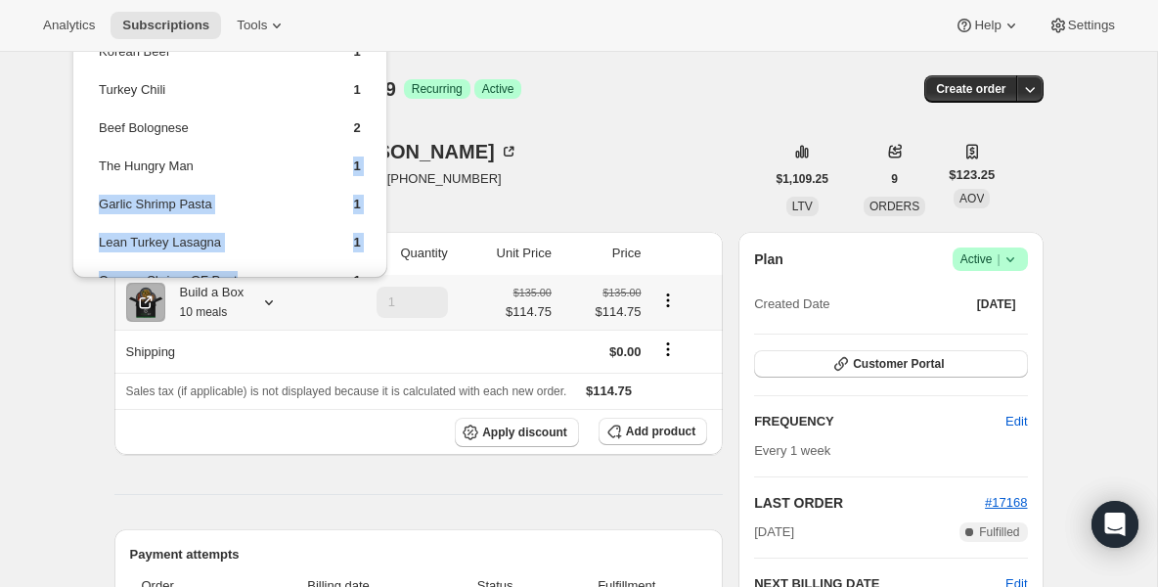
drag, startPoint x: 239, startPoint y: 168, endPoint x: 232, endPoint y: 270, distance: 102.0
click at [238, 276] on tbody "Korean Beef 1 Turkey Chili 1 Beef Bolognese 2 The Hungry Man [DEMOGRAPHIC_DATA]…" at bounding box center [230, 211] width 264 height 341
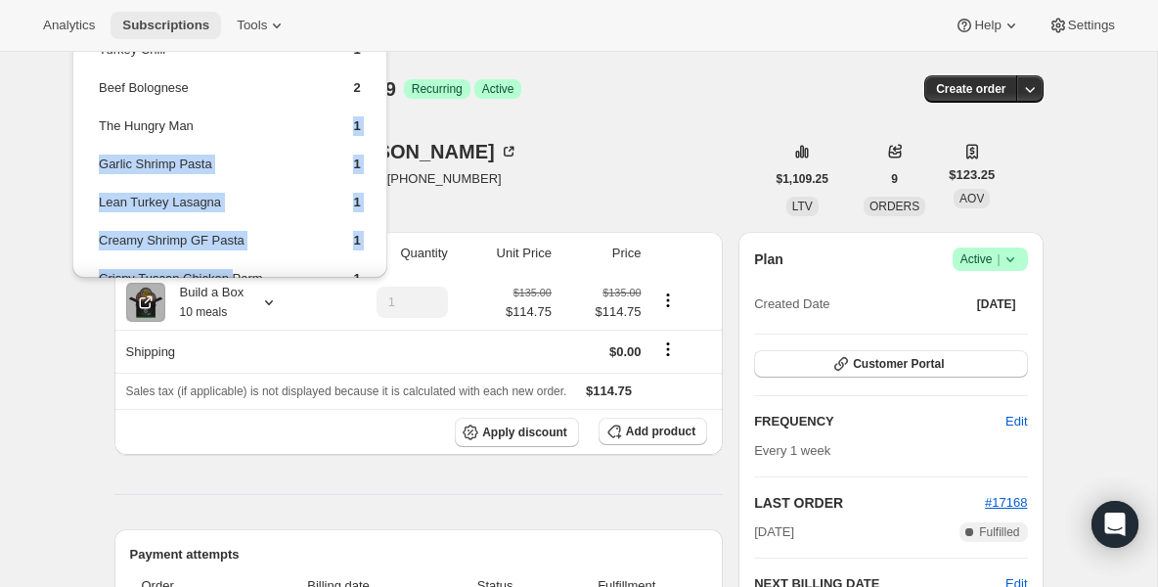
click at [191, 21] on span "Subscriptions" at bounding box center [165, 26] width 87 height 16
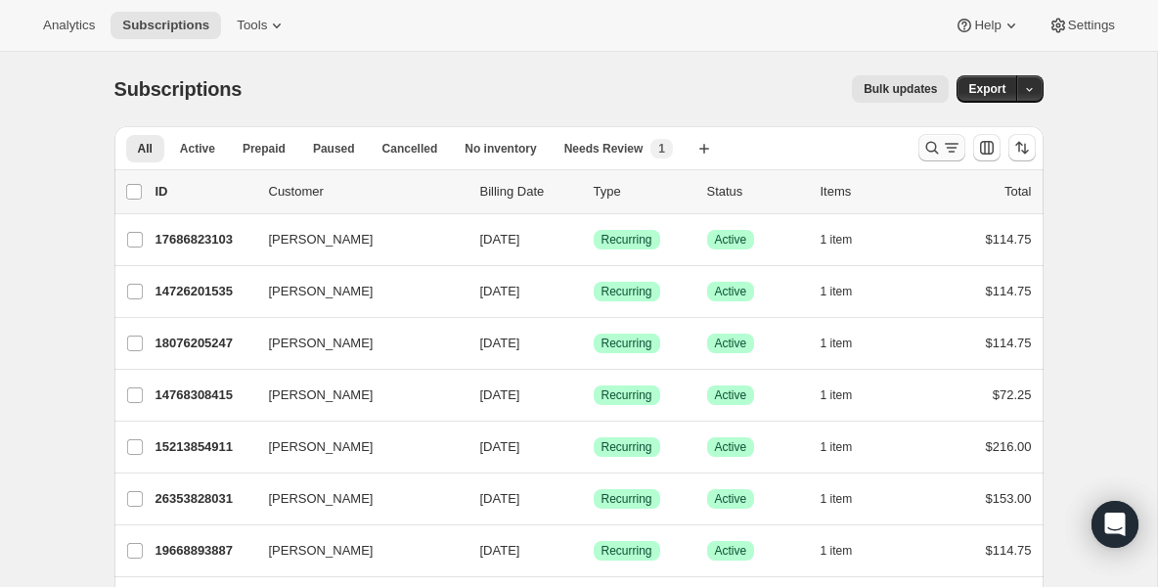
click at [933, 144] on icon "Search and filter results" at bounding box center [933, 148] width 20 height 20
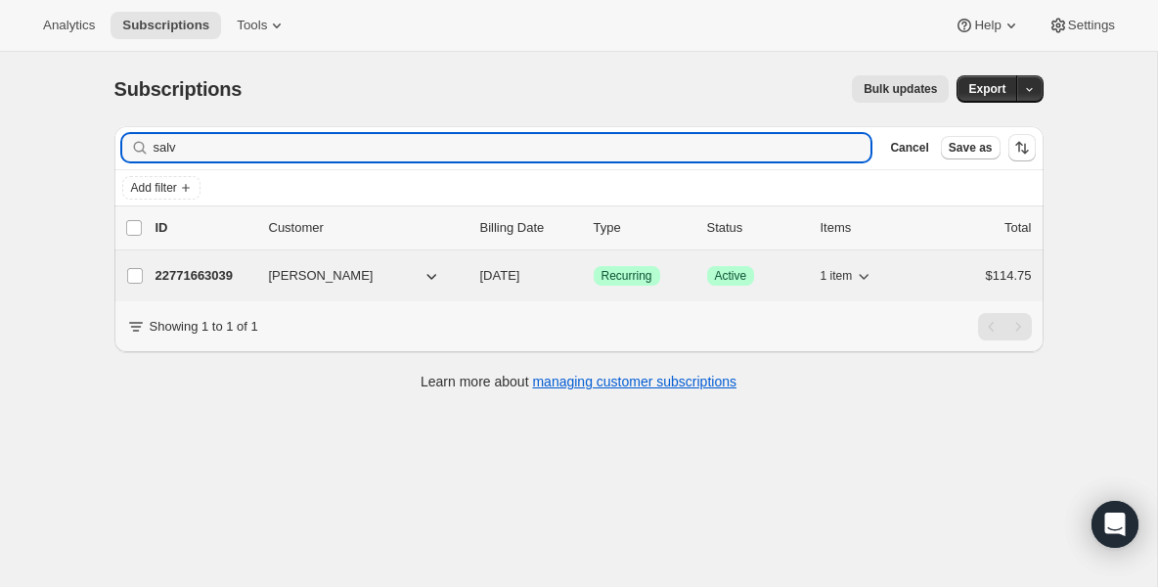
type input "salv"
click at [212, 273] on p "22771663039" at bounding box center [205, 276] width 98 height 20
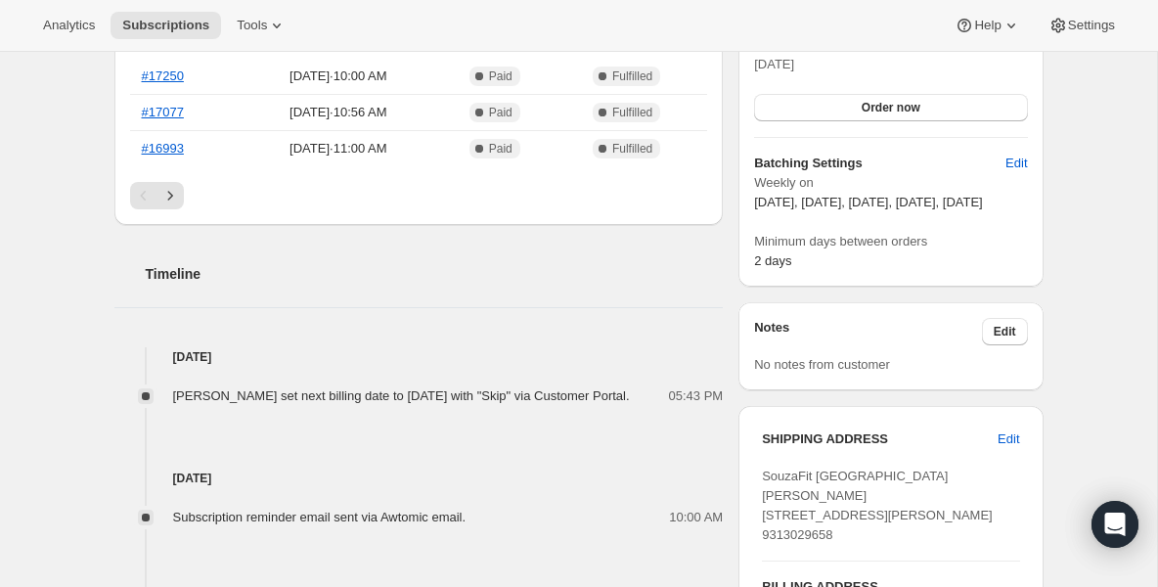
scroll to position [587, 0]
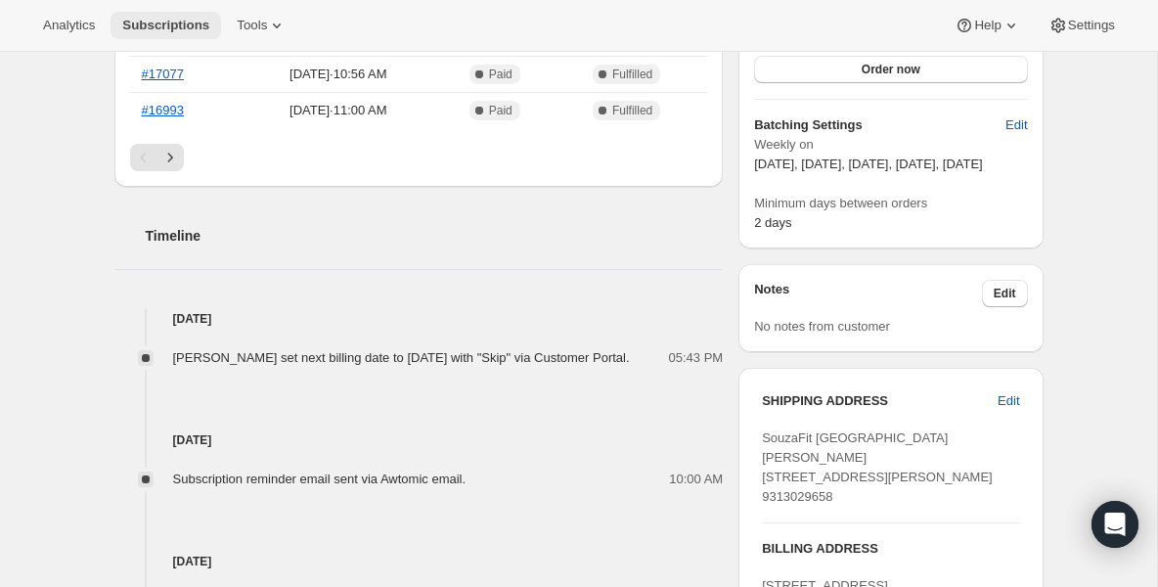
click at [157, 31] on span "Subscriptions" at bounding box center [165, 26] width 87 height 16
